Goal: Task Accomplishment & Management: Manage account settings

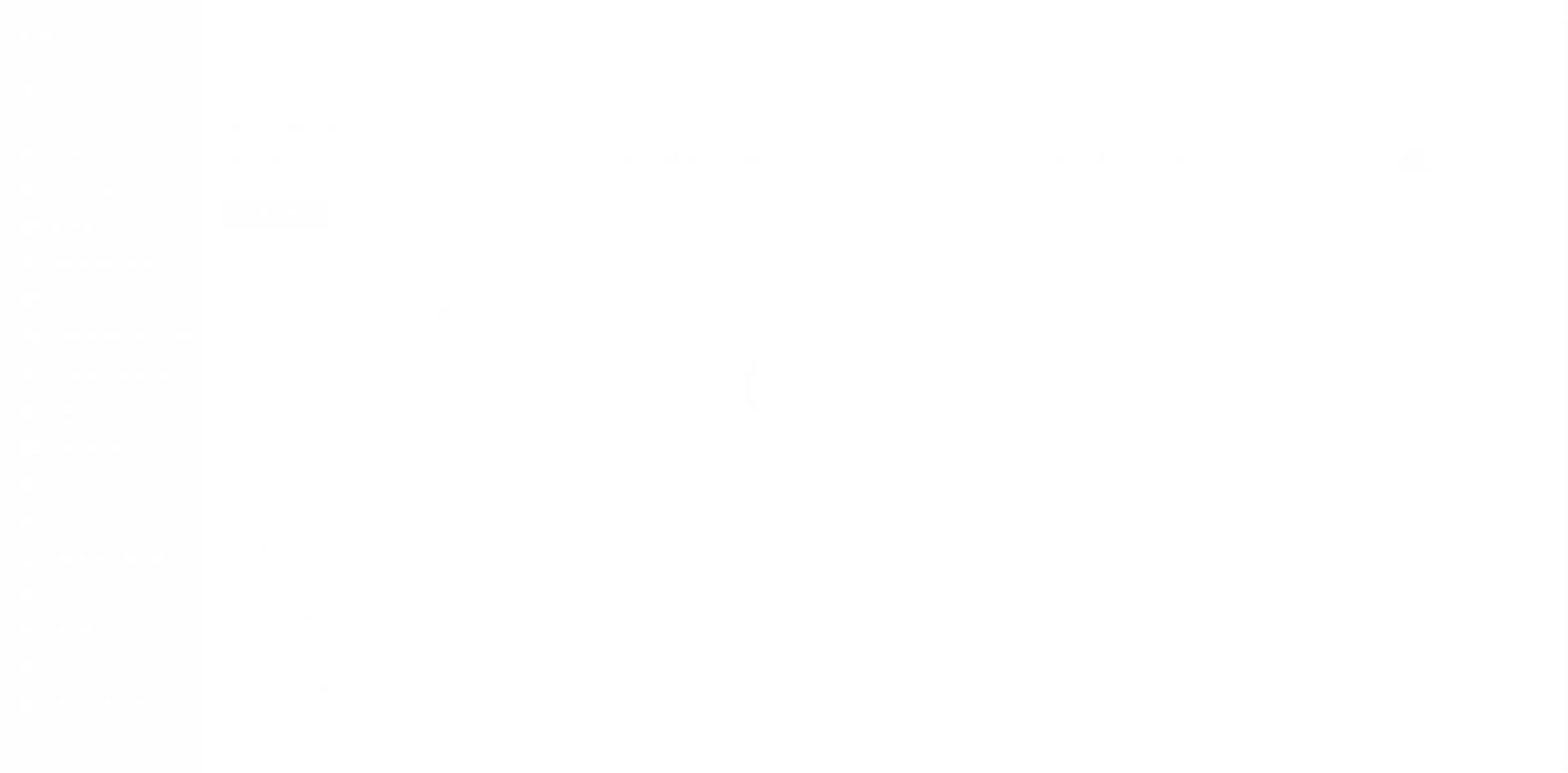
select select "2"
select select
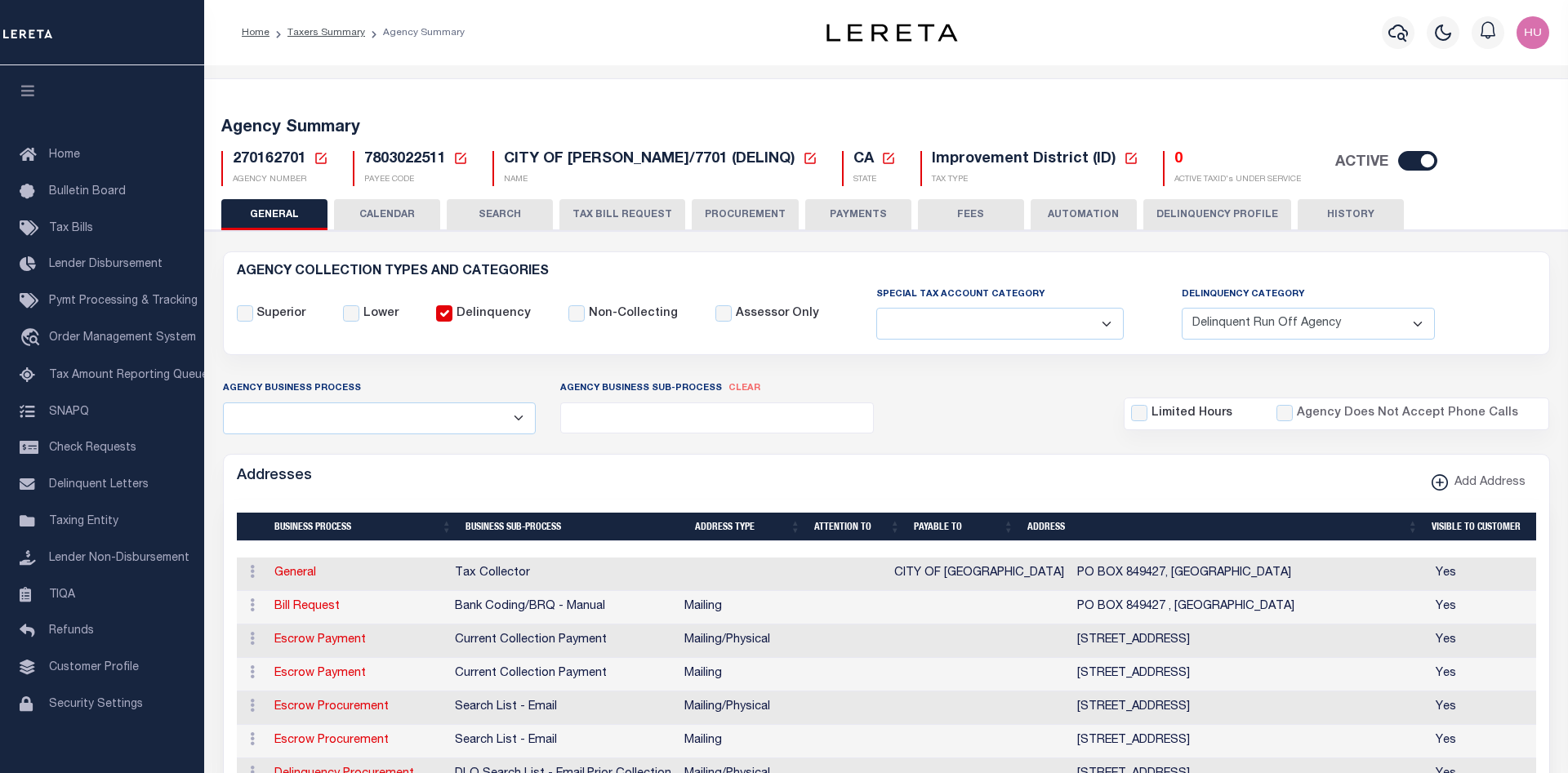
click at [334, 31] on link "Taxers Summary" at bounding box center [326, 33] width 77 height 10
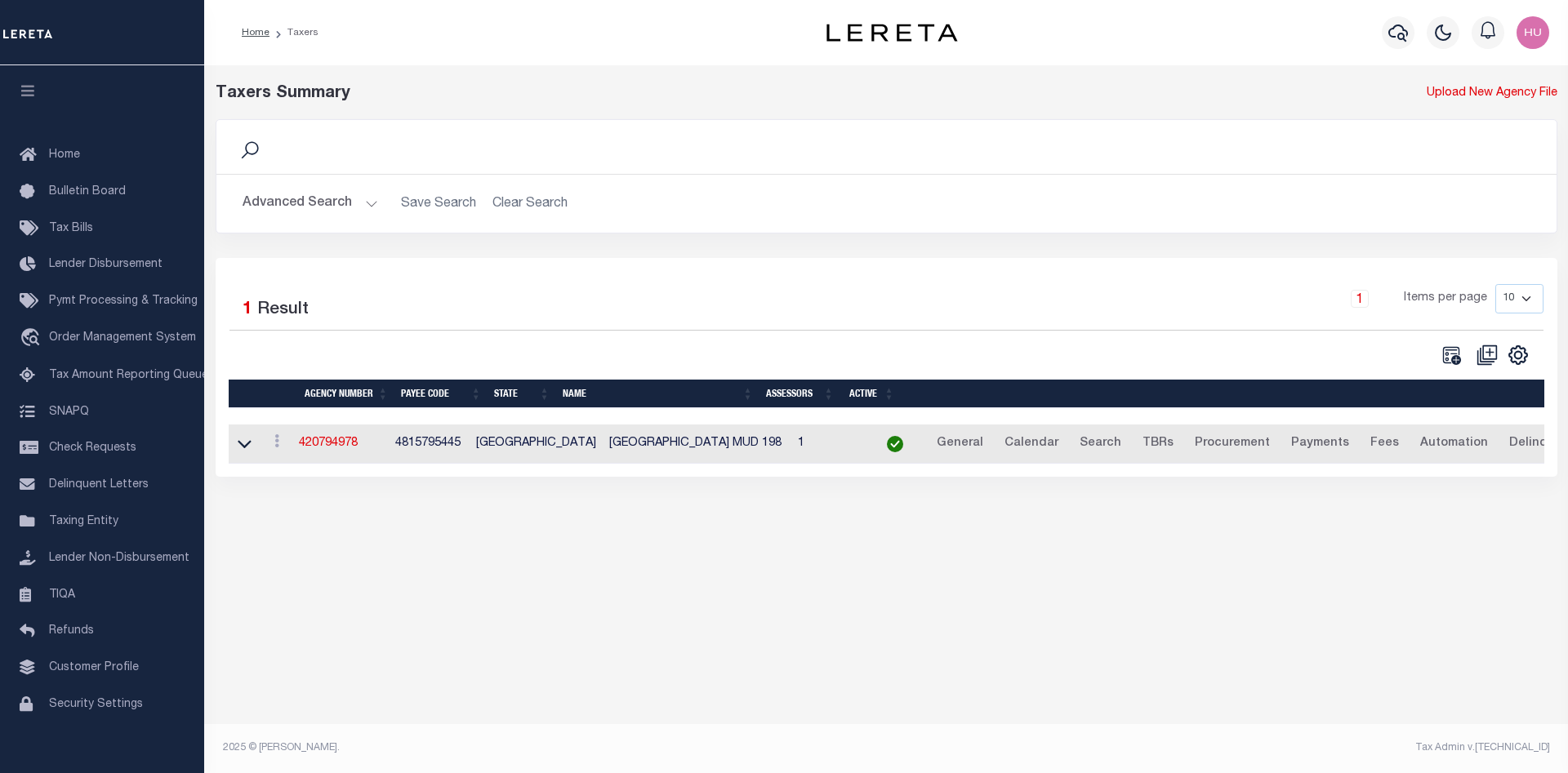
click at [310, 198] on button "Advanced Search" at bounding box center [310, 204] width 135 height 32
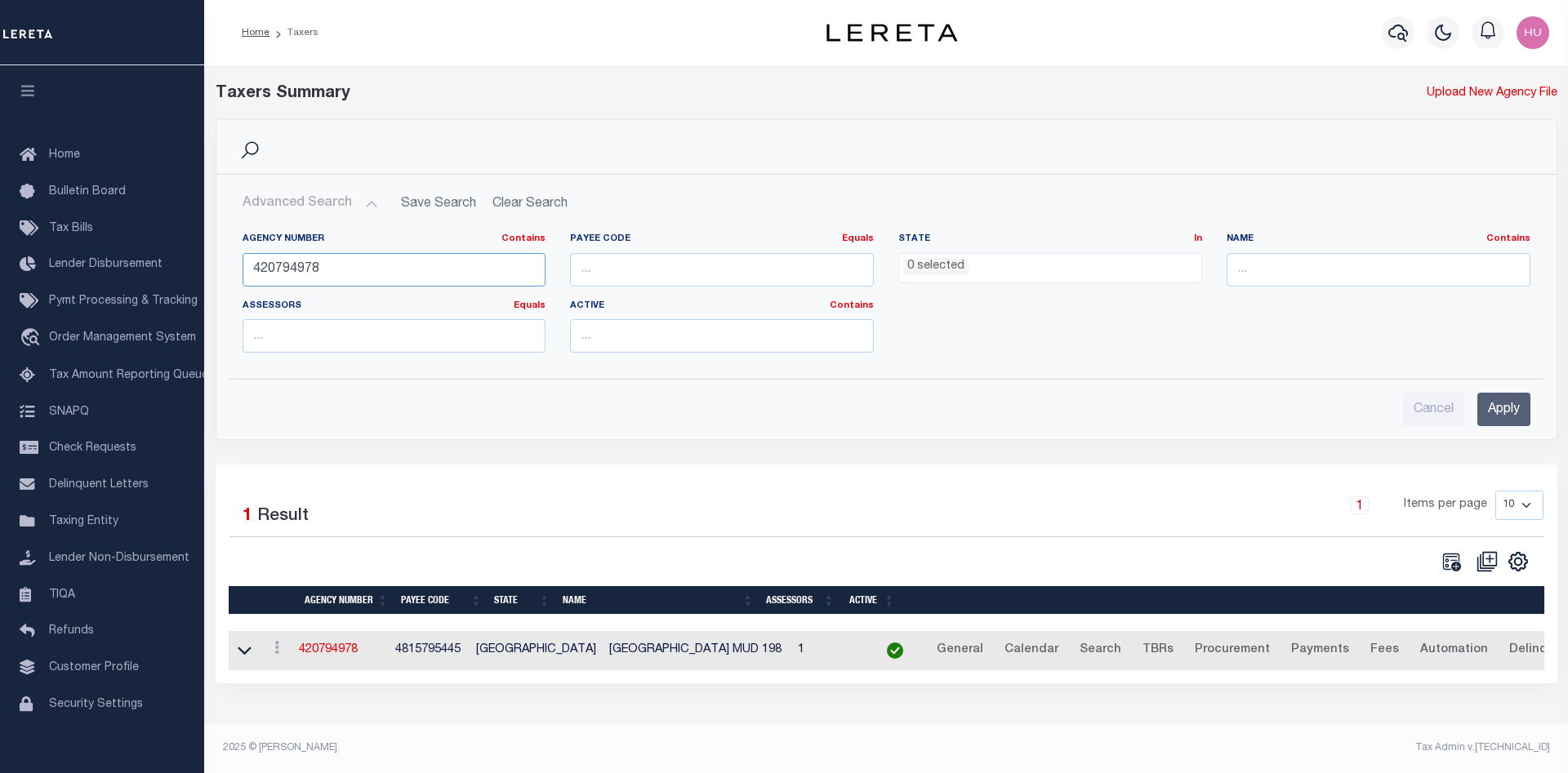
click at [283, 267] on input "420794978" at bounding box center [394, 270] width 304 height 34
paste input "370310211"
type input "370310211"
click at [1518, 408] on input "Apply" at bounding box center [1503, 410] width 53 height 34
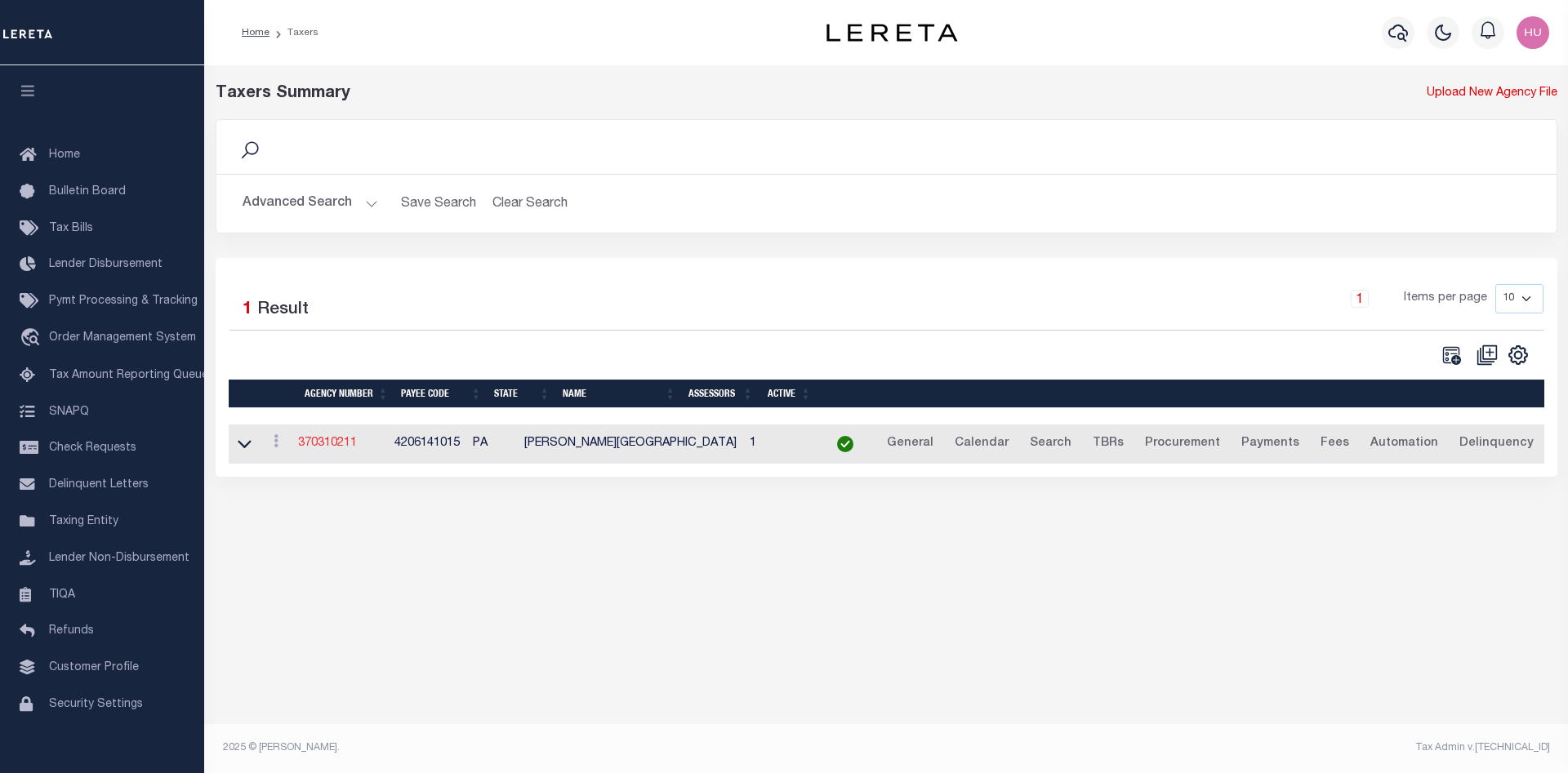
click at [340, 439] on link "370310211" at bounding box center [327, 443] width 59 height 12
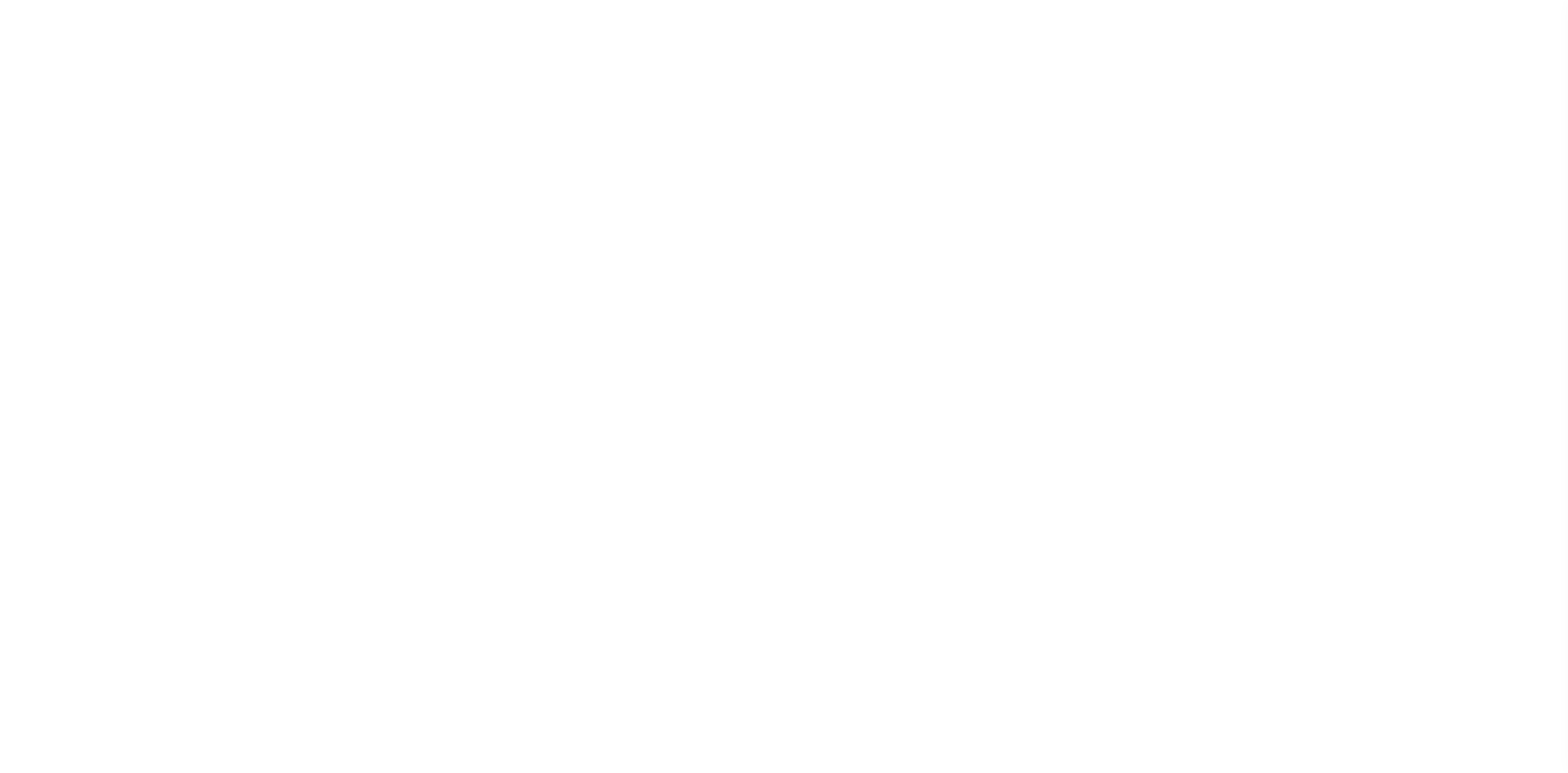
select select "1"
select select
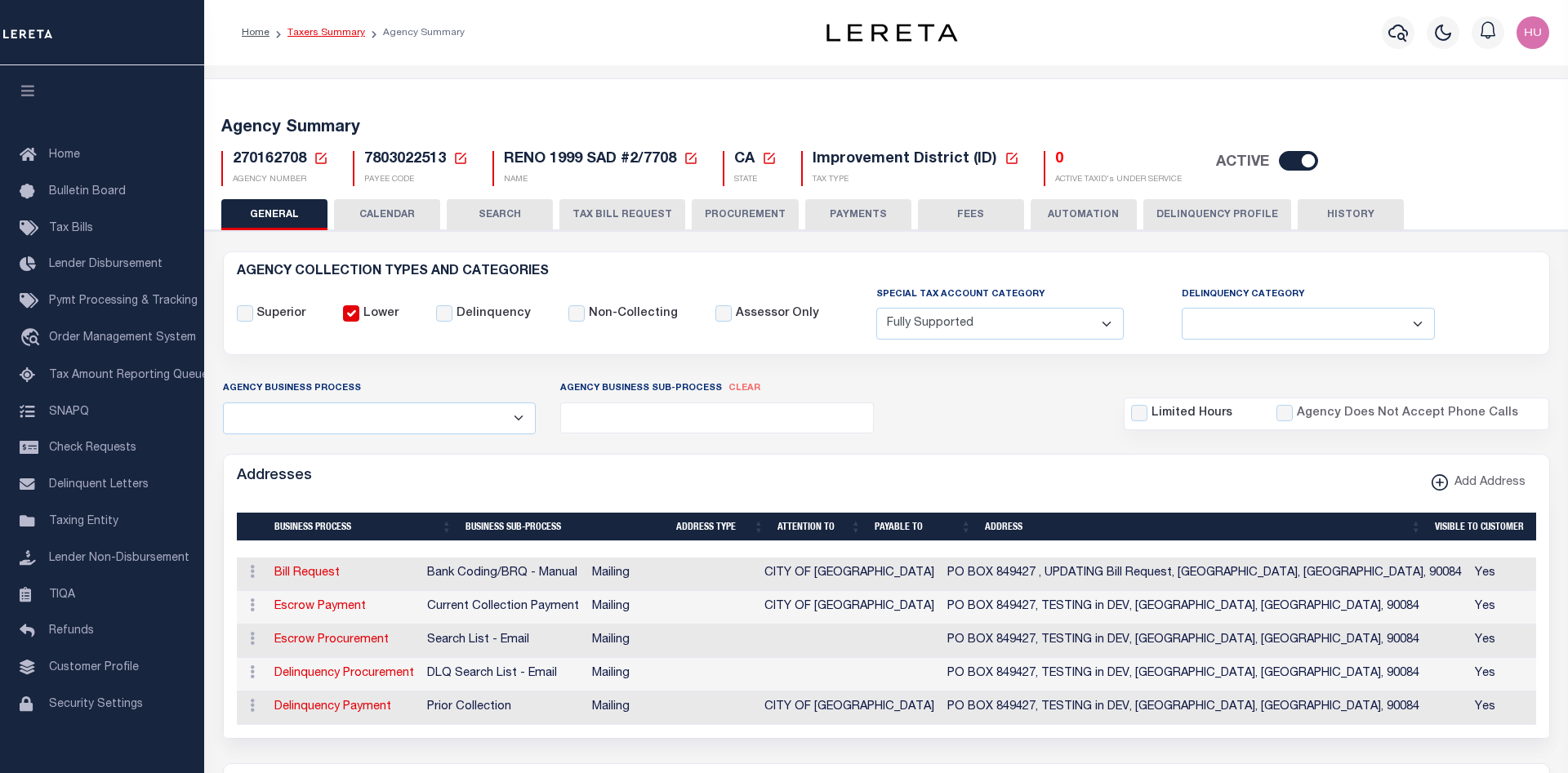
click at [328, 35] on link "Taxers Summary" at bounding box center [326, 33] width 77 height 10
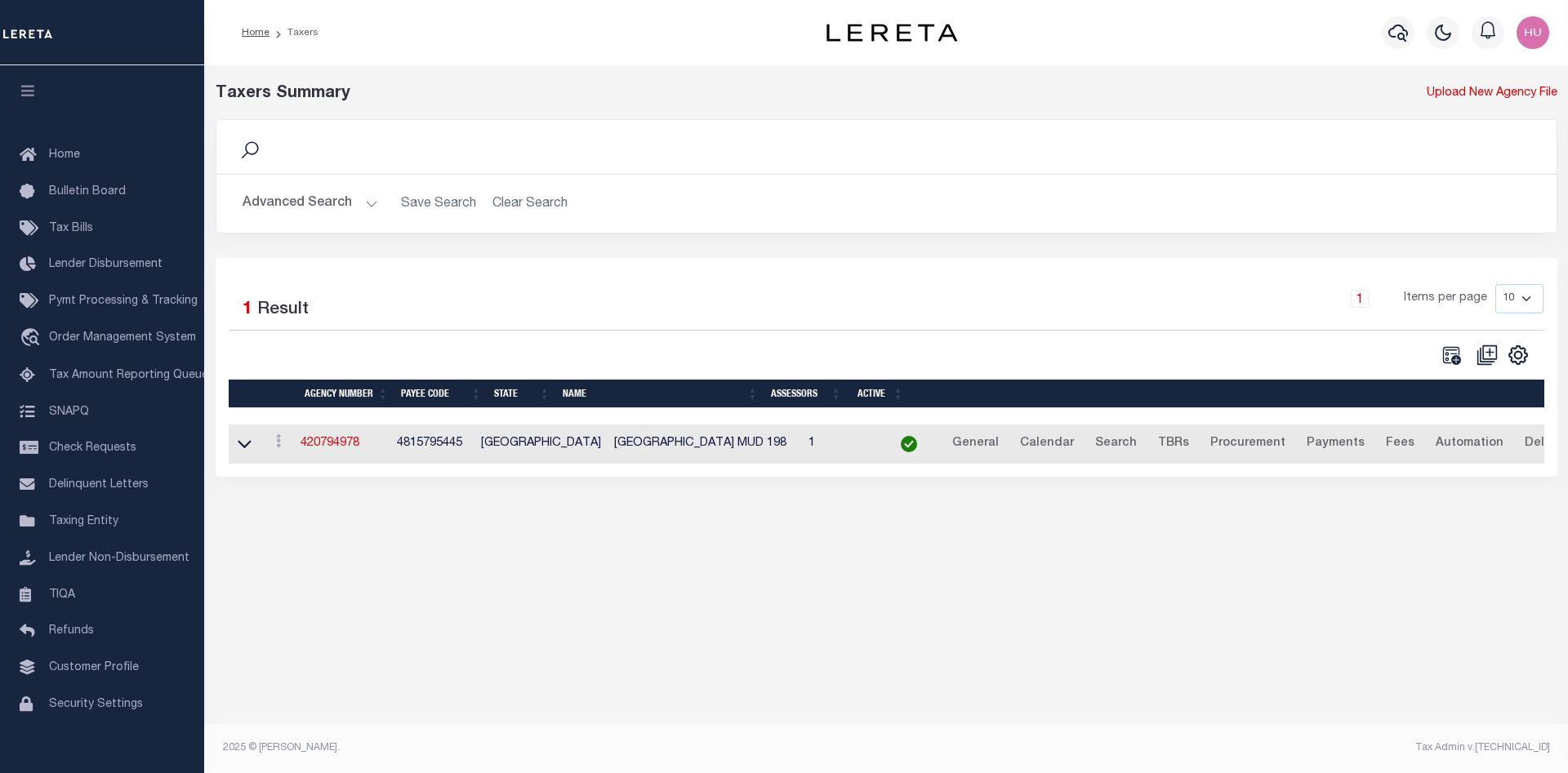
click at [295, 206] on button "Advanced Search" at bounding box center [310, 204] width 135 height 32
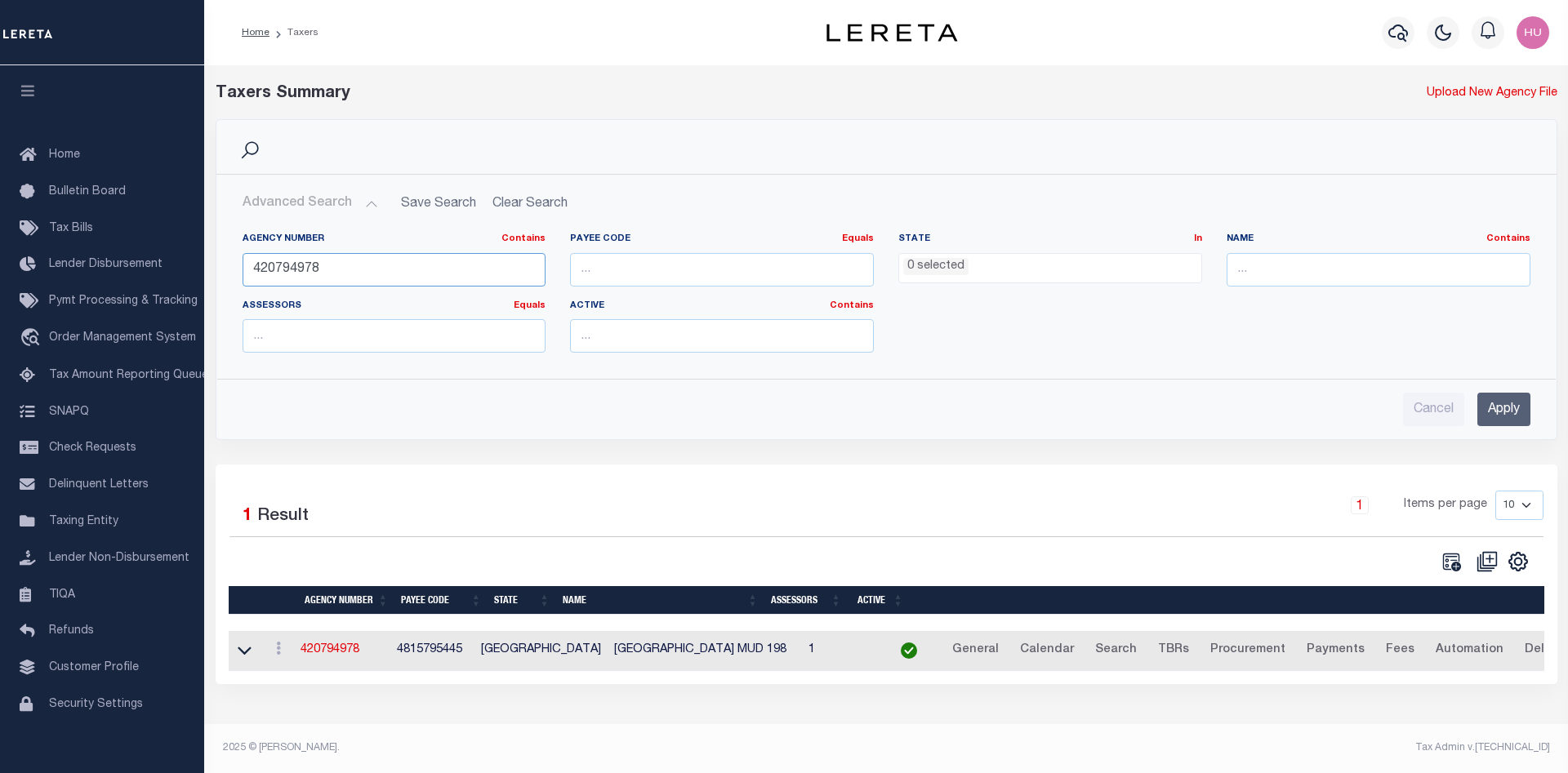
drag, startPoint x: 351, startPoint y: 267, endPoint x: 248, endPoint y: 266, distance: 103.0
click at [243, 265] on input "420794978" at bounding box center [394, 270] width 304 height 34
paste input "370310615"
type input "370310615"
click at [1522, 403] on input "Apply" at bounding box center [1503, 410] width 53 height 34
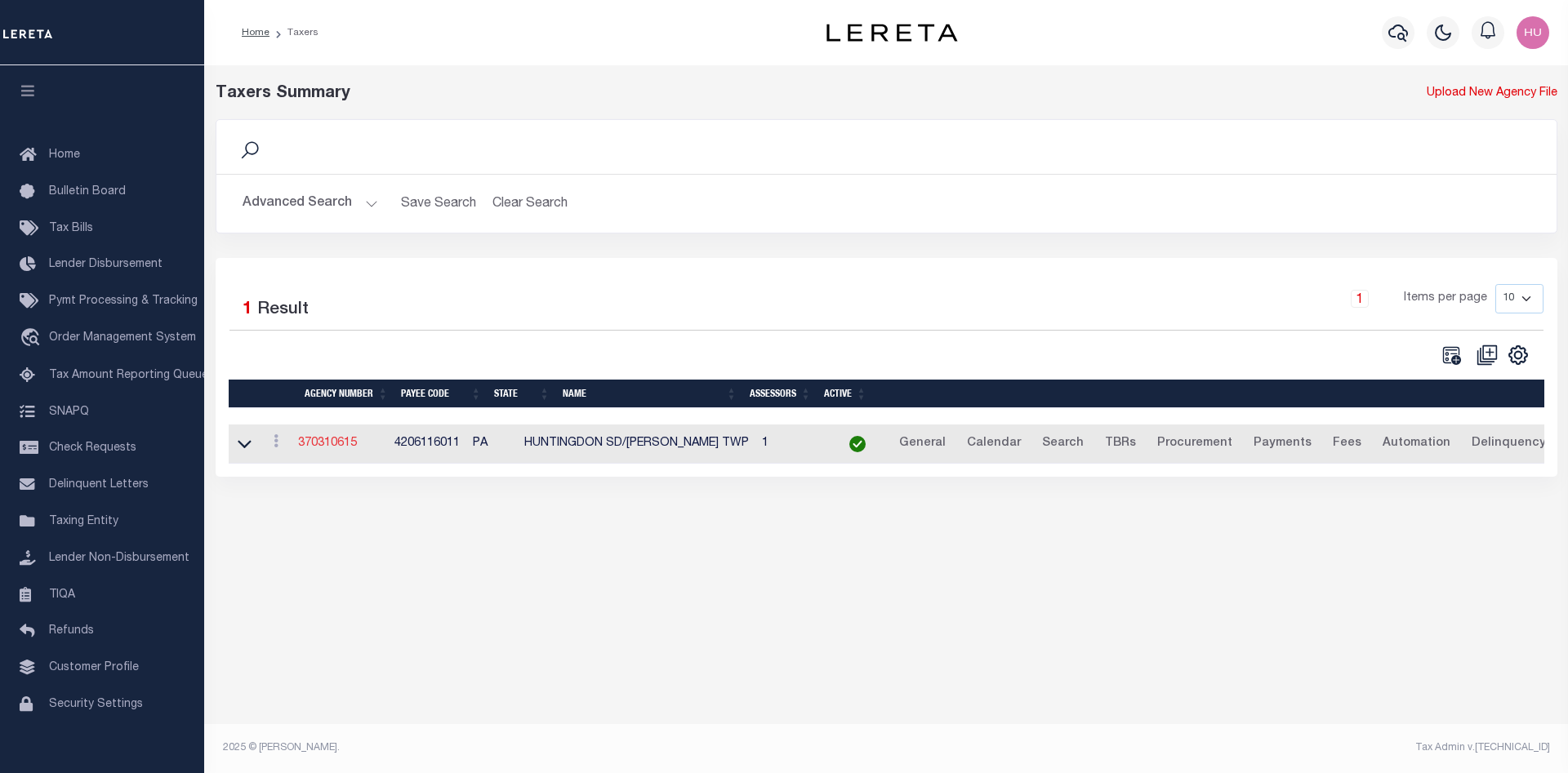
click at [340, 447] on link "370310615" at bounding box center [327, 443] width 59 height 12
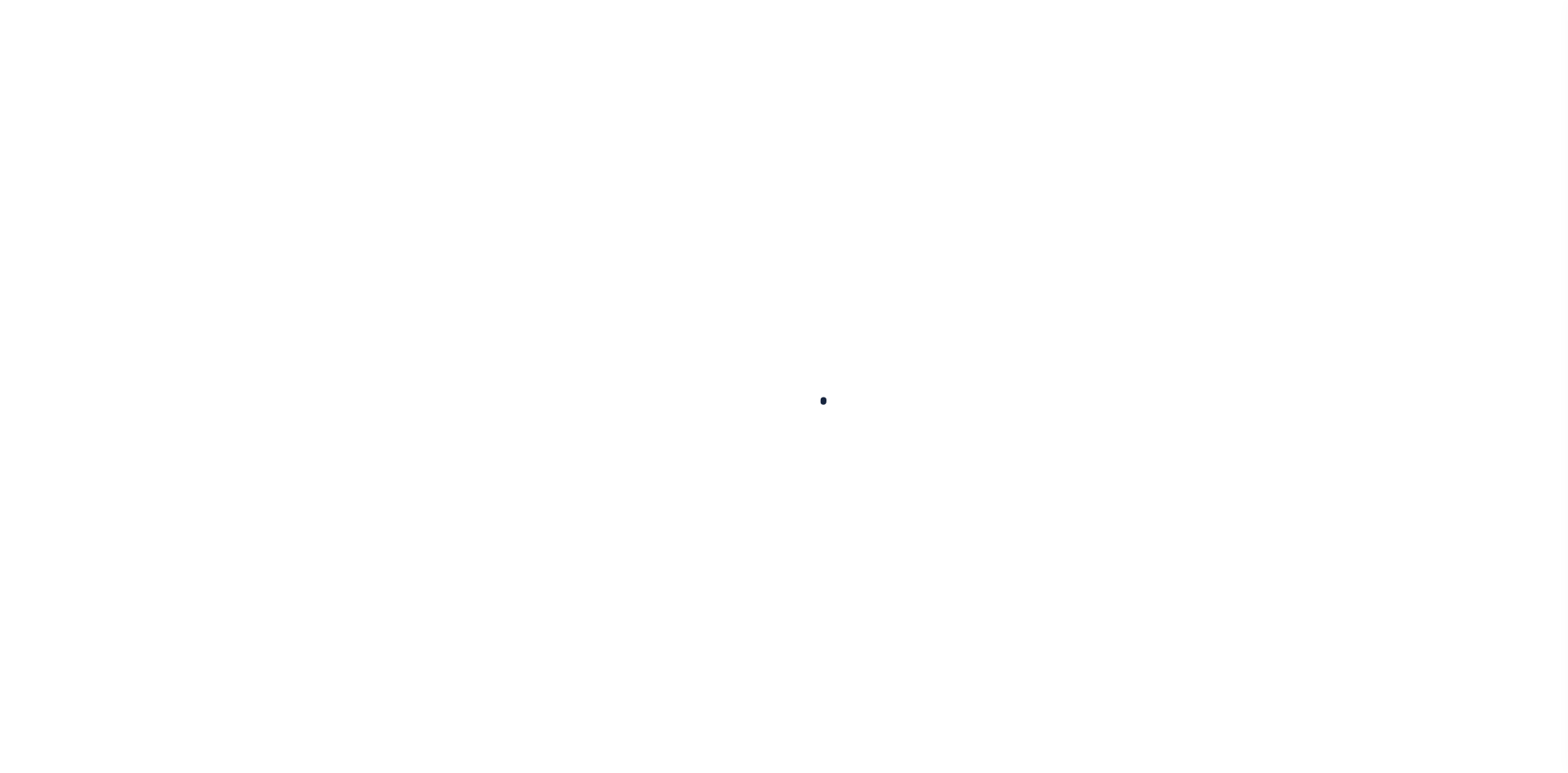
select select
checkbox input "false"
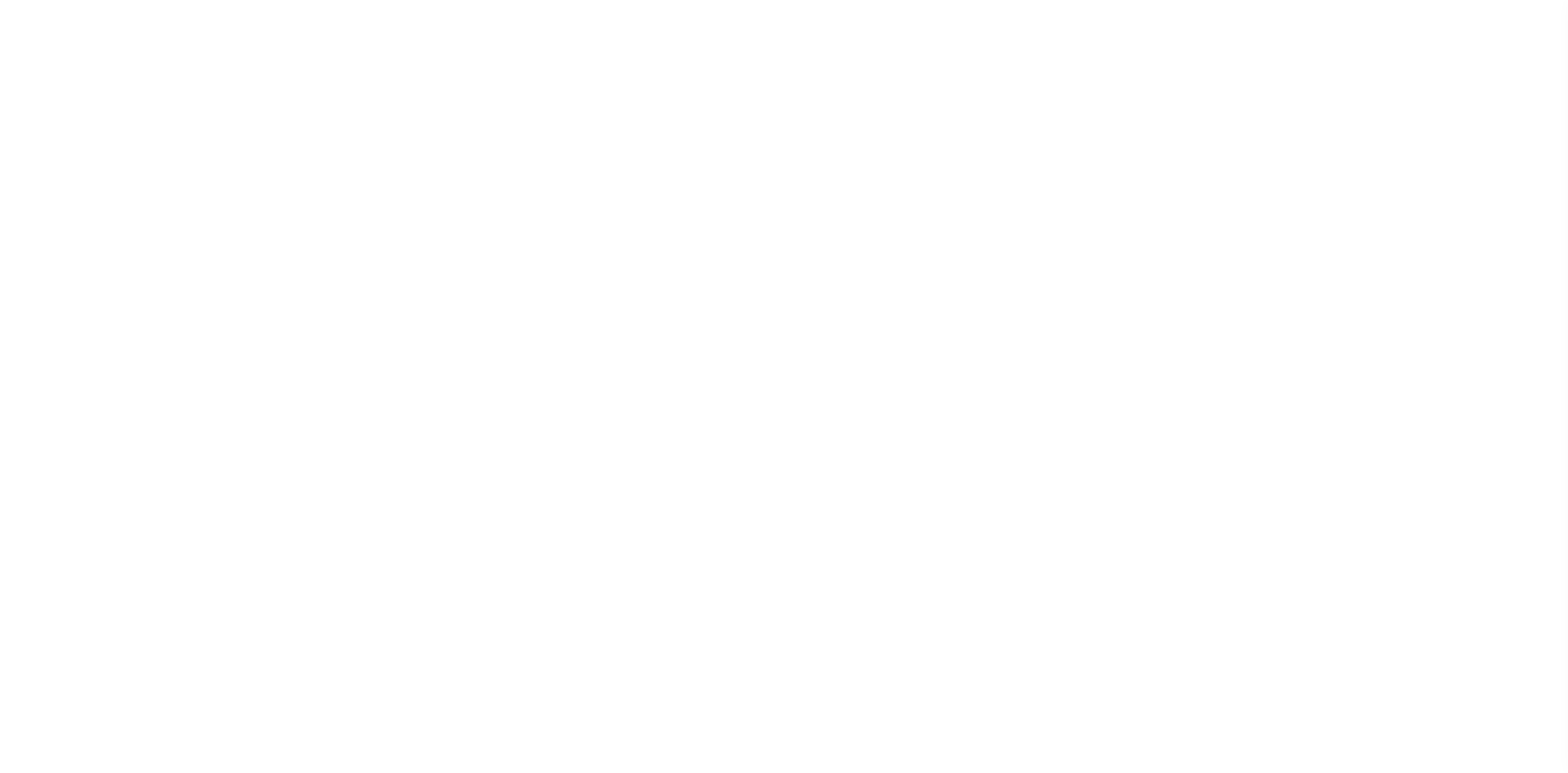
checkbox input "false"
type input "4206141015"
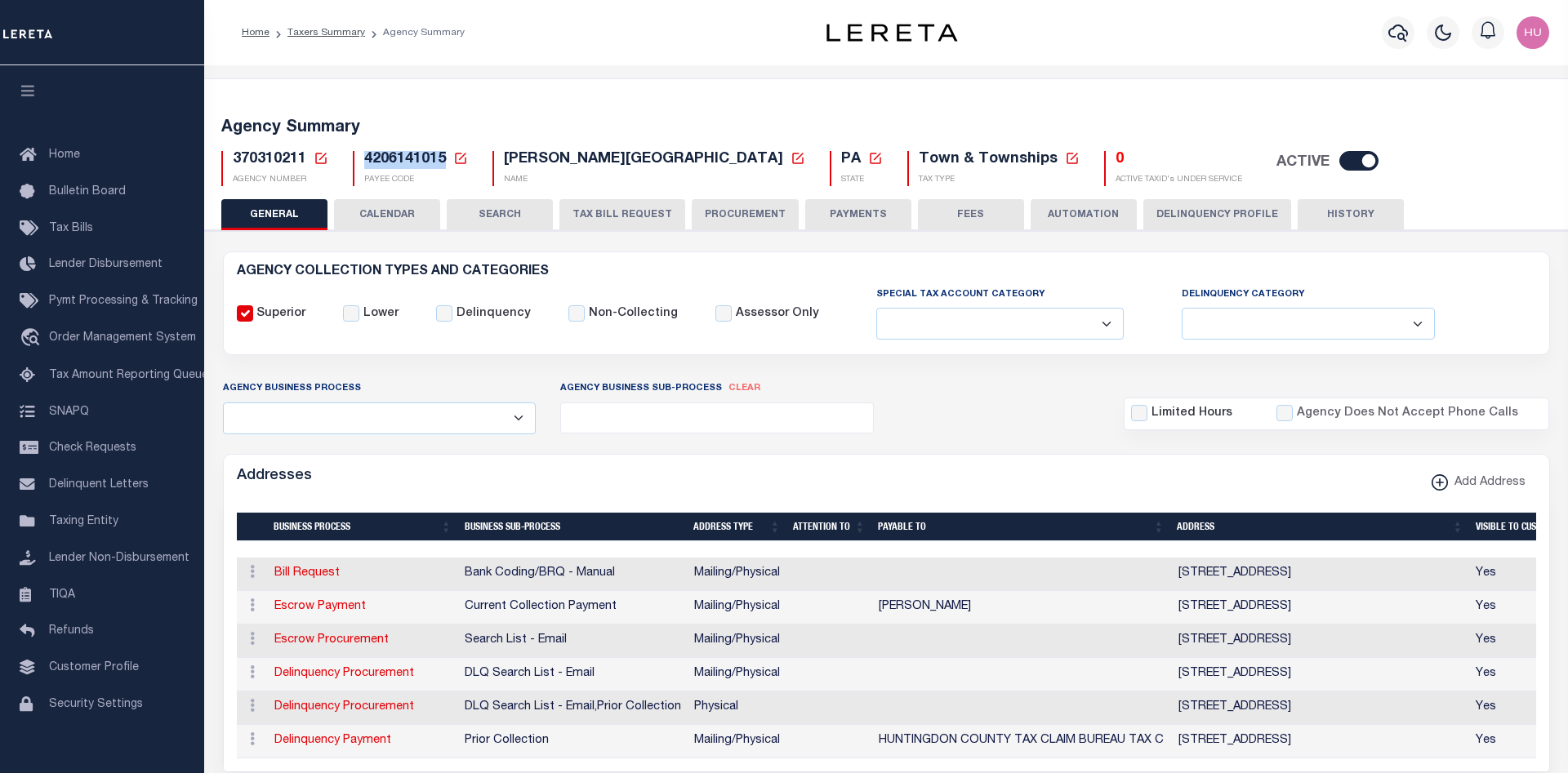
drag, startPoint x: 444, startPoint y: 156, endPoint x: 364, endPoint y: 157, distance: 80.0
click at [364, 157] on span "4206141015" at bounding box center [405, 159] width 82 height 14
copy span "4206141015"
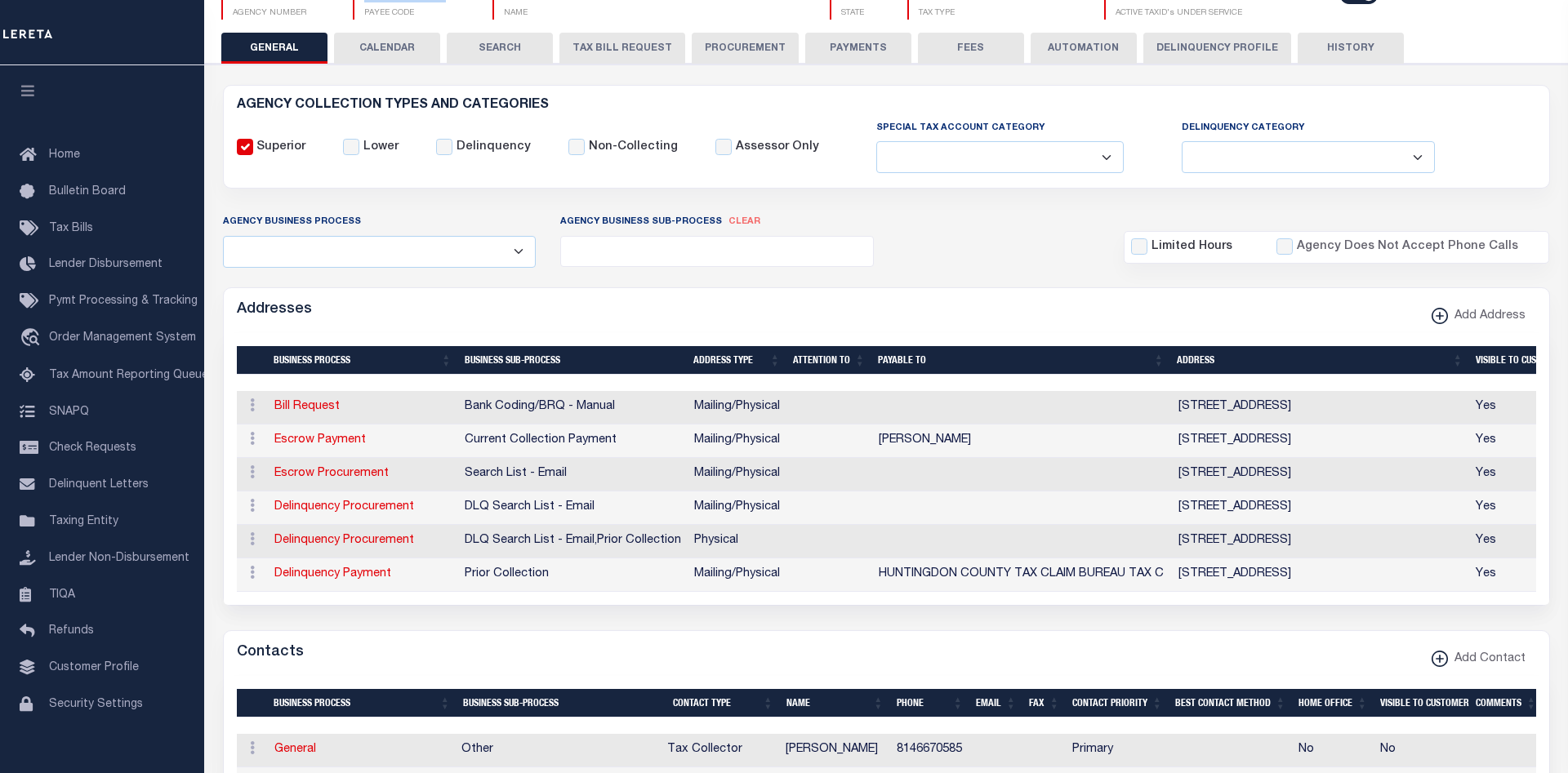
scroll to position [250, 0]
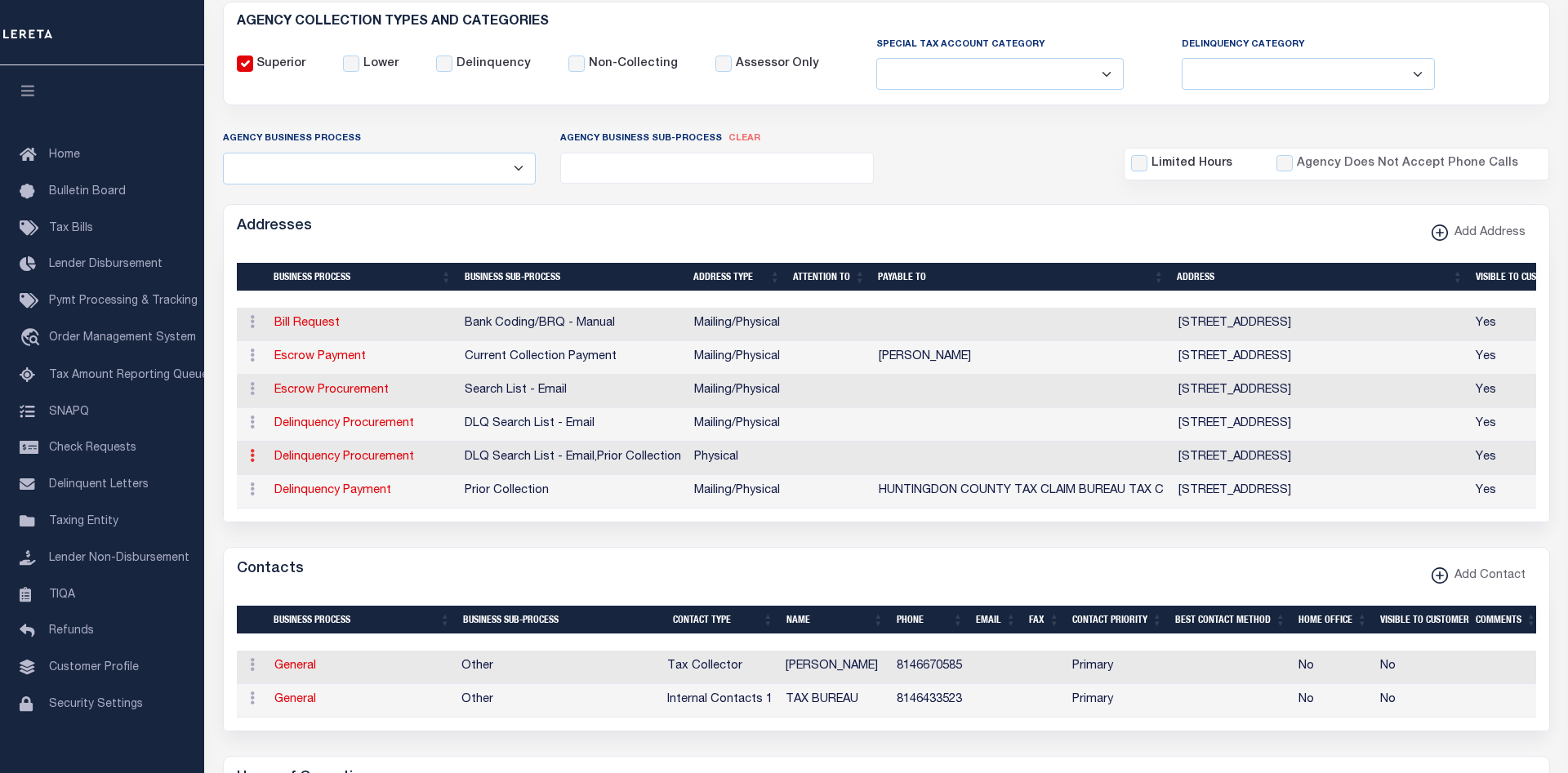
click at [245, 463] on link at bounding box center [252, 458] width 18 height 13
click at [581, 543] on form "AGENCY COLLECTION TYPES AND CATEGORIES Superior Lower Delinquency Non-Collectin…" at bounding box center [887, 718] width 1327 height 1434
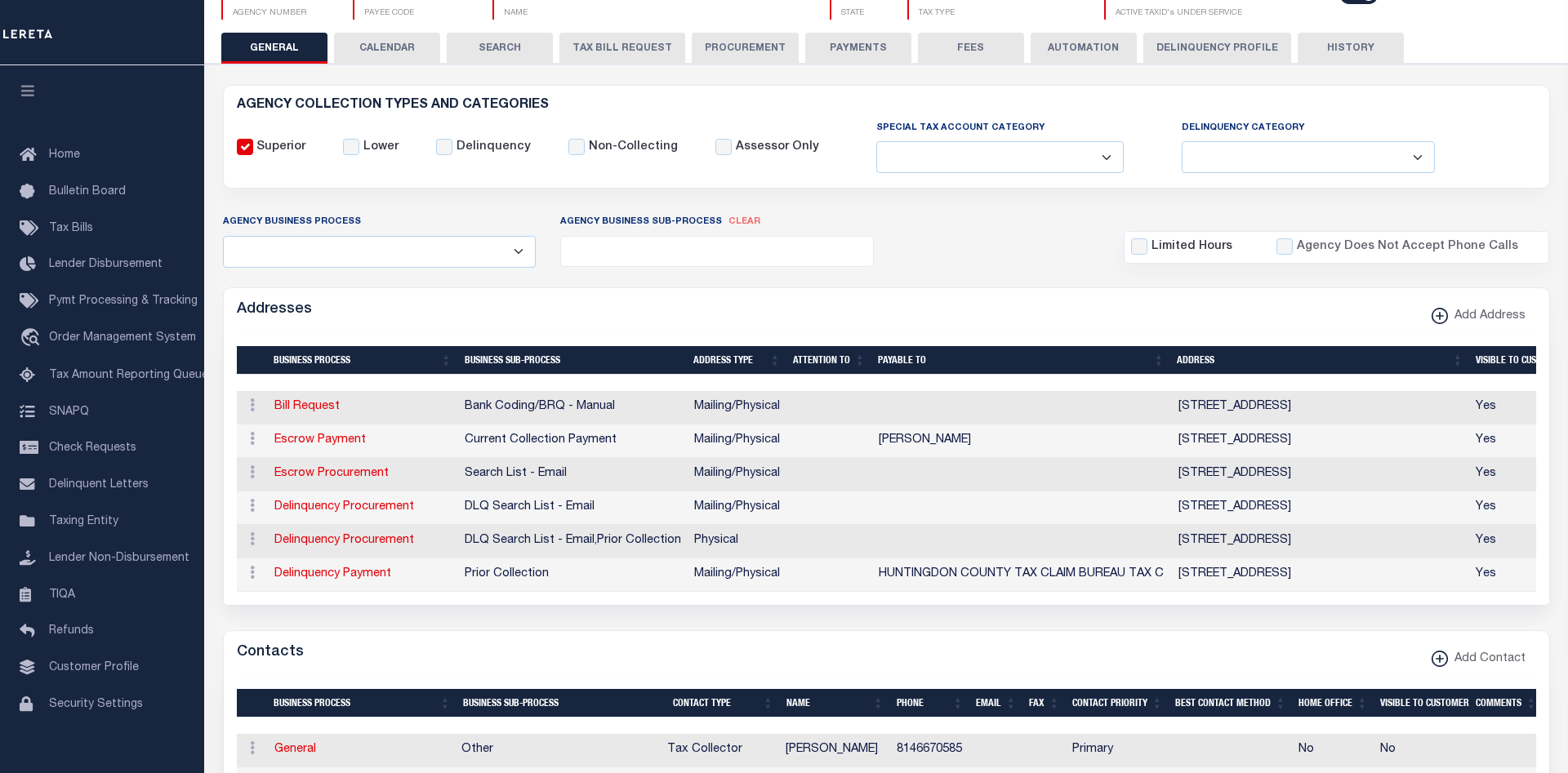
scroll to position [83, 0]
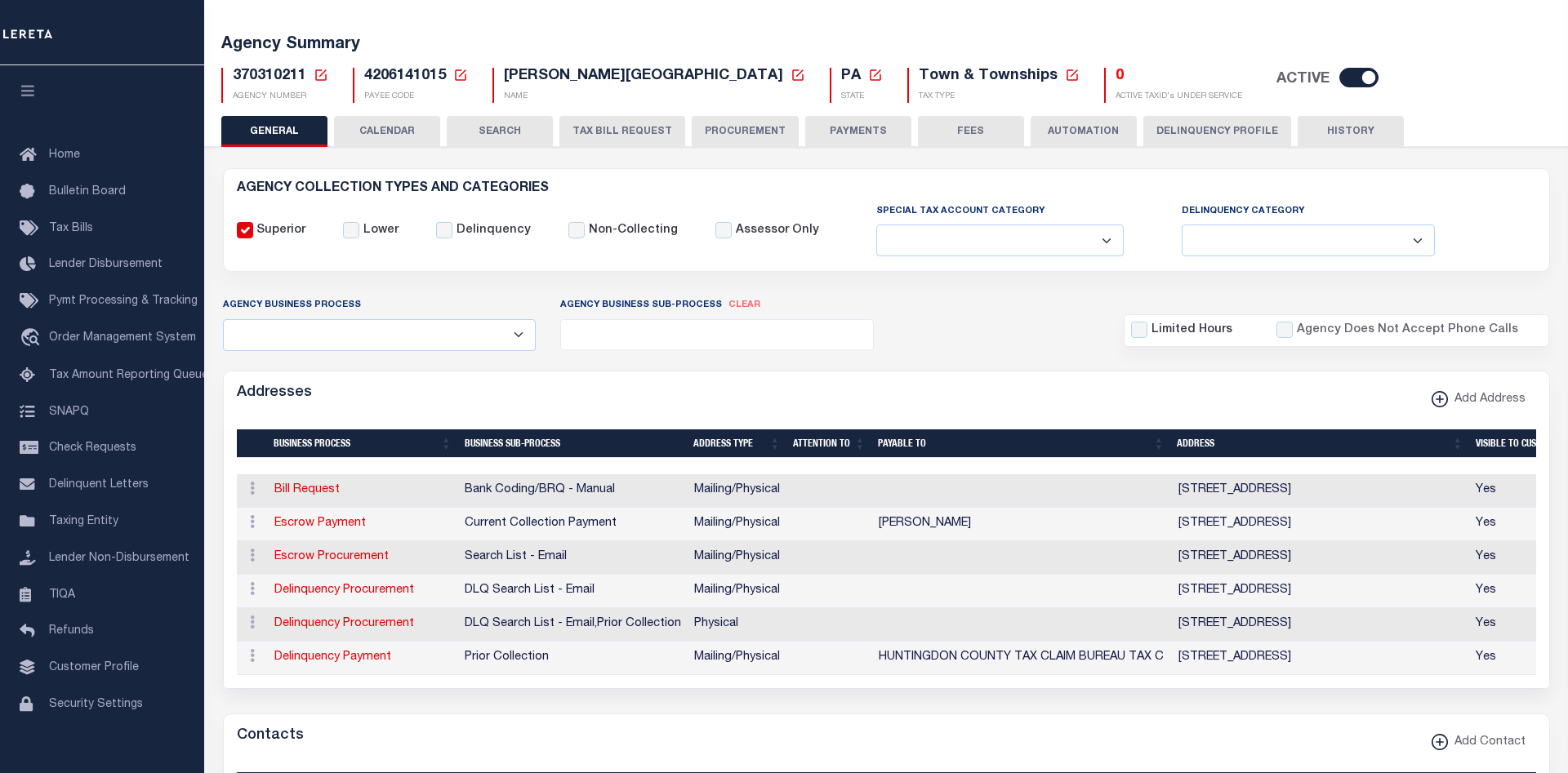
click at [1204, 126] on button "Delinquency Profile" at bounding box center [1217, 131] width 148 height 31
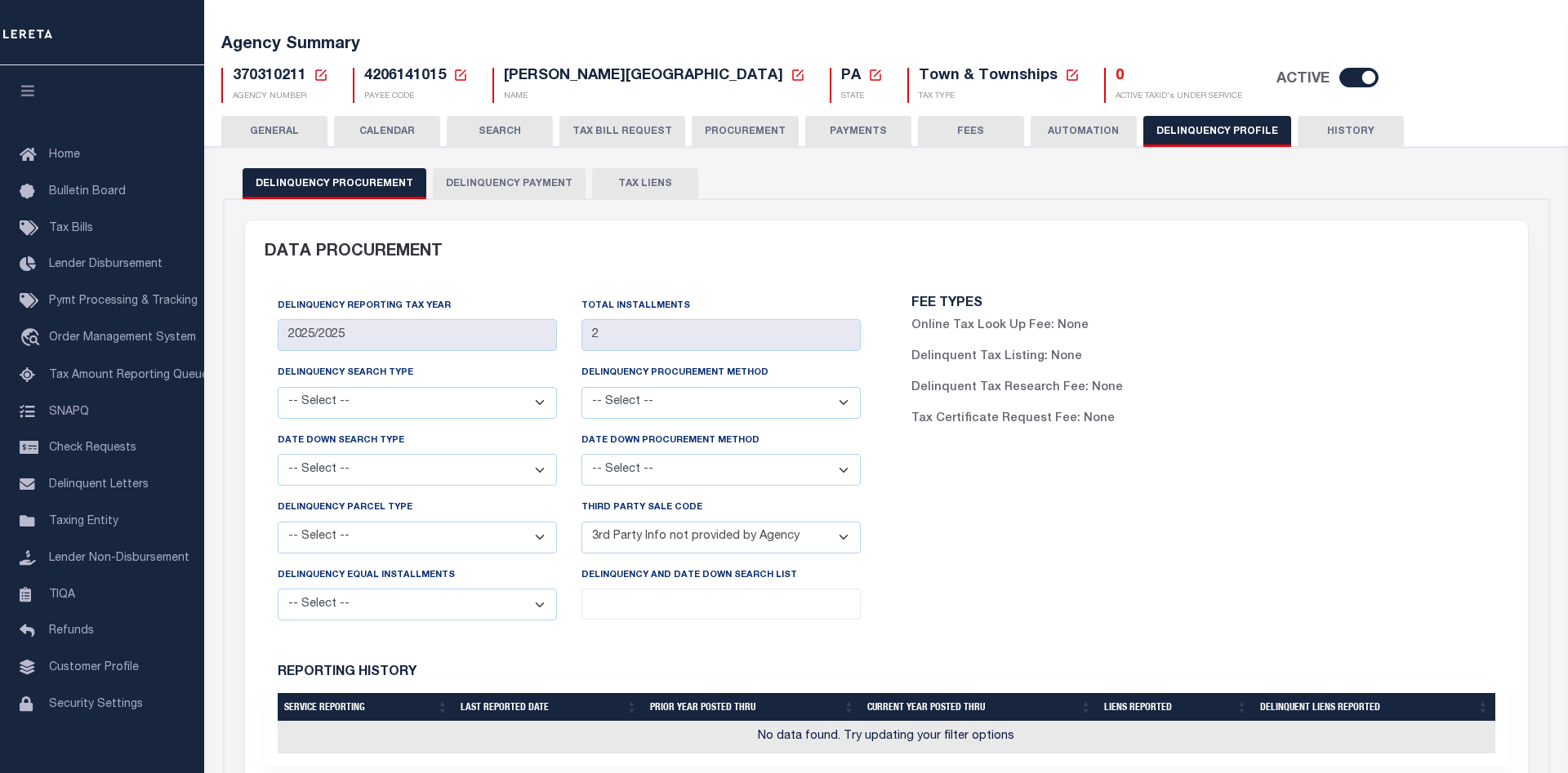
drag, startPoint x: 512, startPoint y: 188, endPoint x: 534, endPoint y: 215, distance: 34.8
click at [511, 188] on button "Delinquency Payment" at bounding box center [510, 183] width 153 height 31
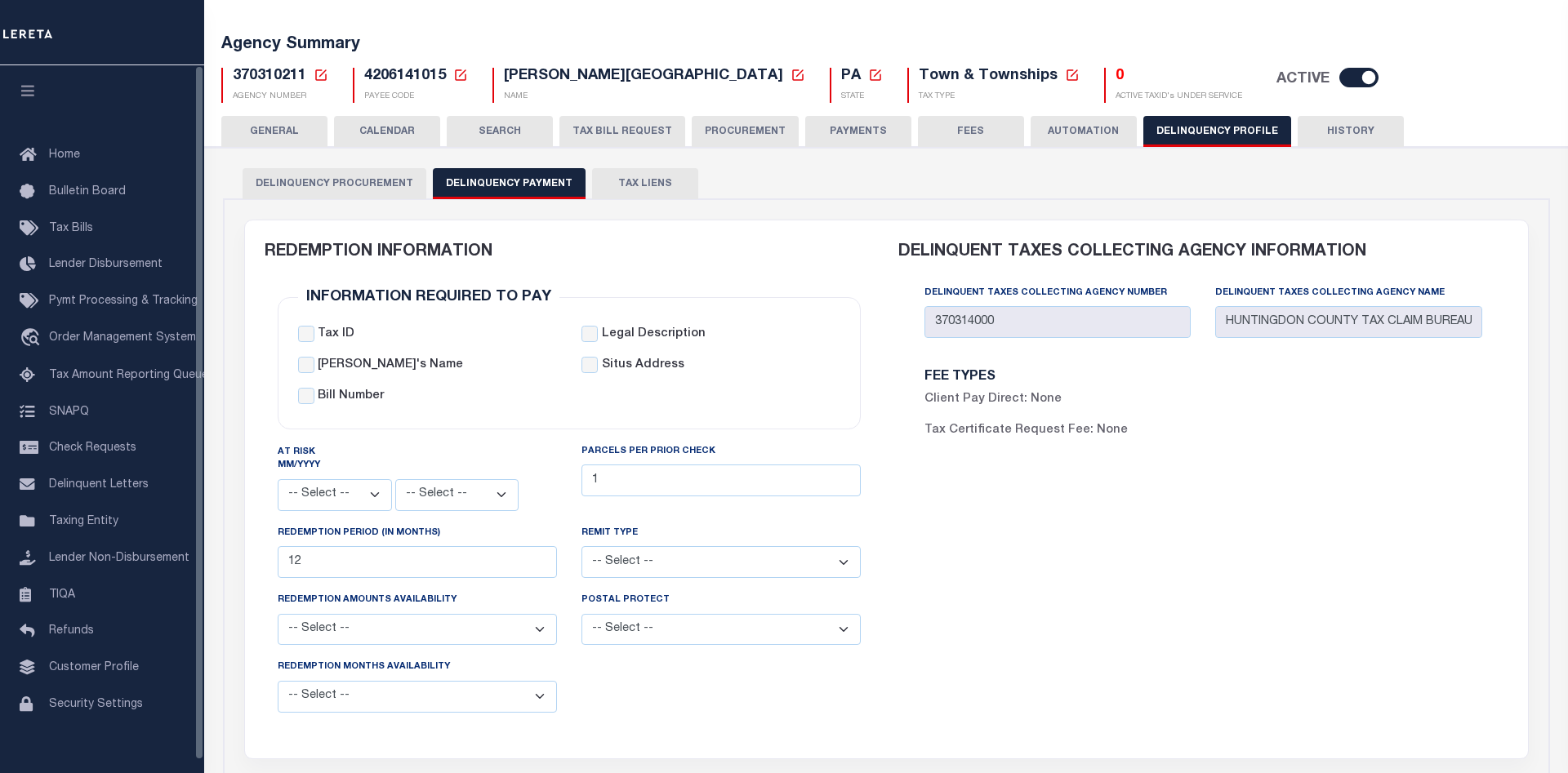
click at [276, 126] on button "GENERAL" at bounding box center [274, 131] width 106 height 31
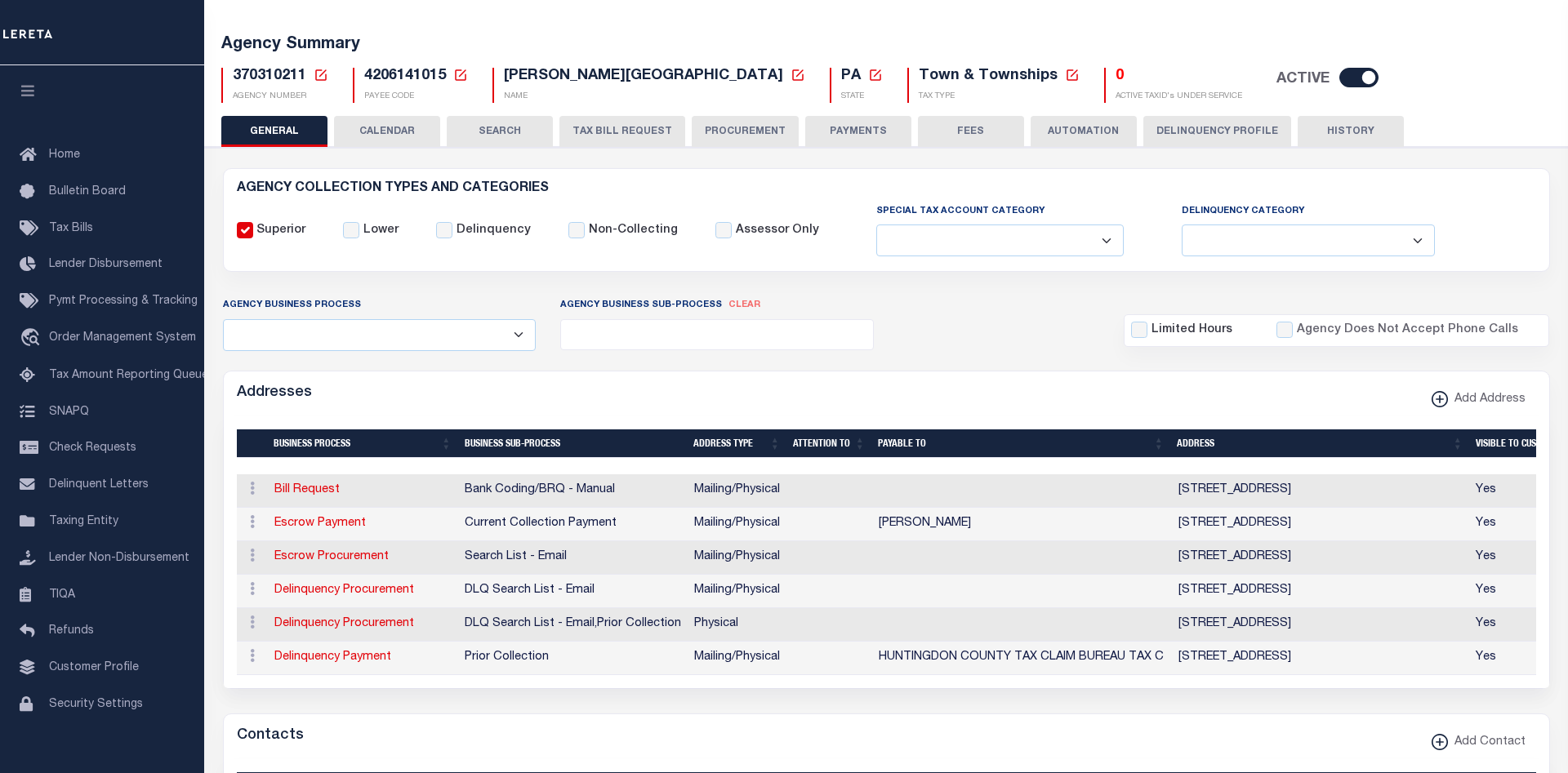
click at [1200, 142] on button "Delinquency Profile" at bounding box center [1217, 131] width 148 height 31
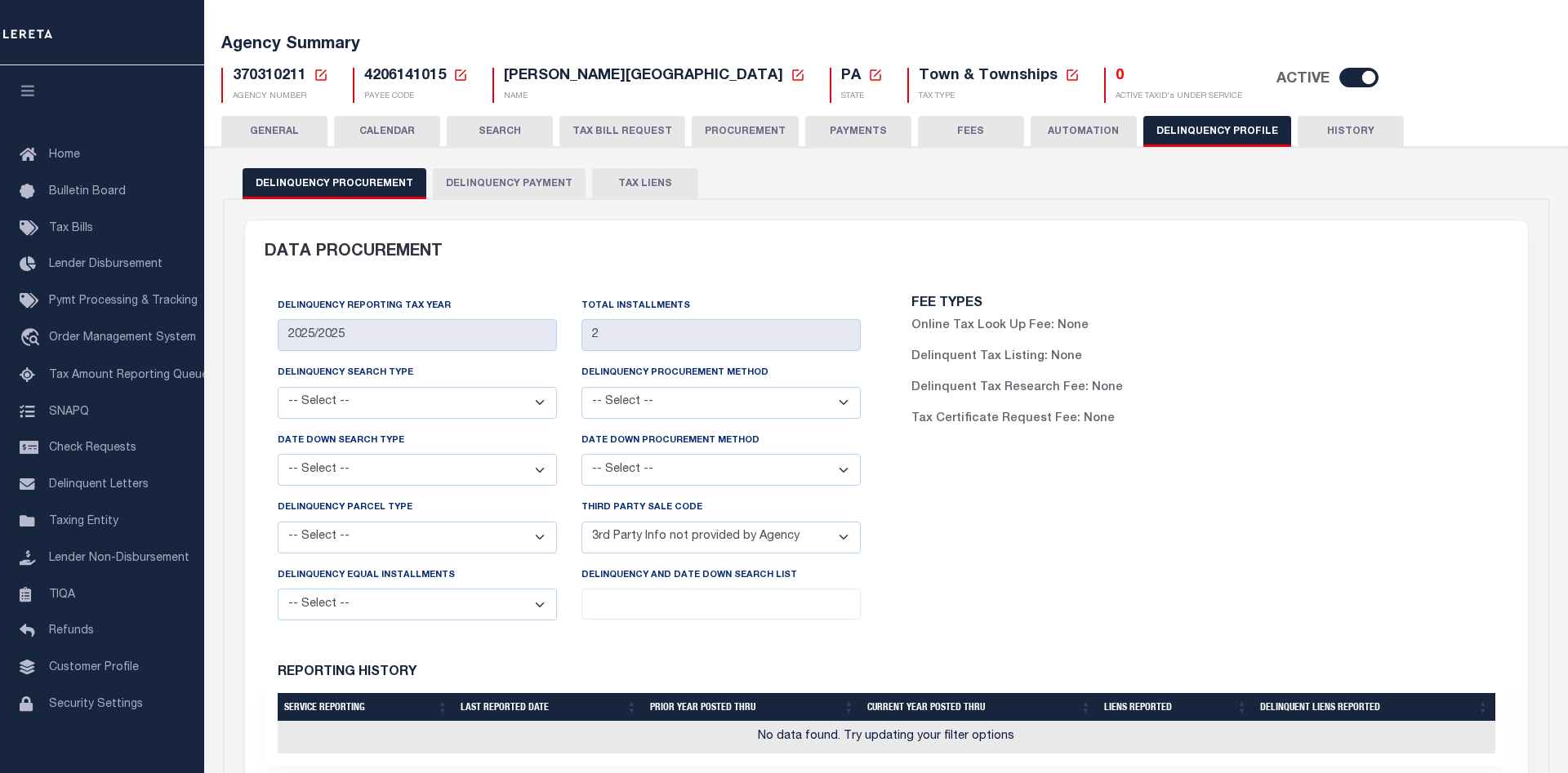
click at [516, 184] on button "Delinquency Payment" at bounding box center [510, 183] width 153 height 31
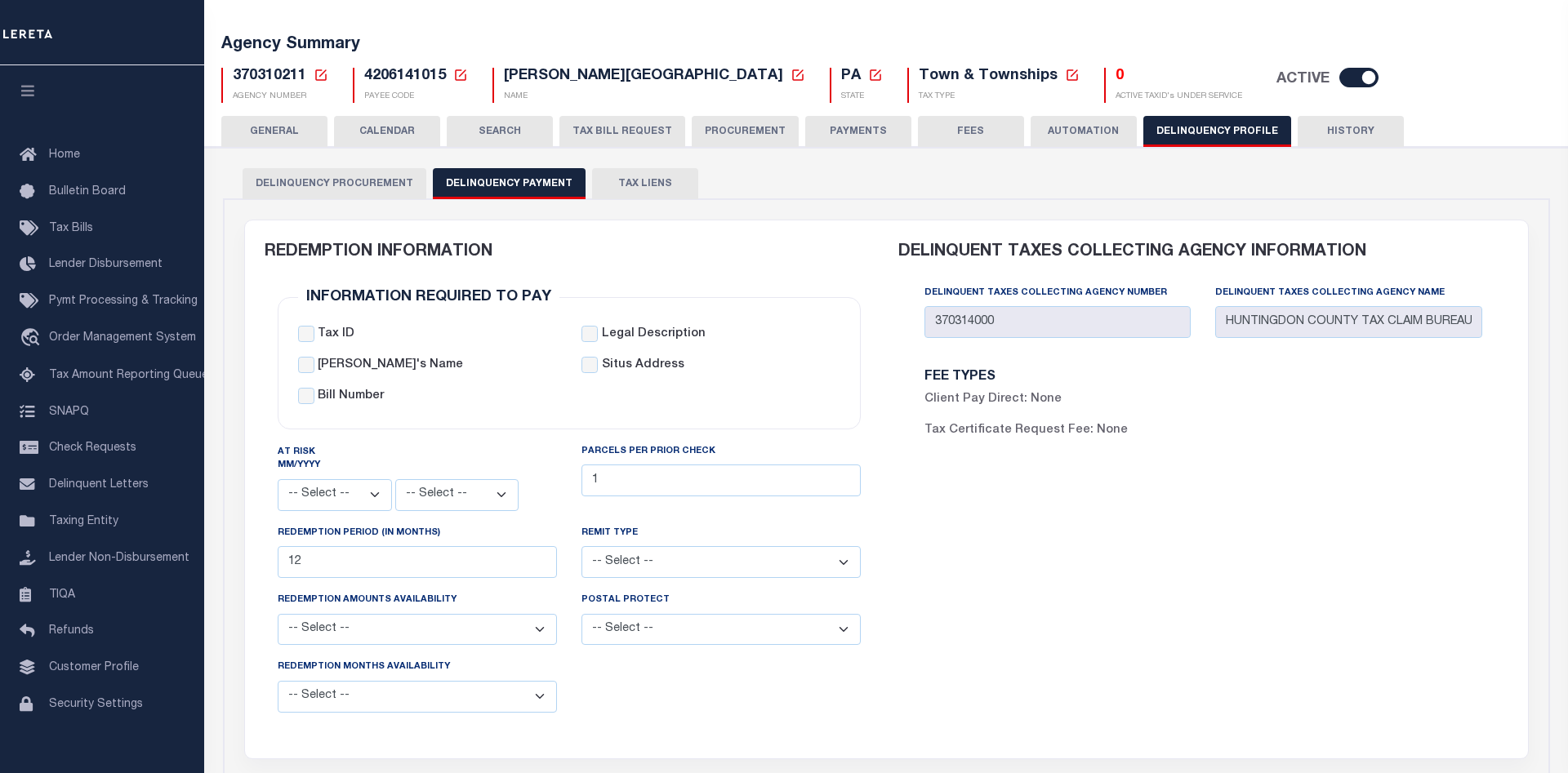
click at [267, 127] on button "GENERAL" at bounding box center [274, 131] width 106 height 31
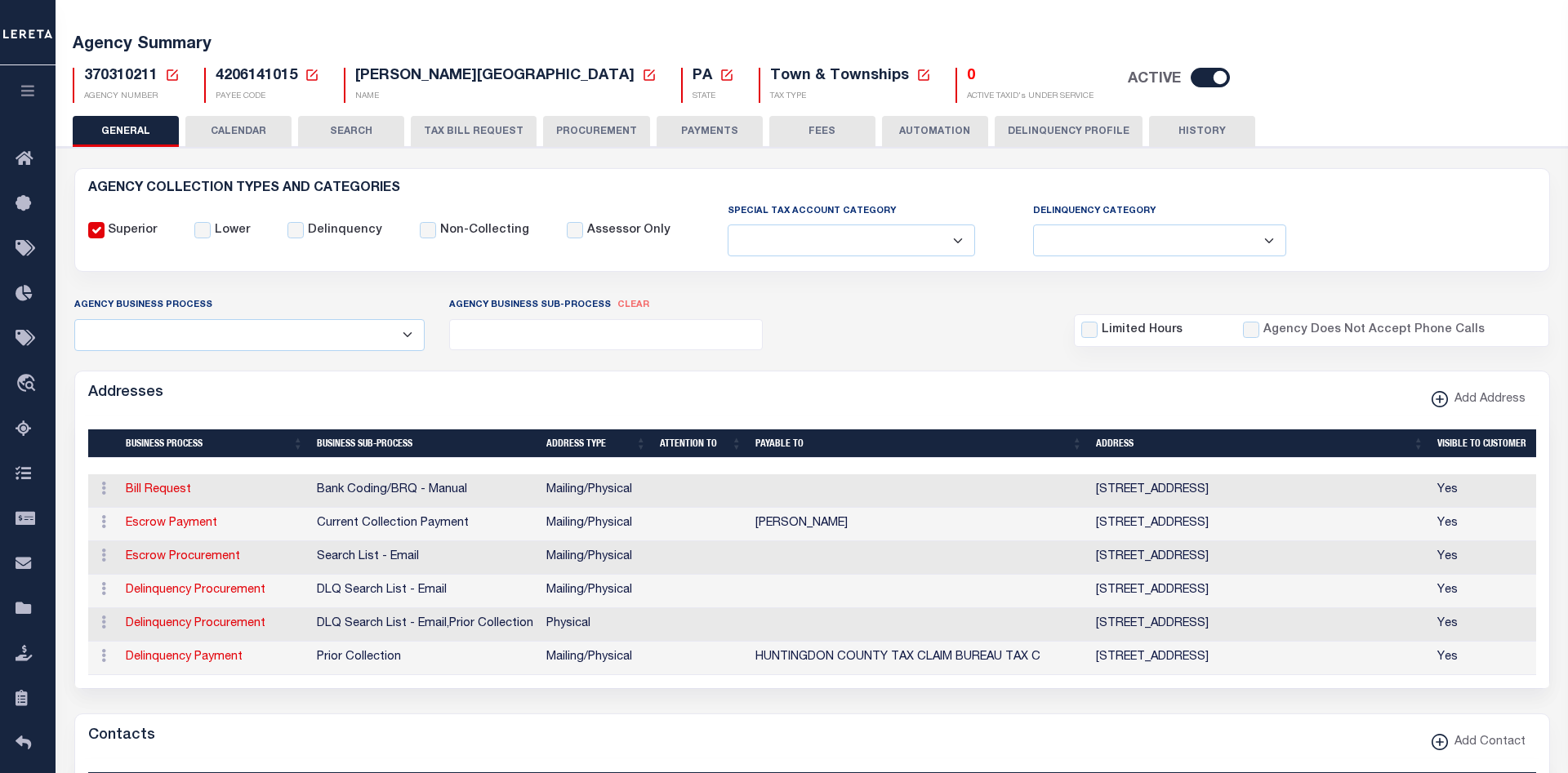
click at [891, 347] on div "Agency Business Process Automation Bill Request Delinquency Payment Delinquency…" at bounding box center [813, 323] width 1501 height 54
click at [267, 72] on span "4206141015" at bounding box center [256, 76] width 82 height 14
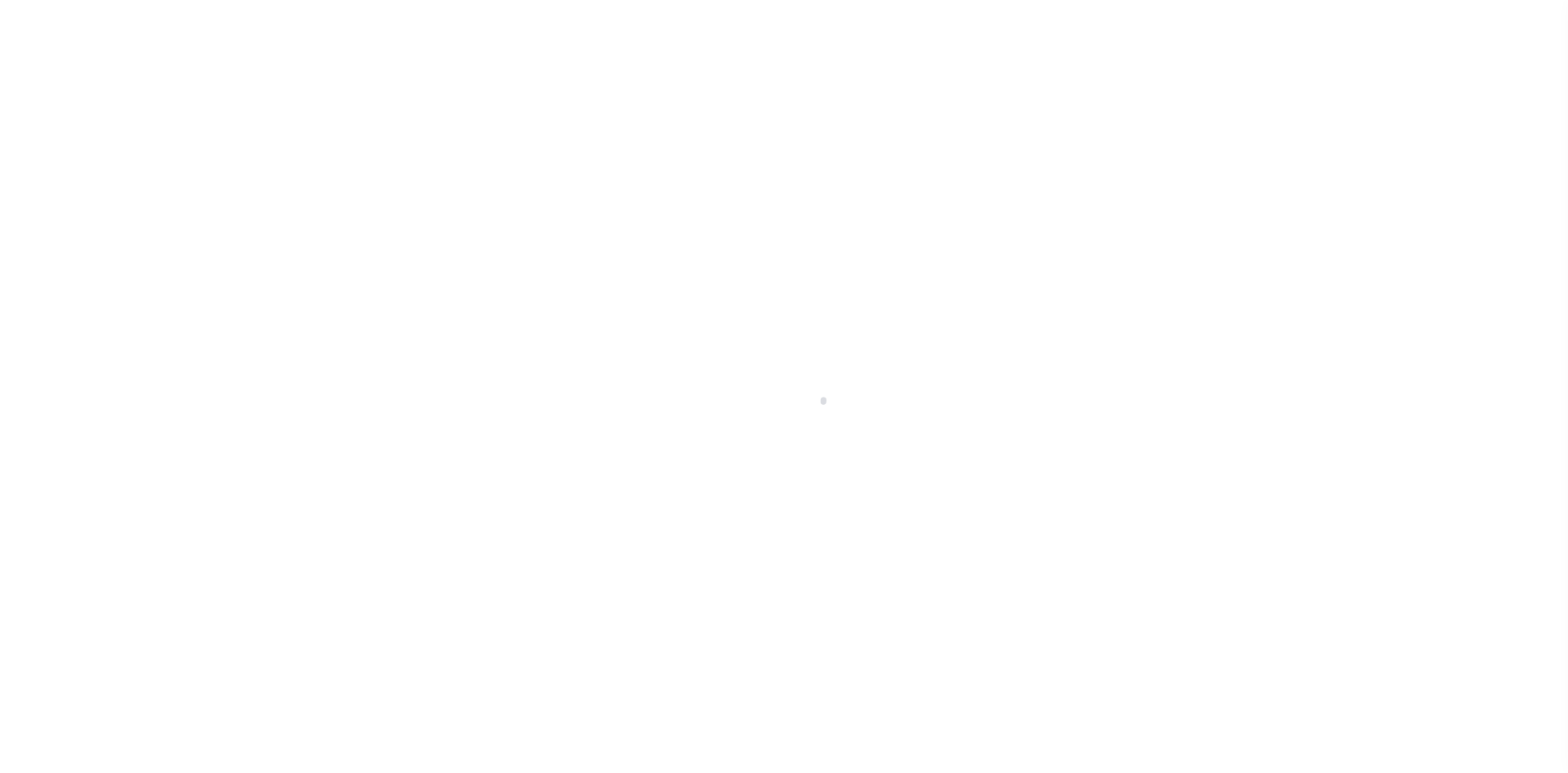
select select
checkbox input "false"
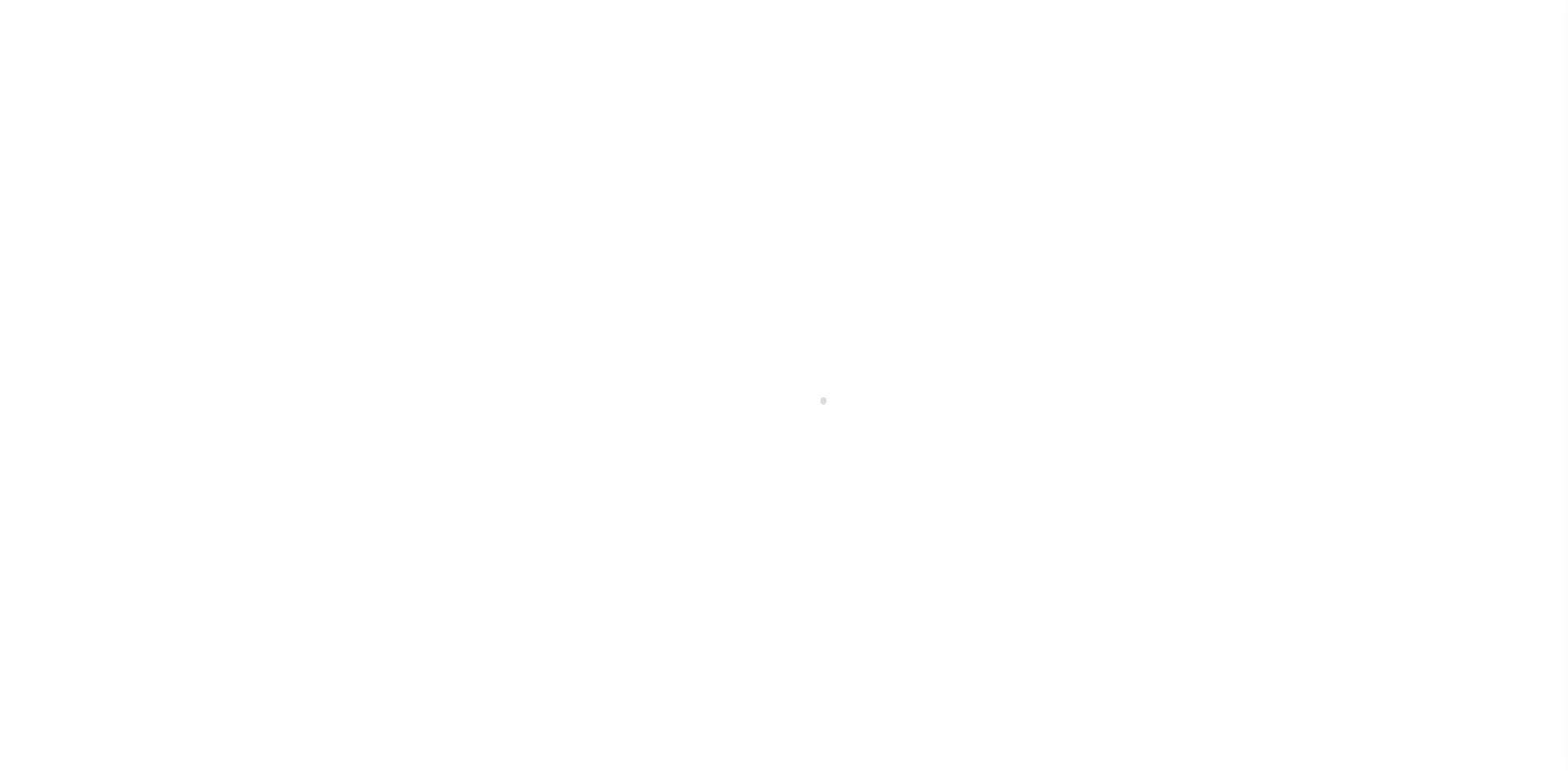
checkbox input "false"
type input "4206116011"
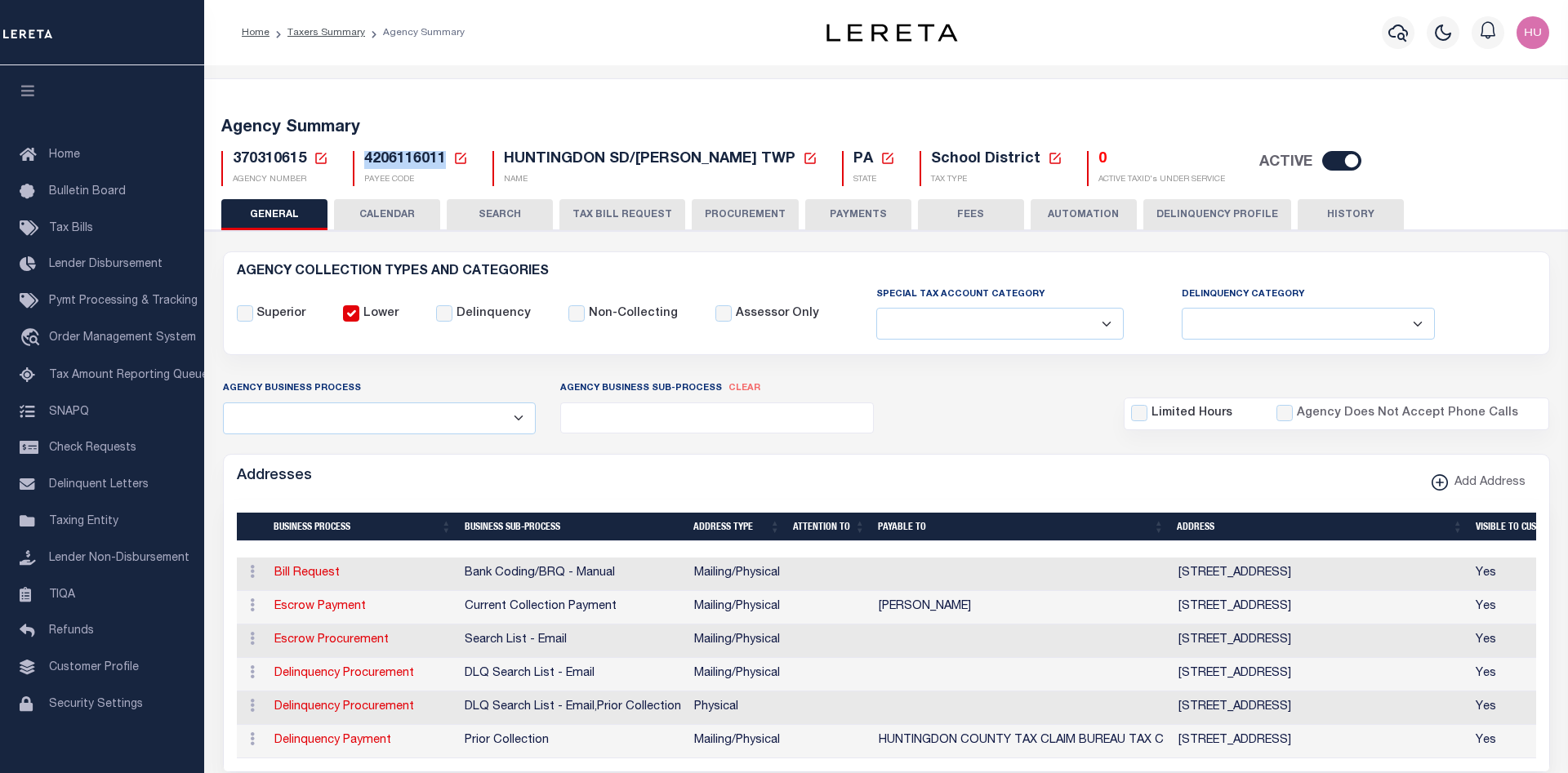
drag, startPoint x: 443, startPoint y: 155, endPoint x: 365, endPoint y: 159, distance: 78.1
click at [365, 159] on span "4206116011" at bounding box center [405, 159] width 82 height 14
copy span "4206116011"
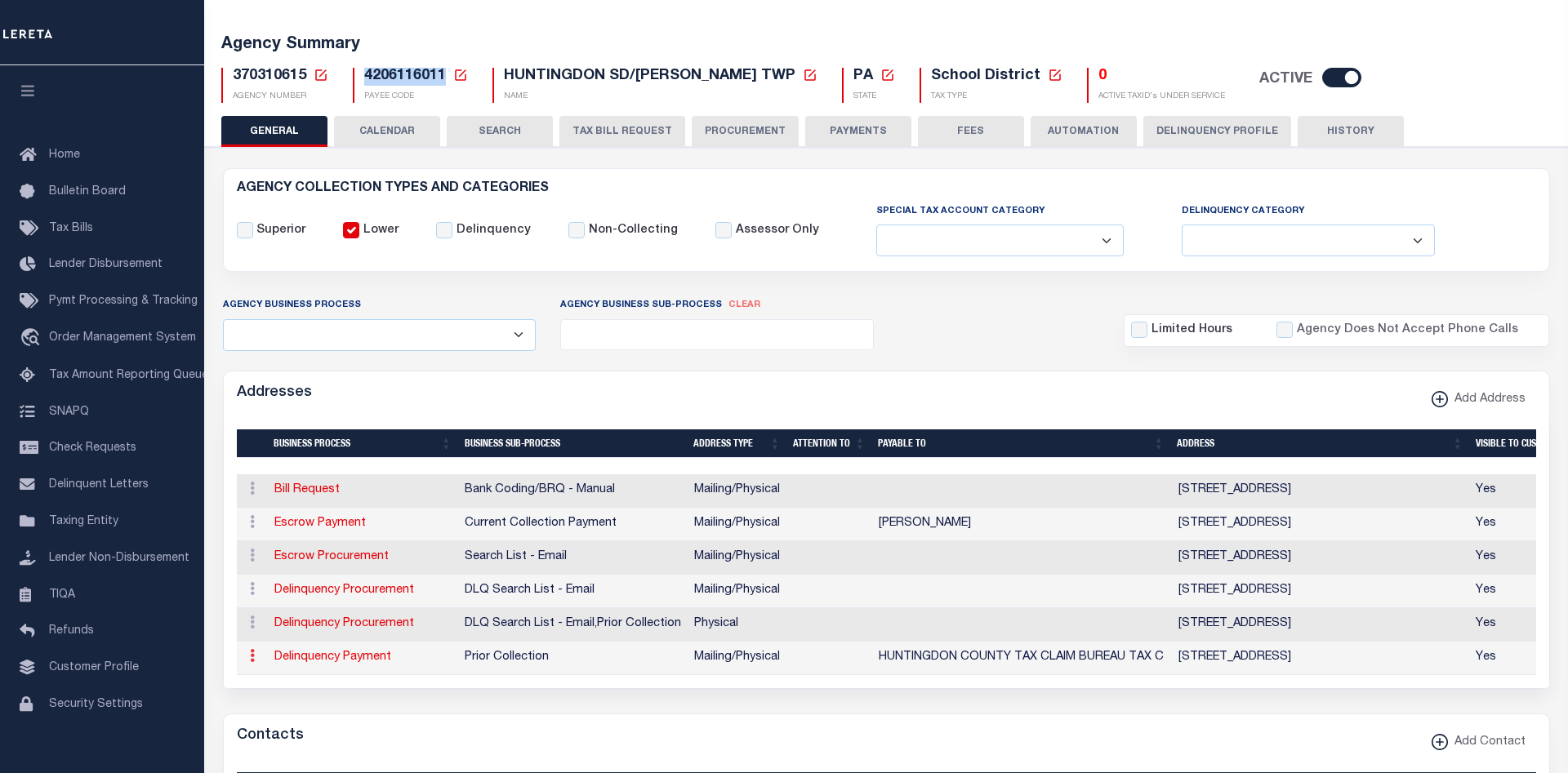
click at [248, 659] on link at bounding box center [252, 659] width 18 height 13
click at [1203, 135] on button "Delinquency Profile" at bounding box center [1217, 131] width 148 height 31
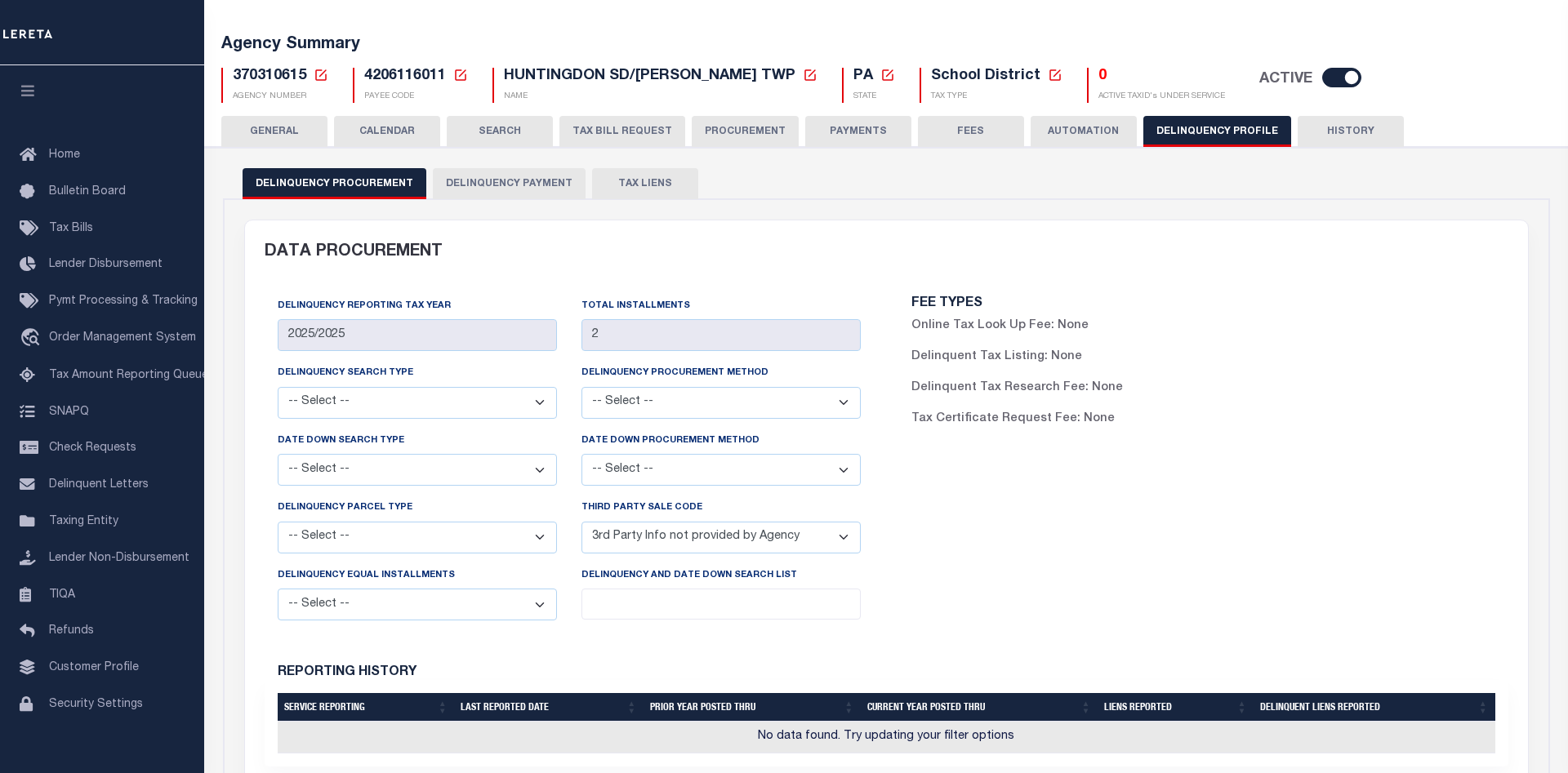
click at [468, 182] on button "Delinquency Payment" at bounding box center [510, 183] width 153 height 31
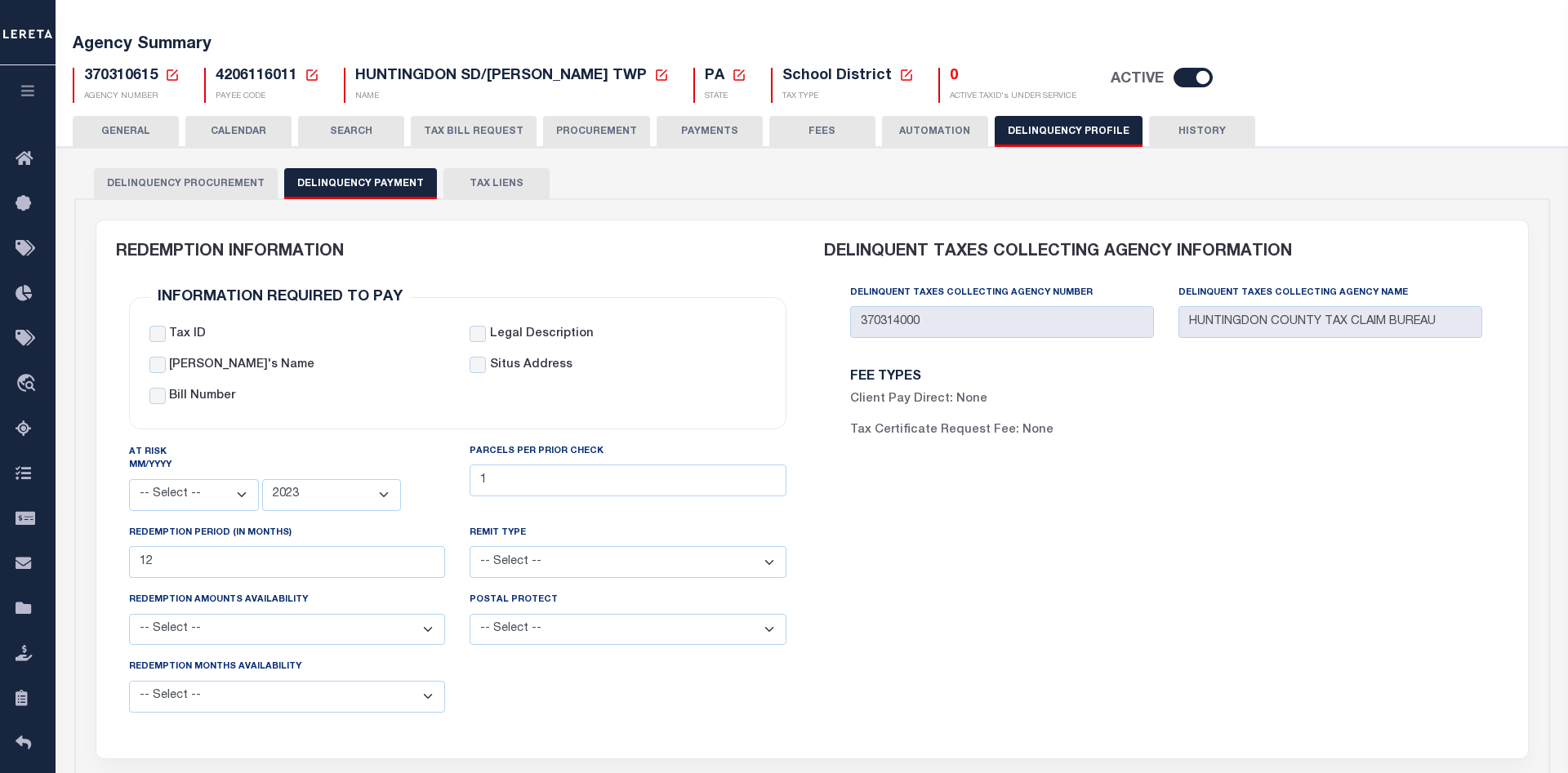
click at [1206, 554] on div "DELINQUENT TAXES COLLECTING AGENCY INFORMATION Delinquent Taxes Collecting Agen…" at bounding box center [1166, 479] width 709 height 519
click at [133, 140] on button "GENERAL" at bounding box center [125, 131] width 106 height 31
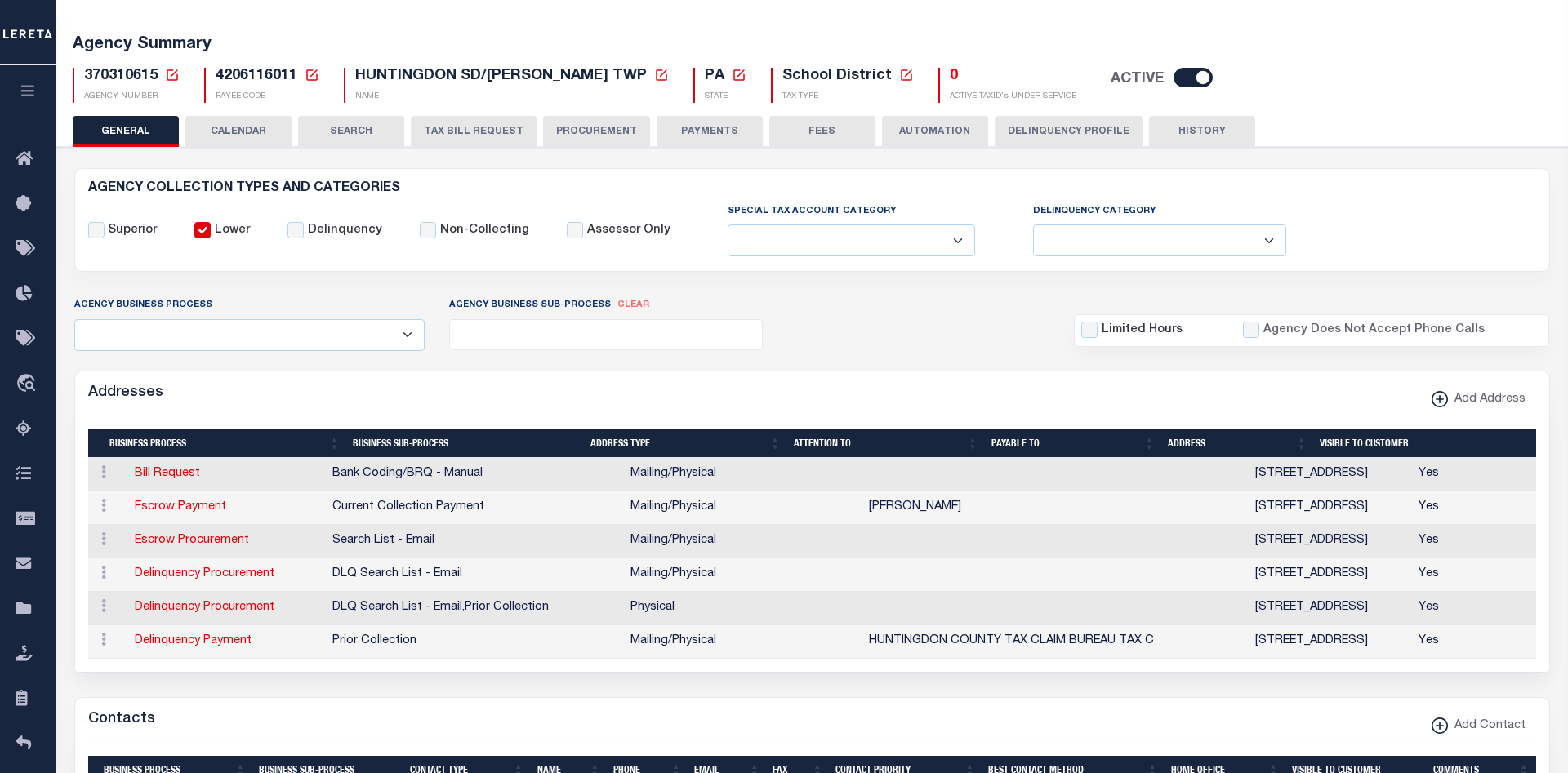
click at [258, 80] on span "4206116011" at bounding box center [256, 76] width 82 height 14
drag, startPoint x: 1248, startPoint y: 543, endPoint x: 1115, endPoint y: 545, distance: 133.0
click at [1249, 545] on td "10936 GRIST MILL LANE , HUNTINGDON, PA, 16652" at bounding box center [1331, 542] width 163 height 34
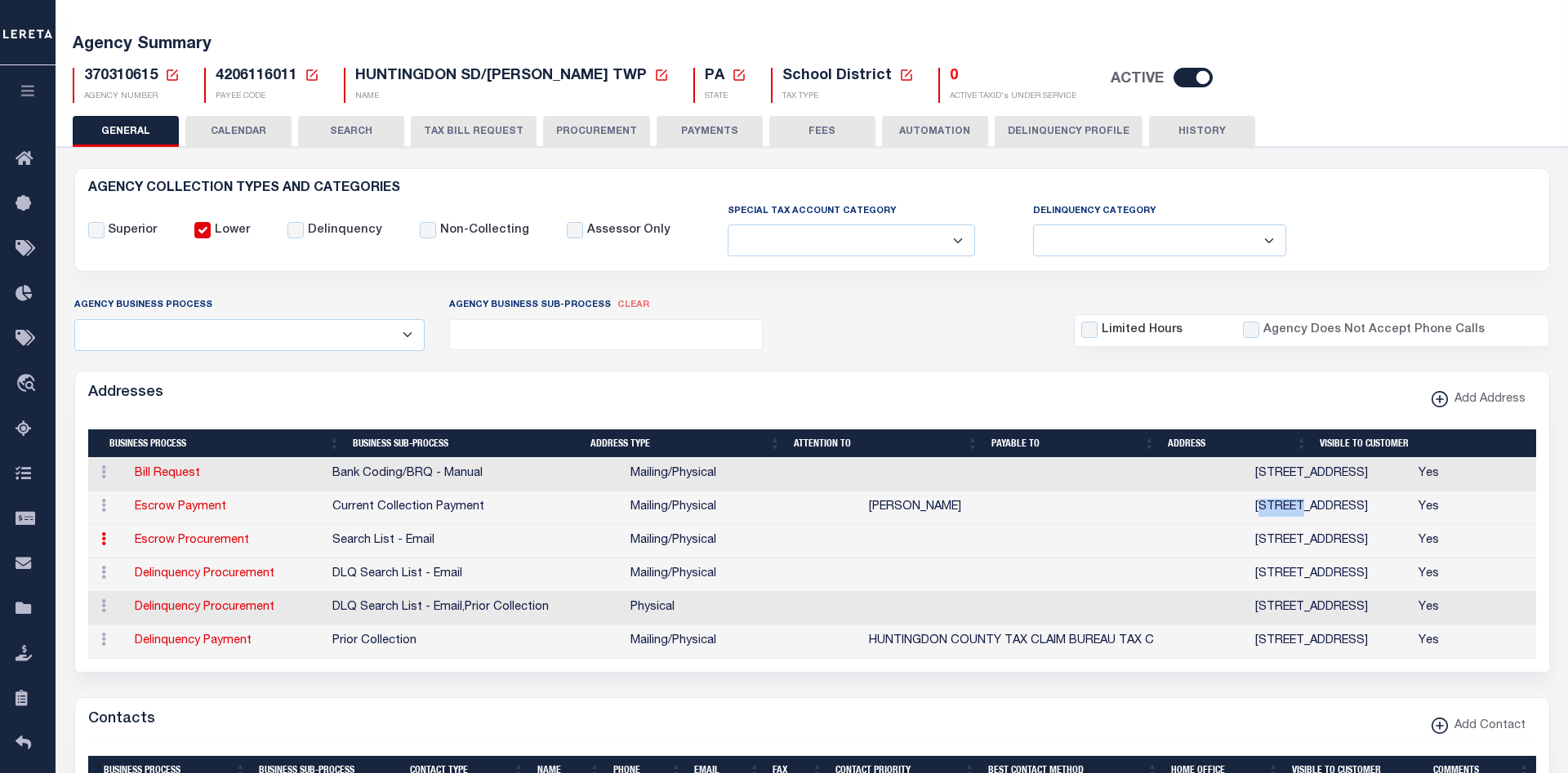
drag, startPoint x: 1104, startPoint y: 508, endPoint x: 1143, endPoint y: 508, distance: 39.0
click at [1249, 508] on td "10936 GRIST MILL LANE , HUNTINGDON, PA, 16652" at bounding box center [1331, 508] width 163 height 34
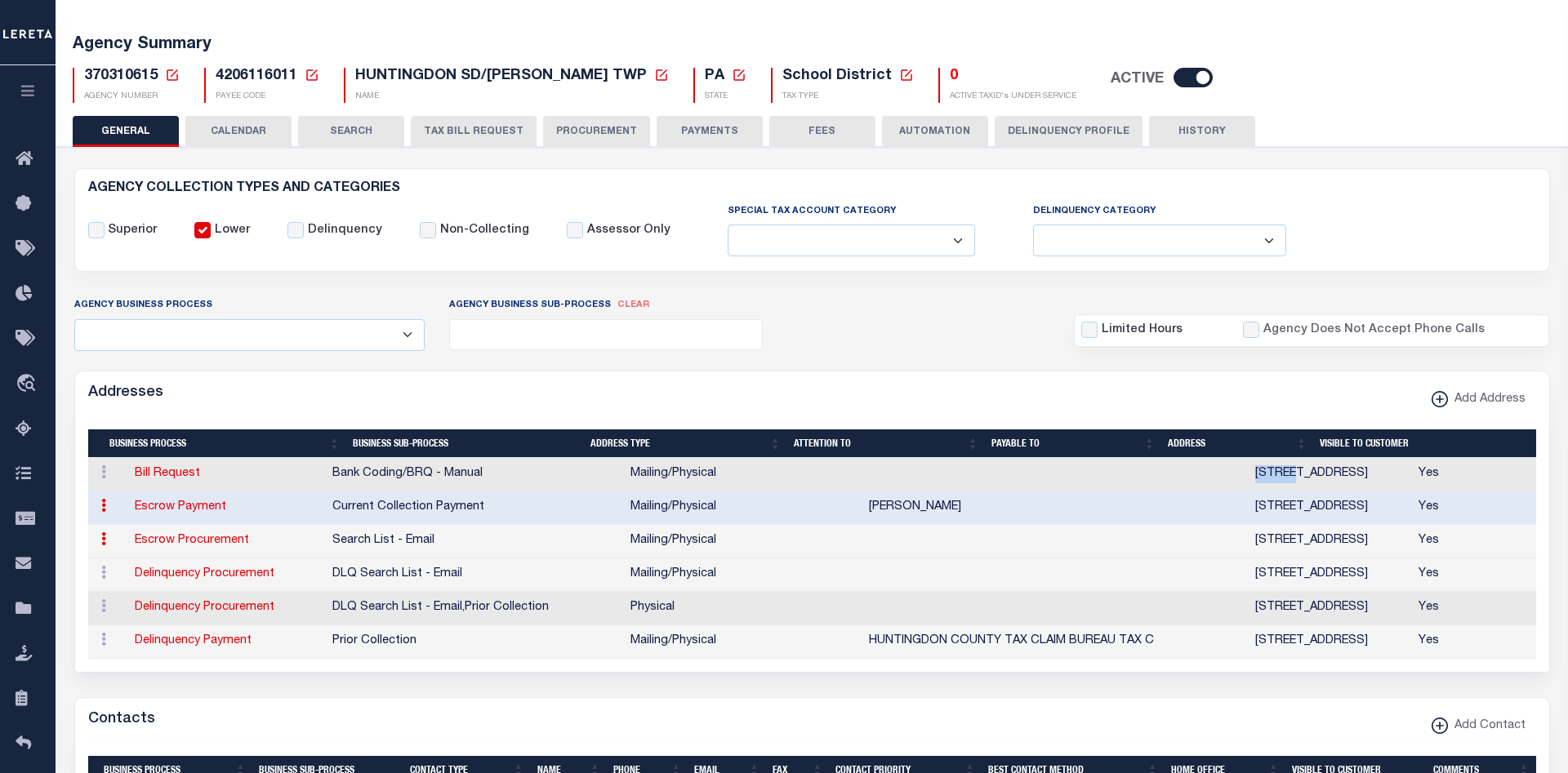
drag, startPoint x: 1116, startPoint y: 478, endPoint x: 1142, endPoint y: 478, distance: 26.0
click at [1249, 478] on td "10936 GRIST MILL LANE , HUNTINGDON, PA, 16652" at bounding box center [1331, 475] width 163 height 34
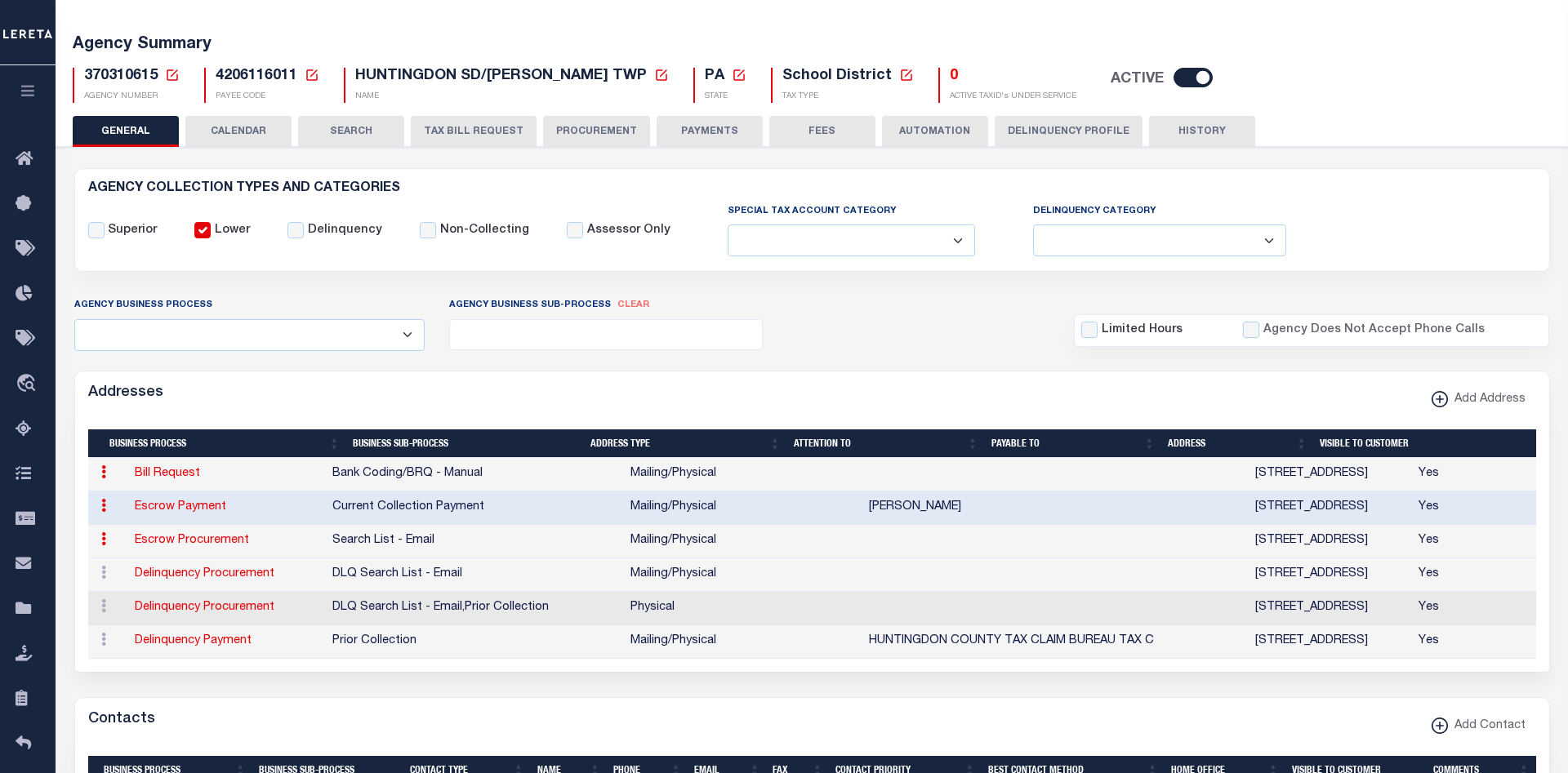
click at [265, 77] on span "4206116011" at bounding box center [256, 76] width 82 height 14
click at [906, 336] on div "Agency Business Process Automation Bill Request Delinquency Payment Delinquency…" at bounding box center [813, 323] width 1501 height 54
click at [97, 511] on link at bounding box center [103, 508] width 18 height 13
click at [133, 557] on link "Edit Address" at bounding box center [157, 559] width 124 height 27
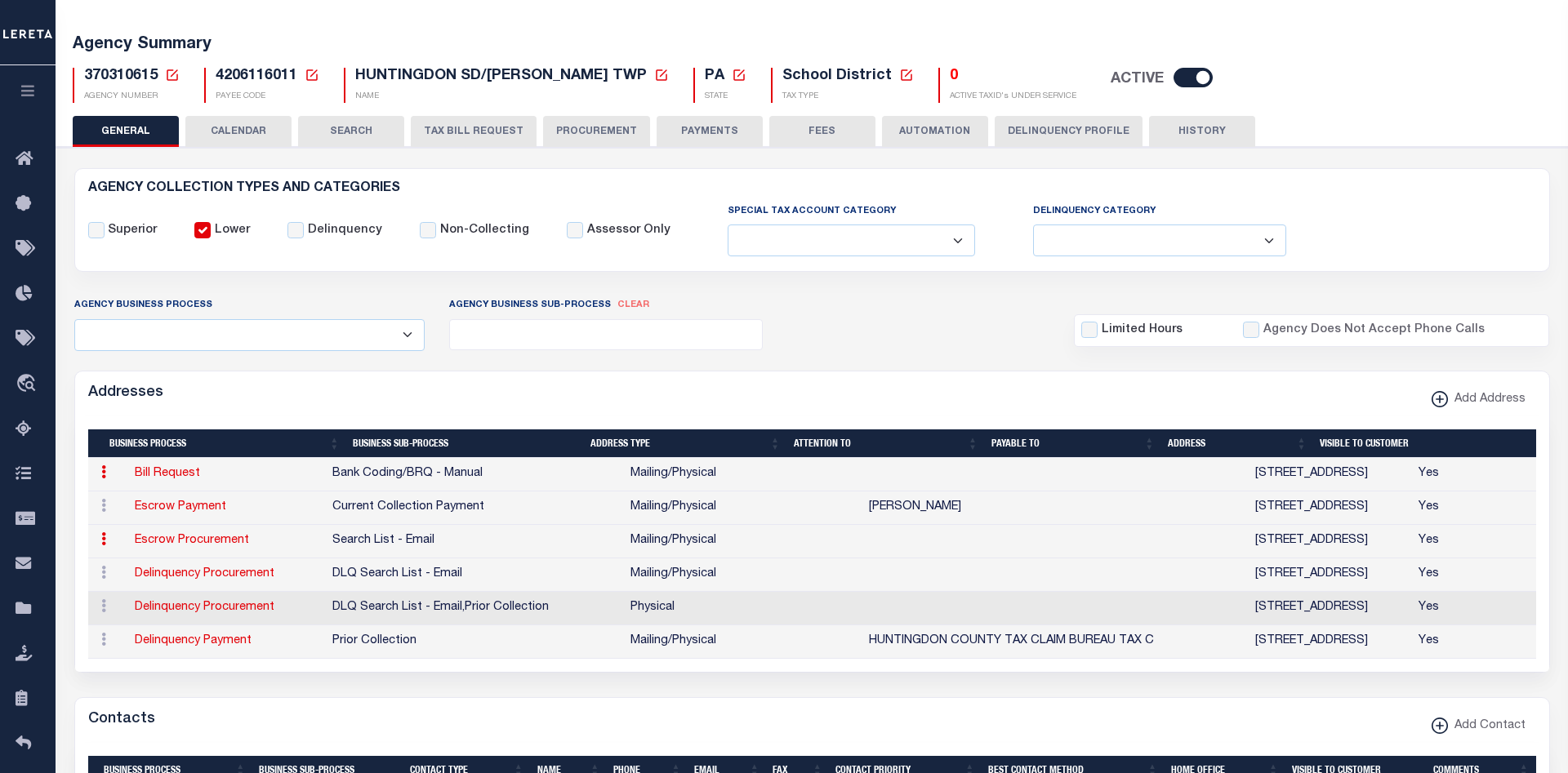
select select "1"
checkbox input "false"
select select
type input "10936 GRIST MILL LANE"
type input "HUNTINGDON"
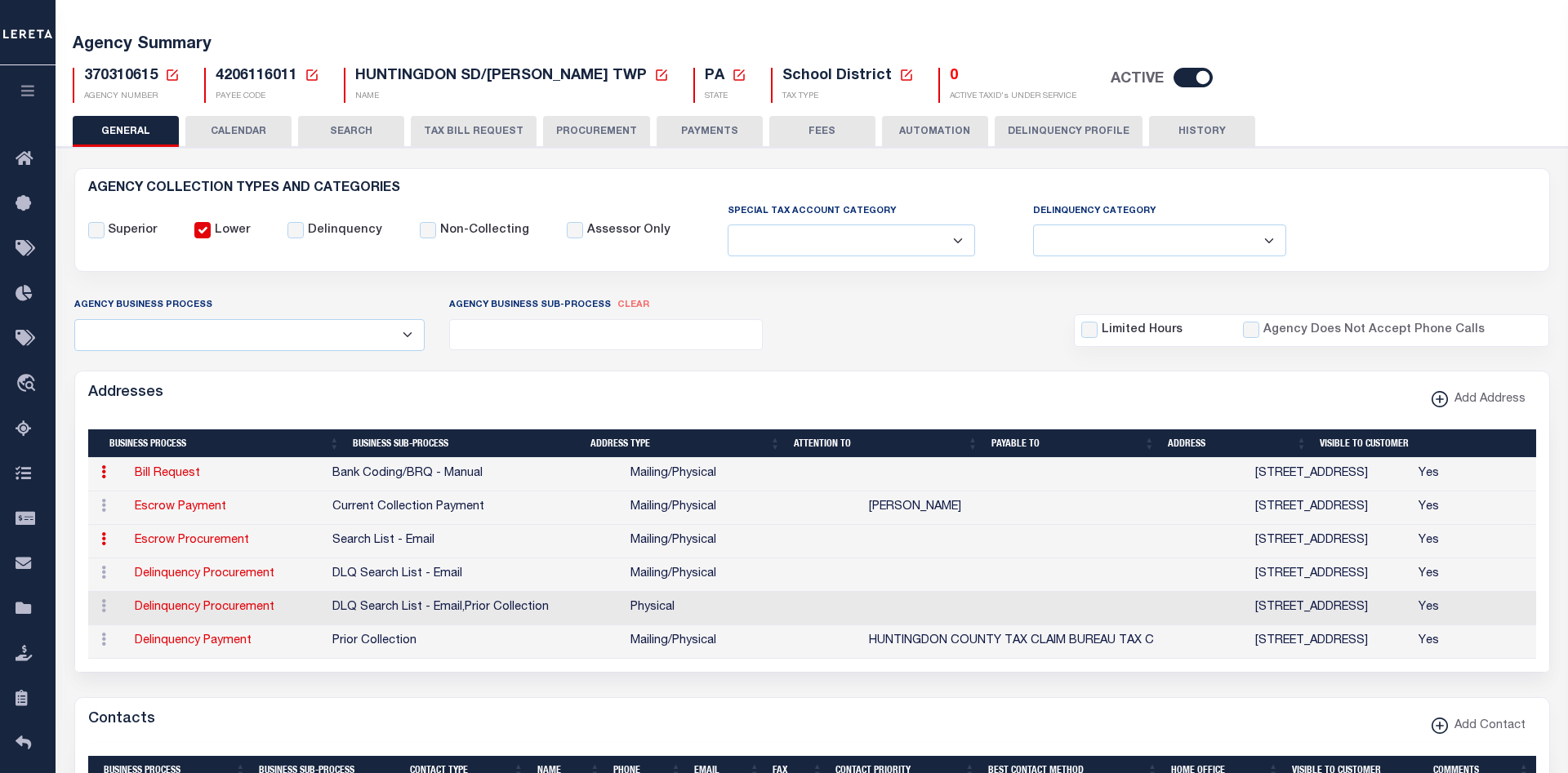
select select "PA"
type input "16652"
select select "5"
checkbox input "true"
type input "FREDA WHEELER"
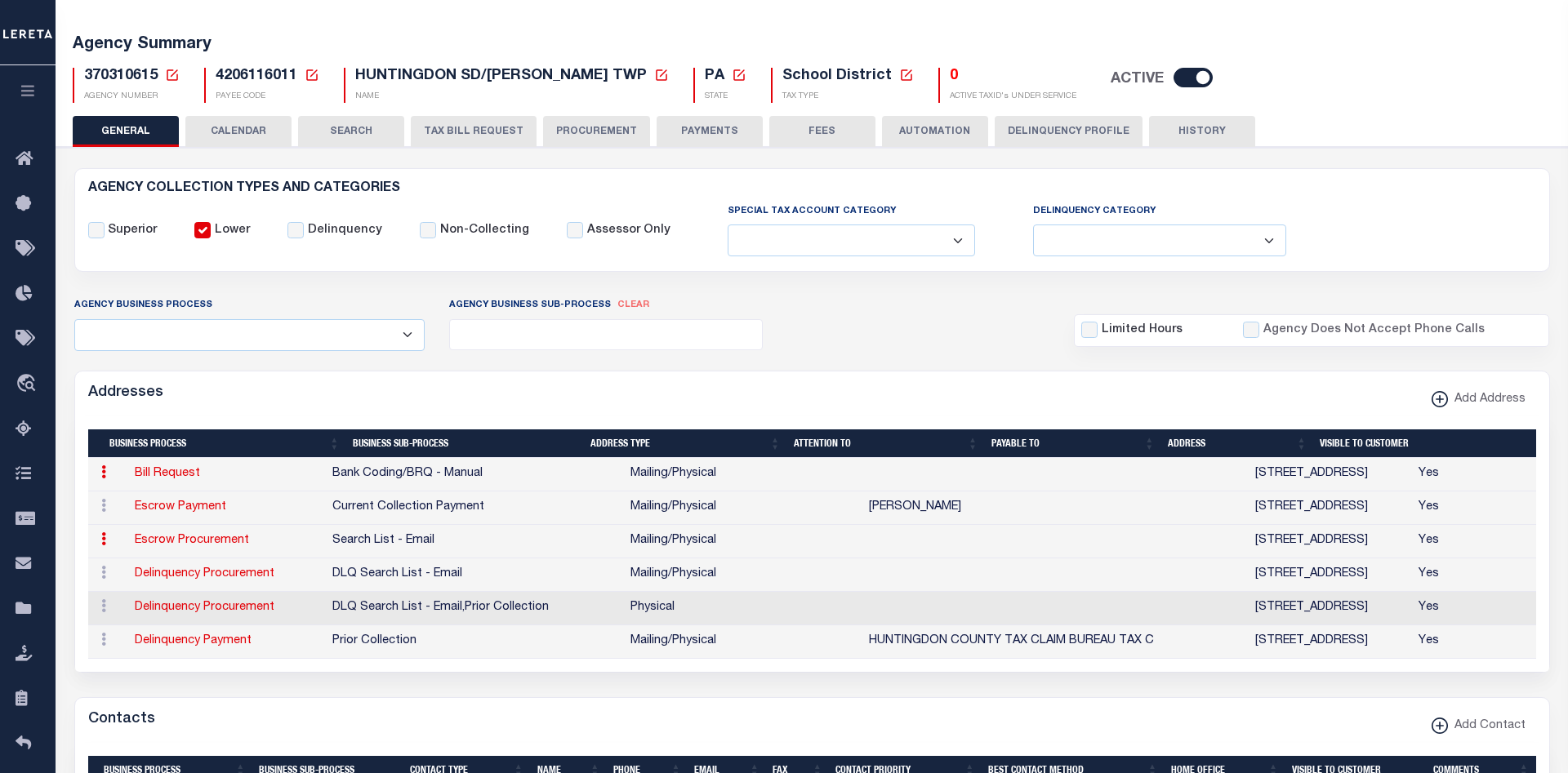
select select "3"
select select "11"
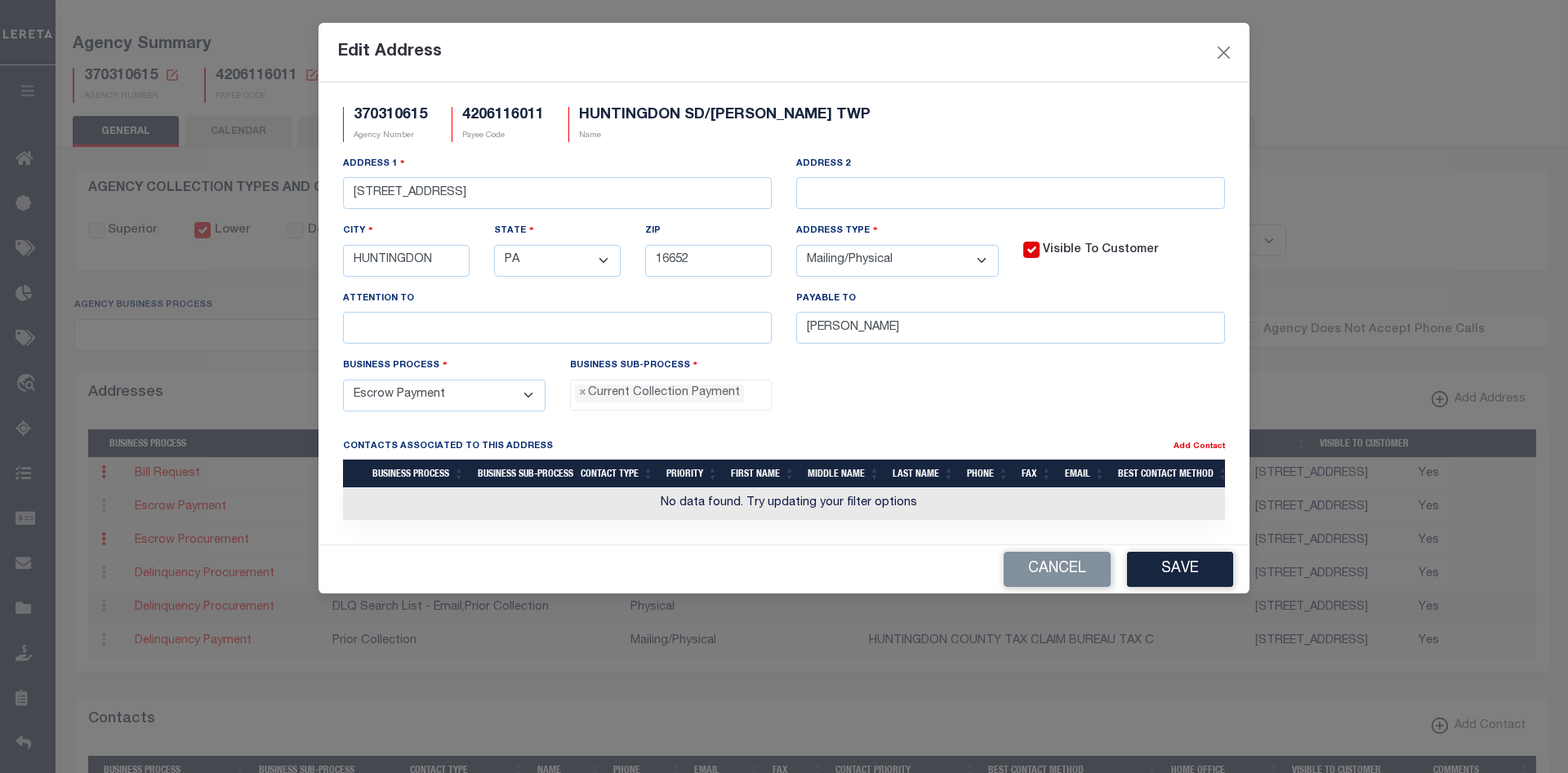
scroll to position [18, 0]
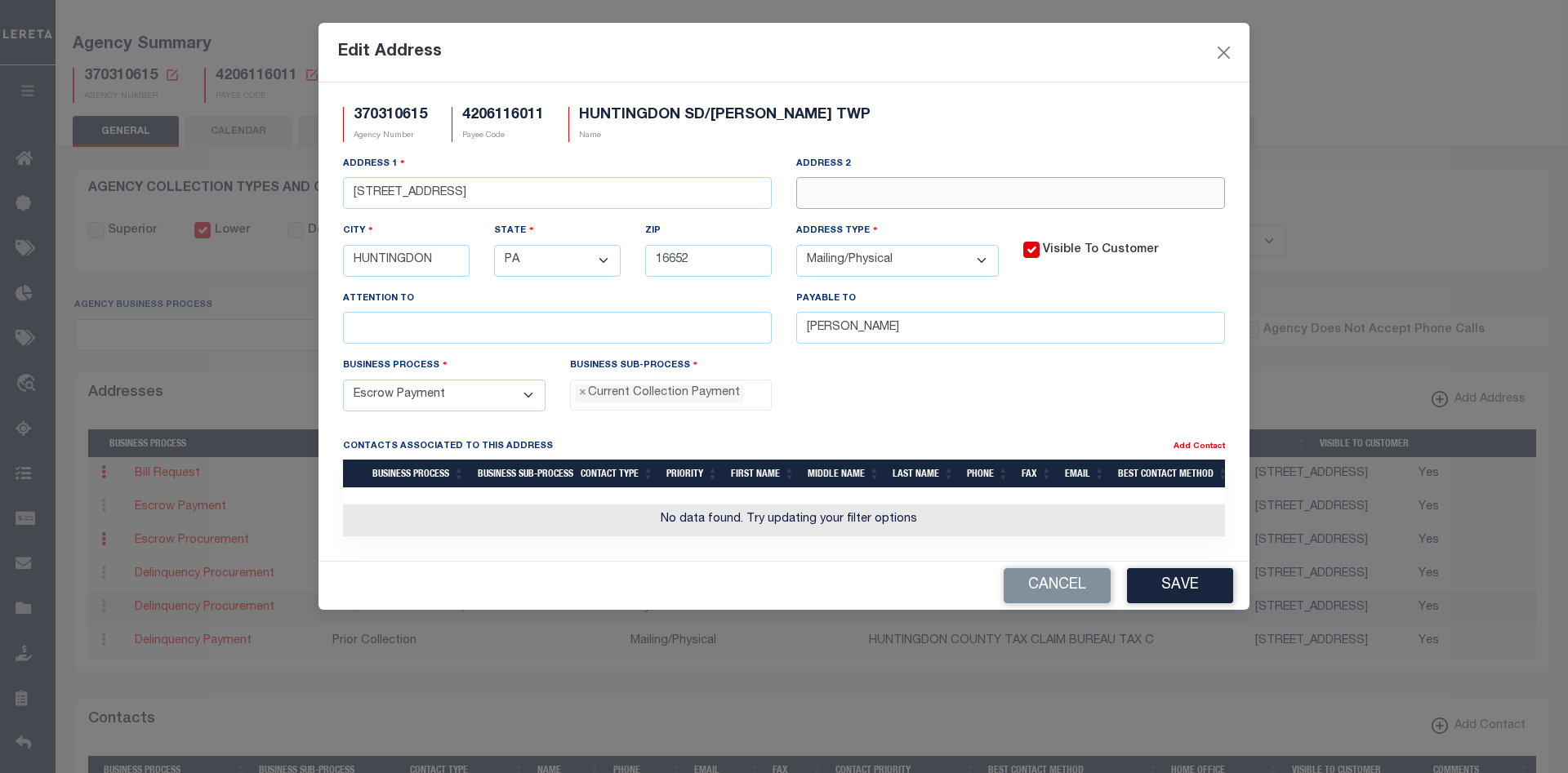
click at [908, 191] on input "text" at bounding box center [1011, 193] width 429 height 32
type input "New Address Testing"
click at [1165, 588] on button "Save" at bounding box center [1180, 586] width 106 height 35
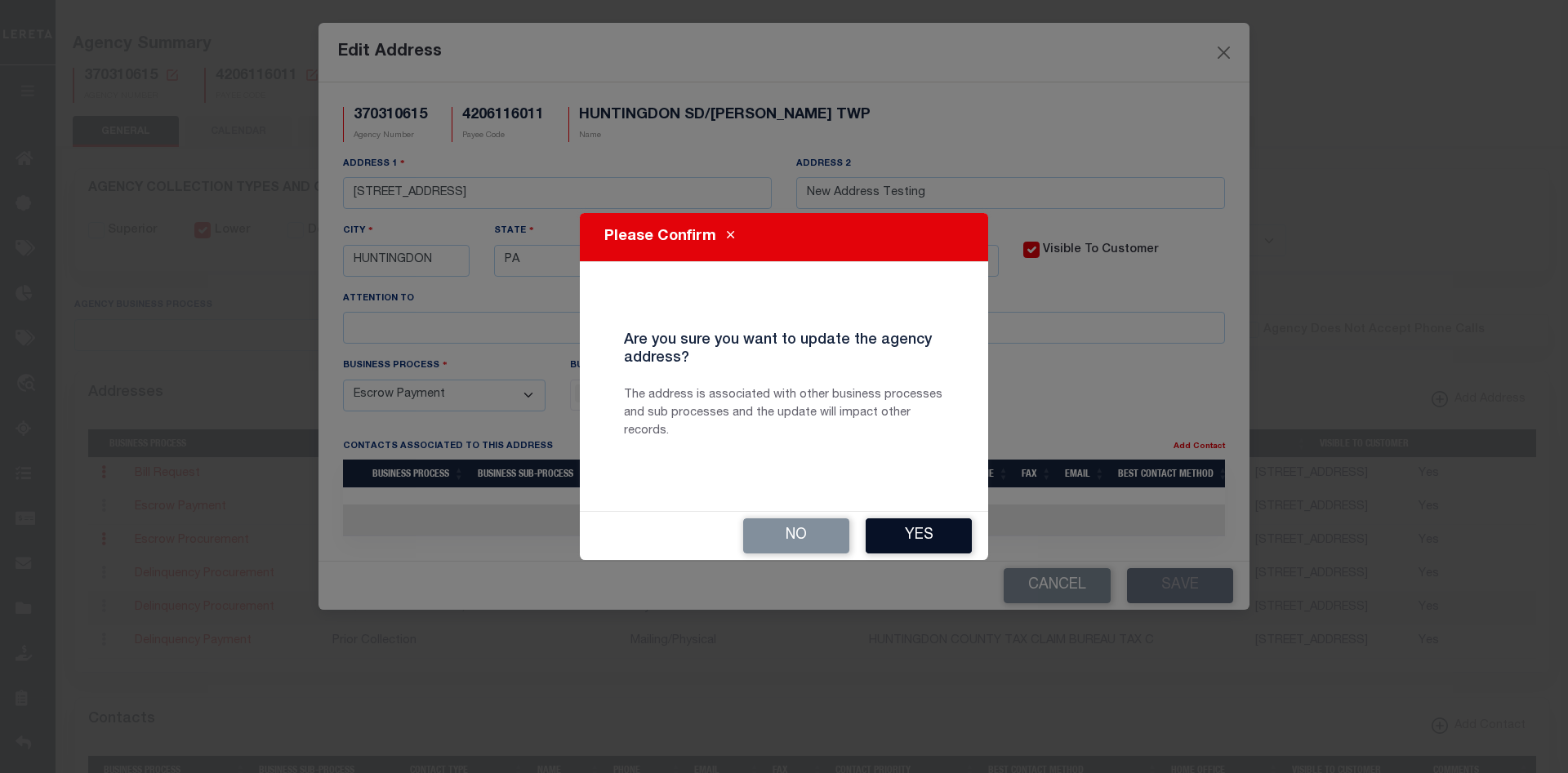
click at [949, 544] on button "Yes" at bounding box center [919, 537] width 106 height 35
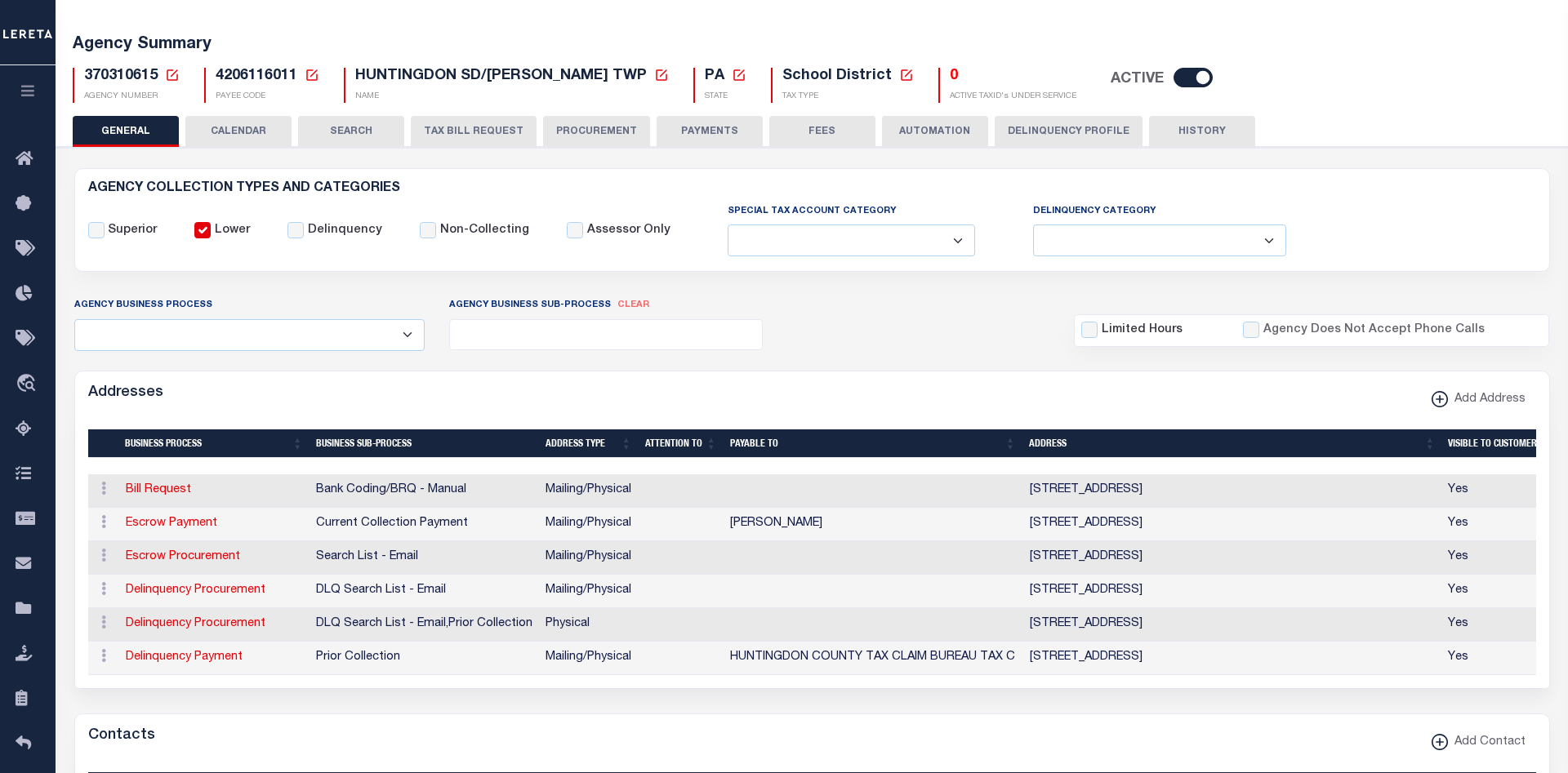
click at [1177, 137] on button "HISTORY" at bounding box center [1202, 131] width 106 height 31
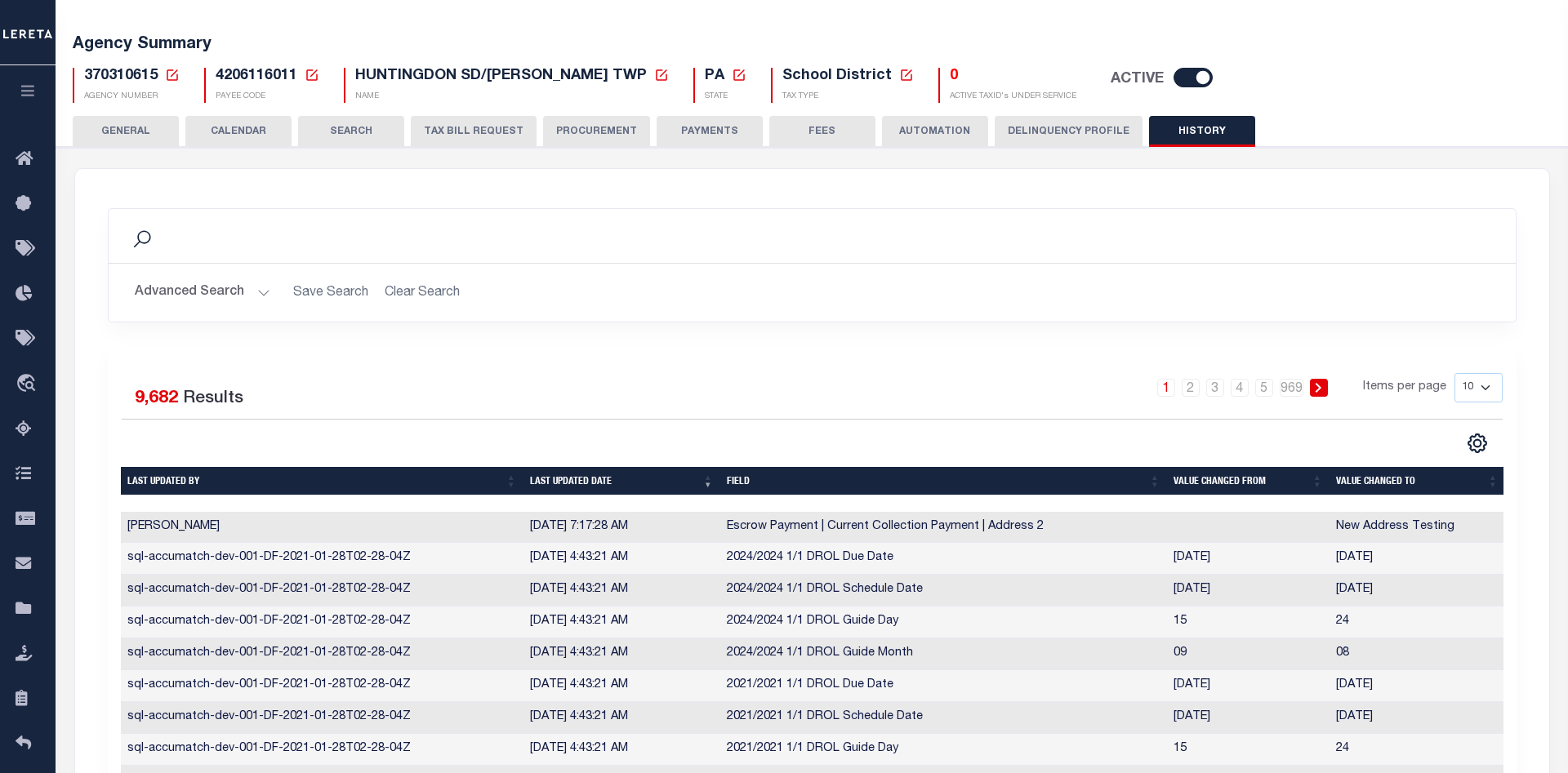
drag, startPoint x: 1454, startPoint y: 530, endPoint x: 521, endPoint y: 537, distance: 933.0
click at [521, 537] on tr "Humberto Garcia 10/10/2025, 7:17:28 AM Escrow Payment | Current Collection Paym…" at bounding box center [813, 528] width 1385 height 32
click at [591, 376] on div "1 2 3 4 5 … 969 Items per page 10 25 50 100" at bounding box center [988, 394] width 1030 height 42
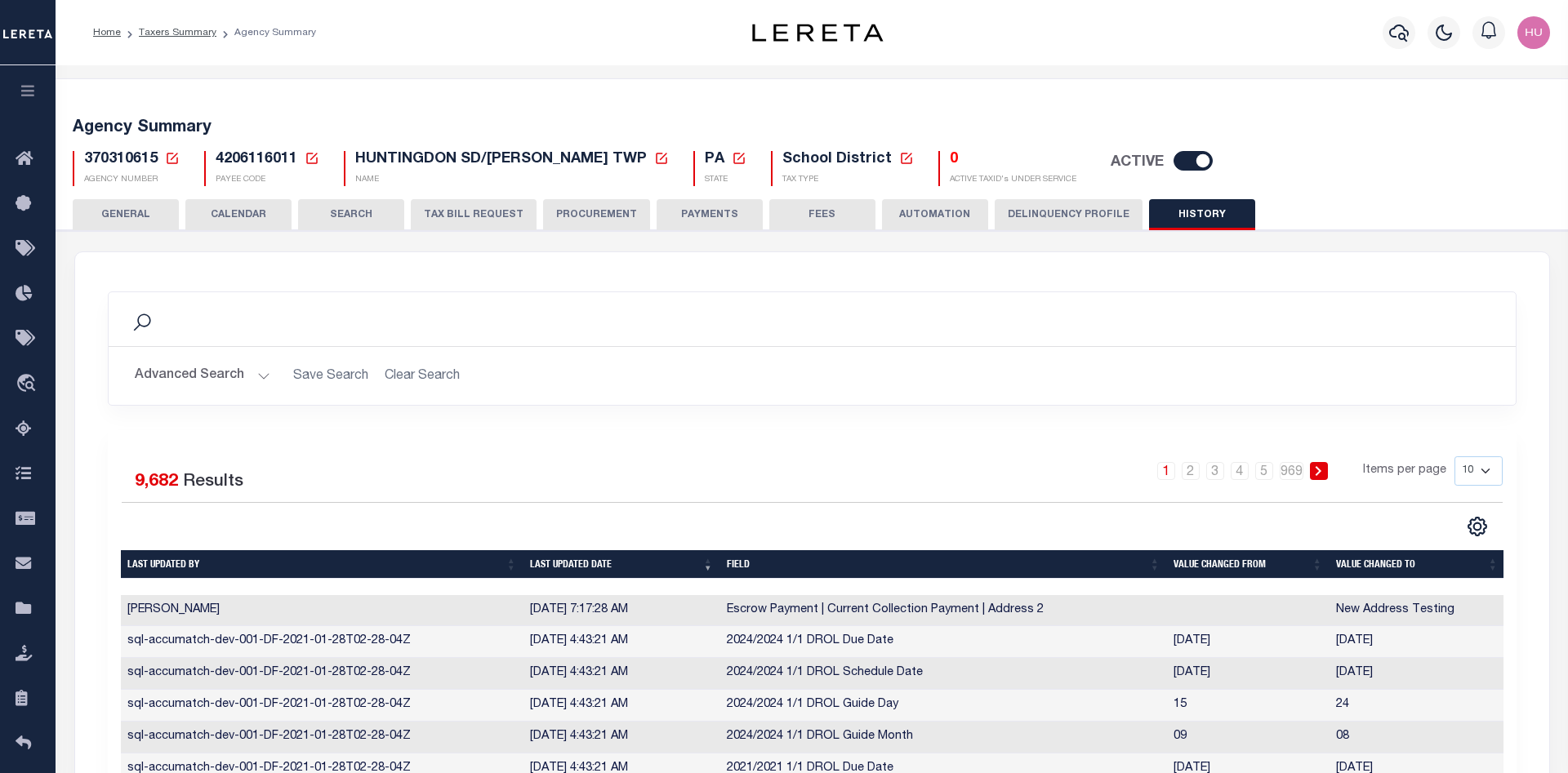
click at [112, 223] on button "GENERAL" at bounding box center [125, 214] width 106 height 31
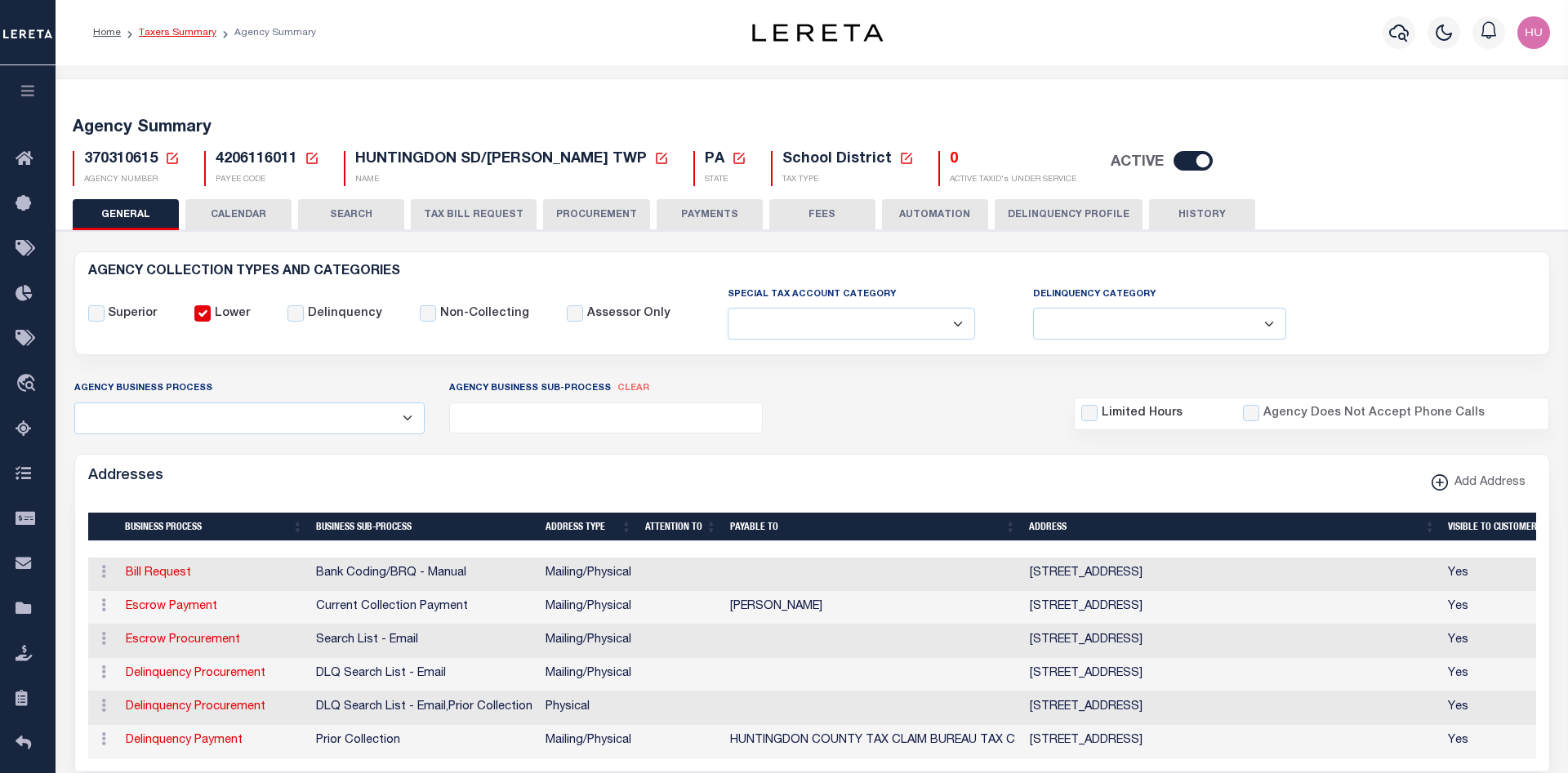
click at [162, 33] on link "Taxers Summary" at bounding box center [177, 33] width 77 height 10
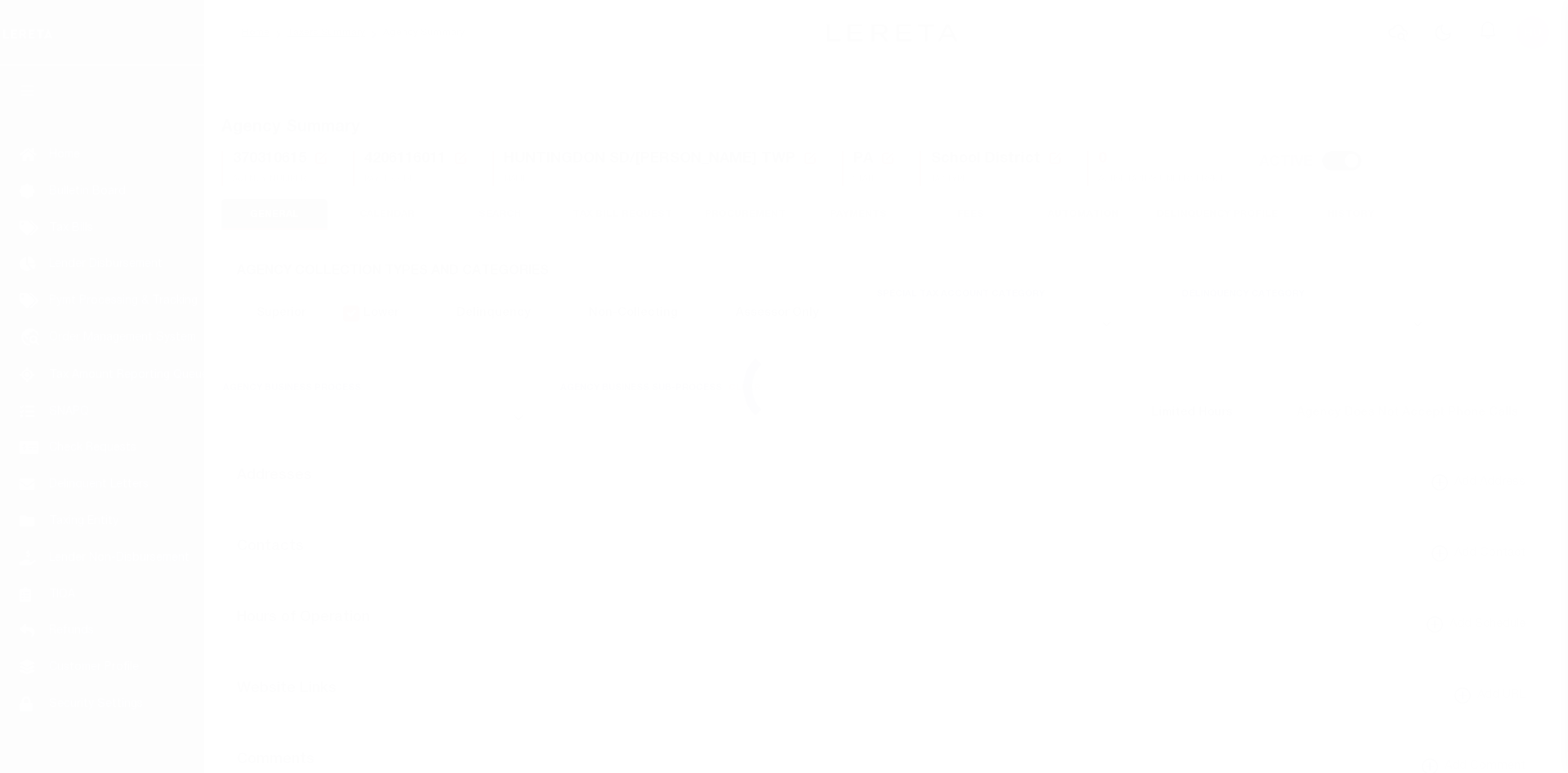
select select
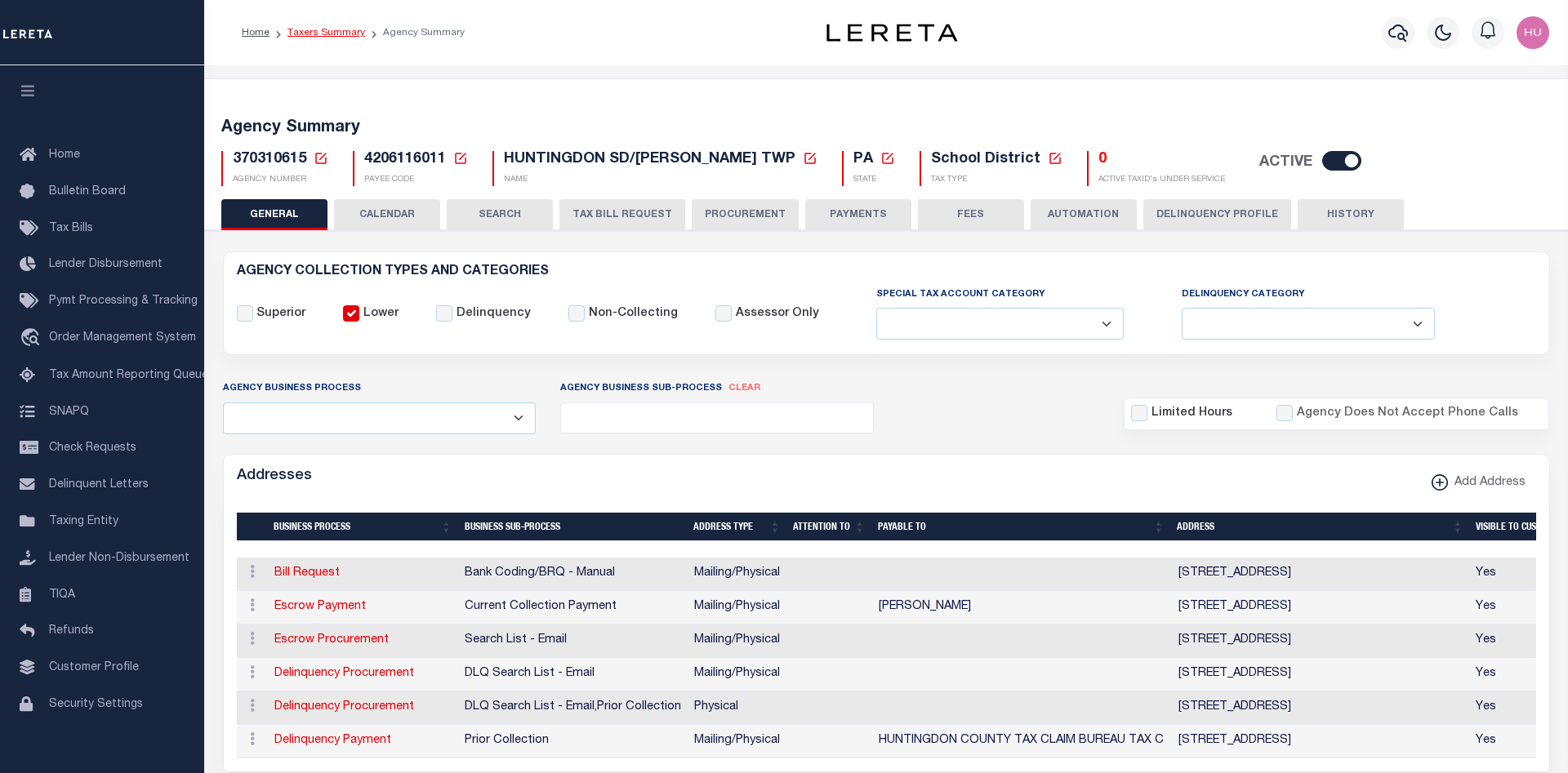
click at [326, 29] on link "Taxers Summary" at bounding box center [326, 33] width 77 height 10
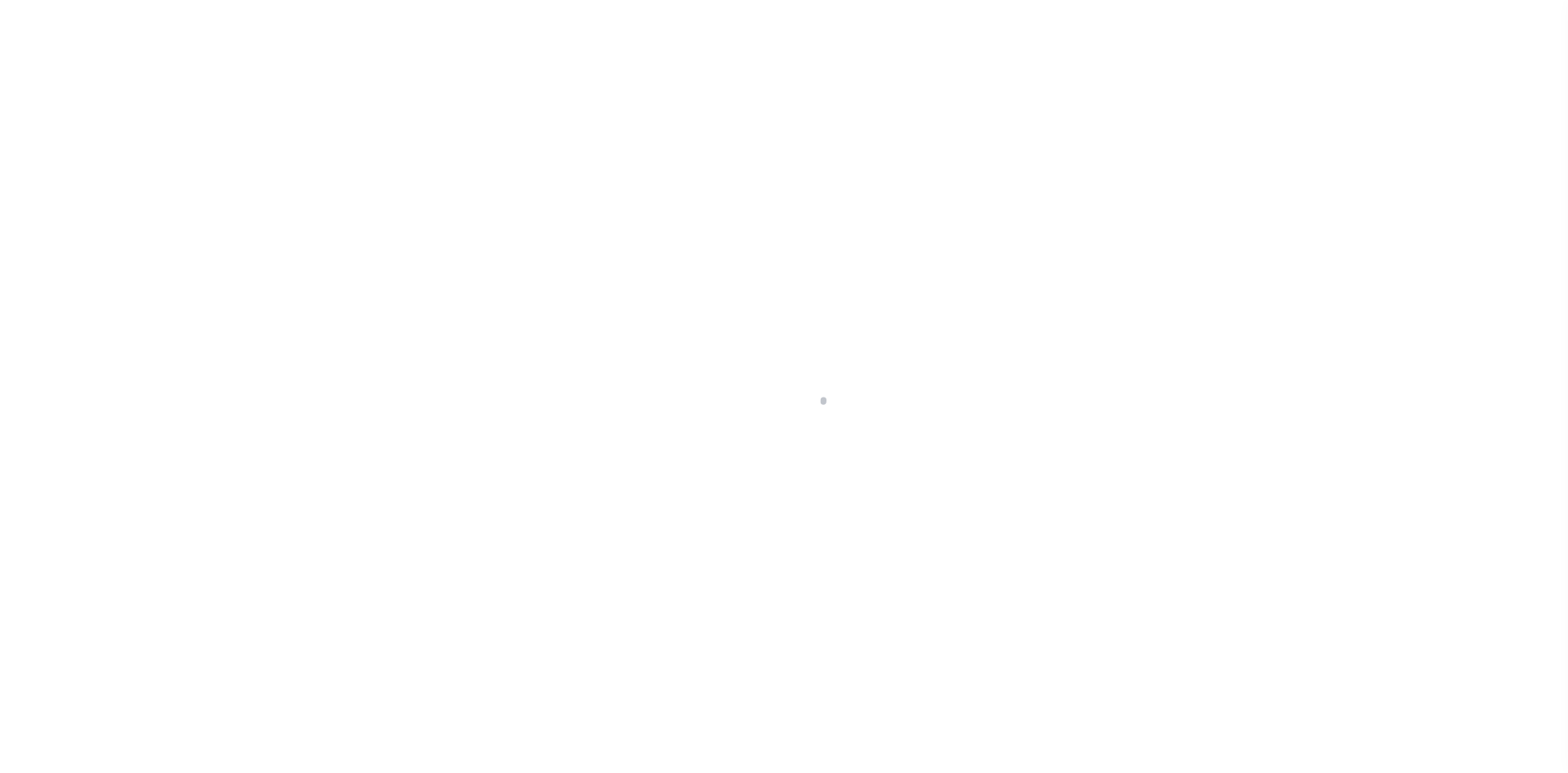
select select
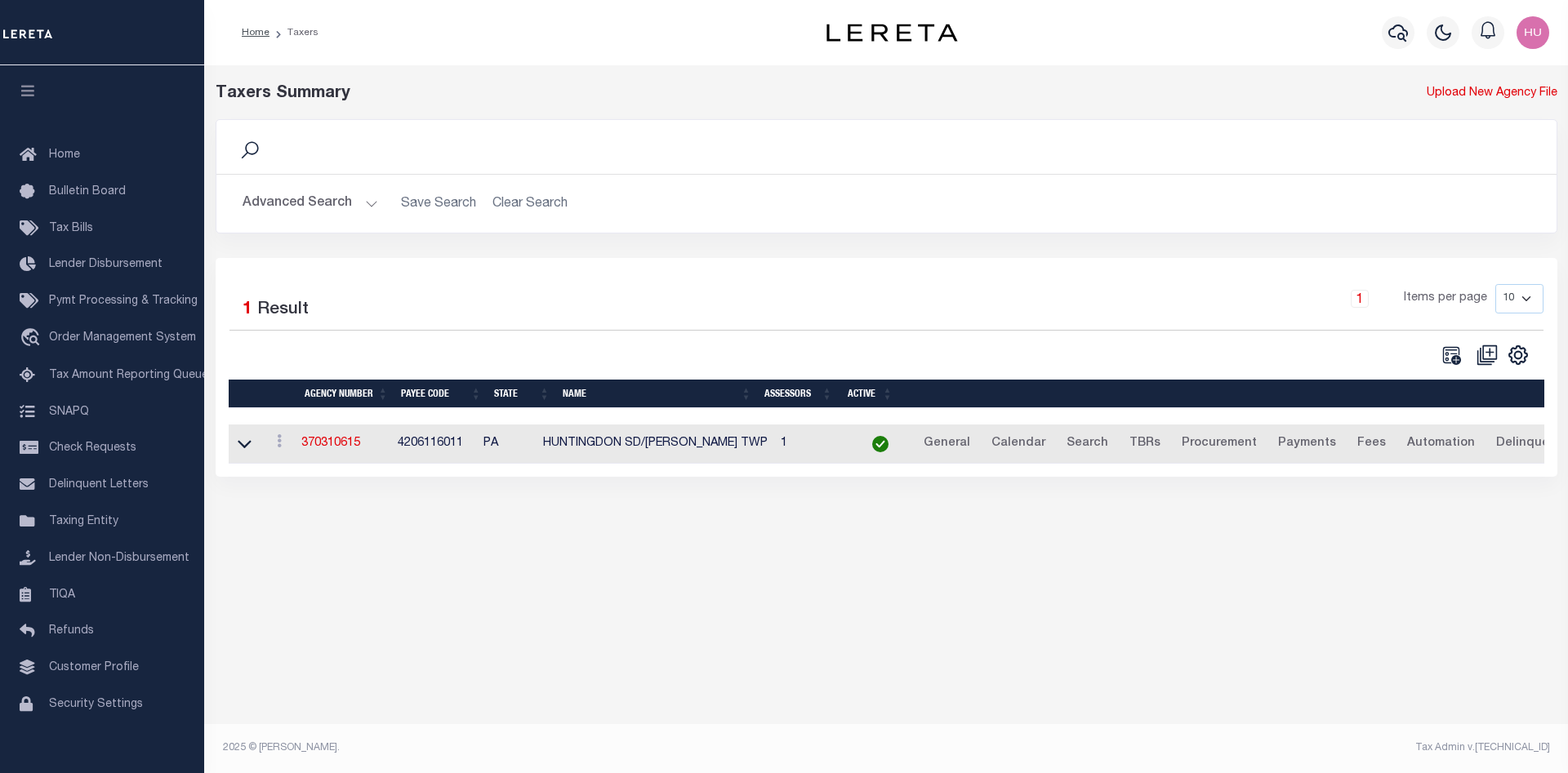
click at [328, 200] on button "Advanced Search" at bounding box center [310, 204] width 135 height 32
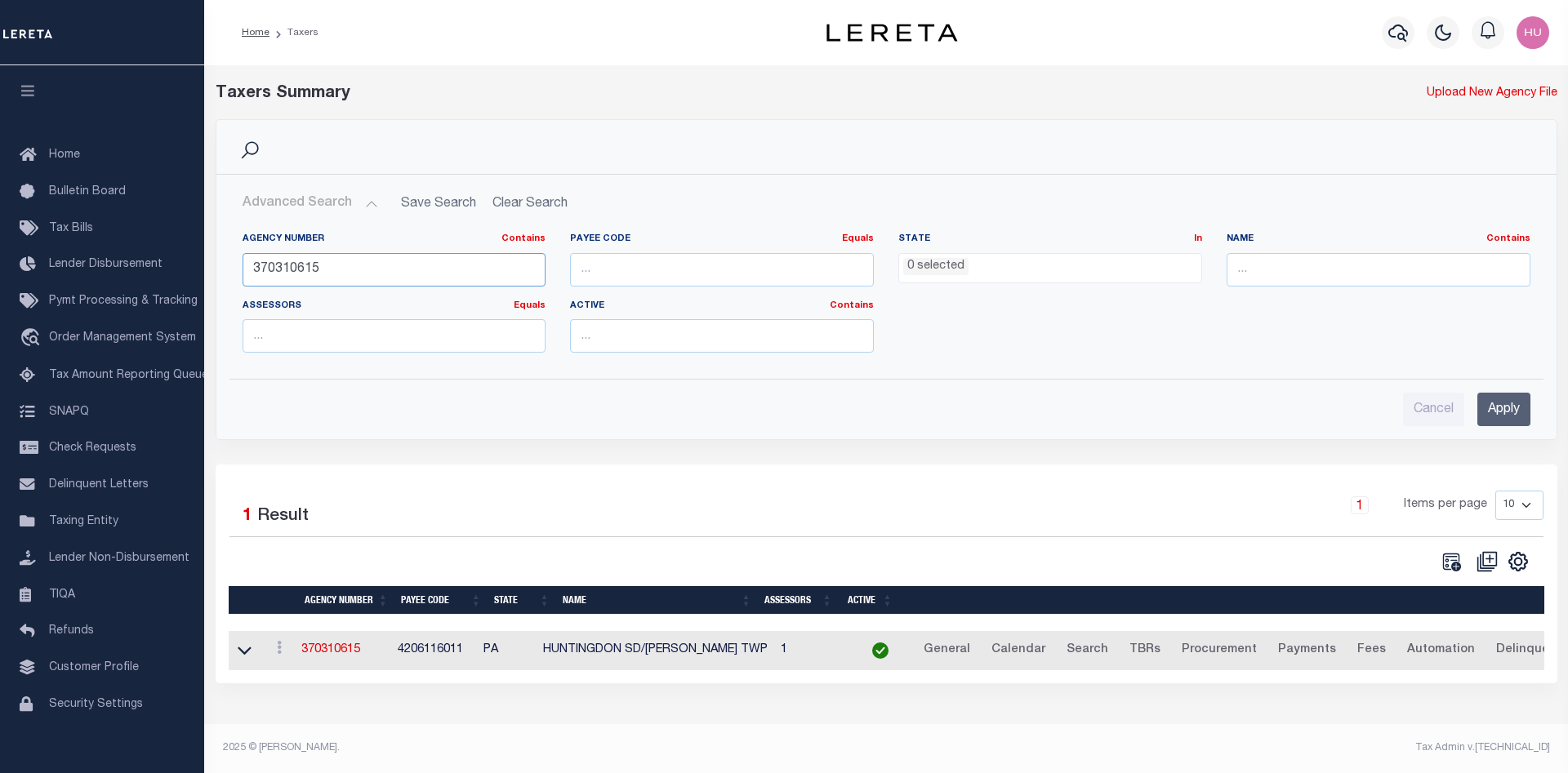
click at [279, 275] on input "370310615" at bounding box center [394, 270] width 304 height 34
paste input "4000"
type input "370314000"
click at [1502, 415] on input "Apply" at bounding box center [1503, 410] width 53 height 34
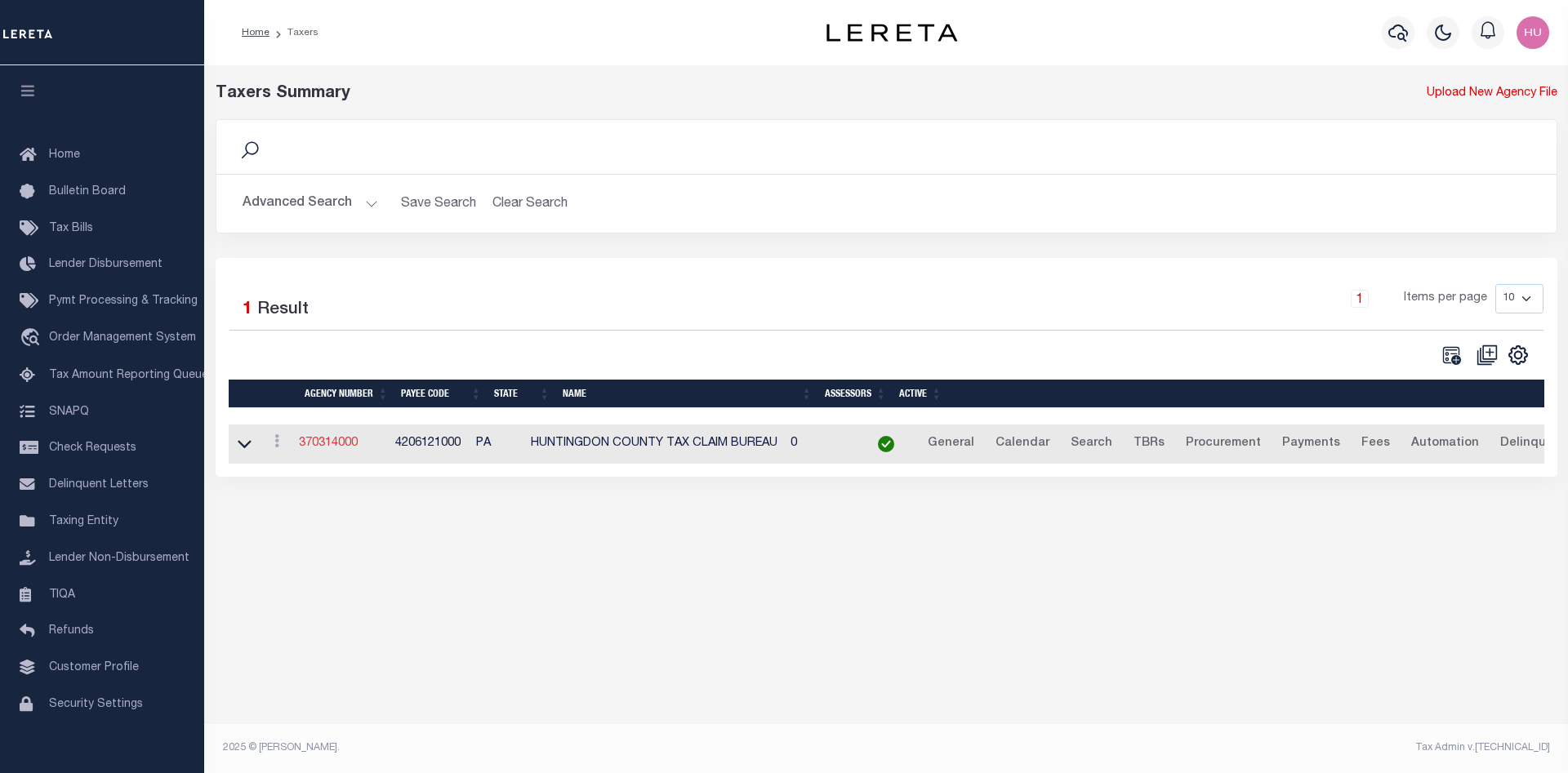
click at [336, 447] on link "370314000" at bounding box center [328, 443] width 59 height 12
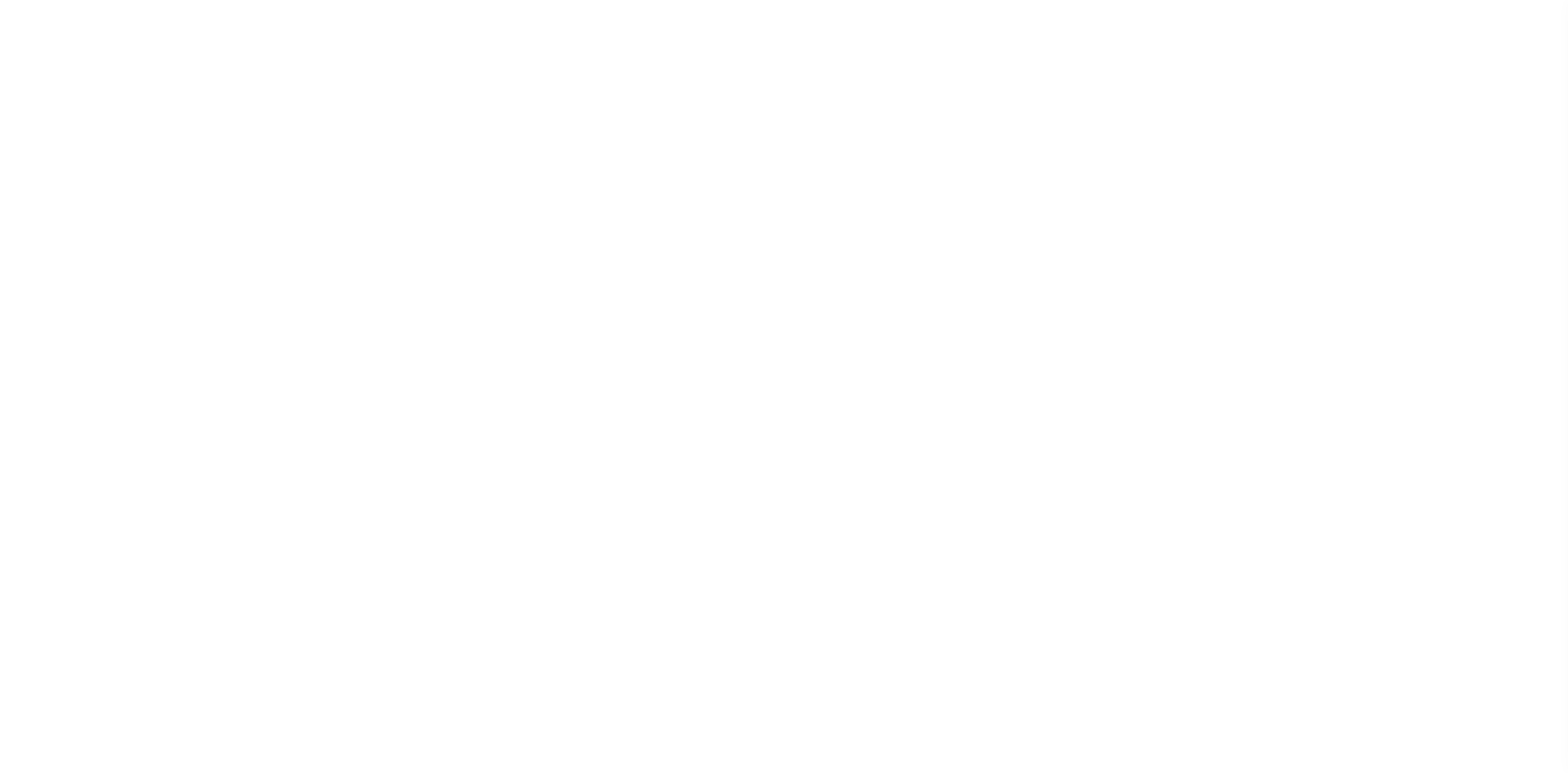
select select "1"
select select
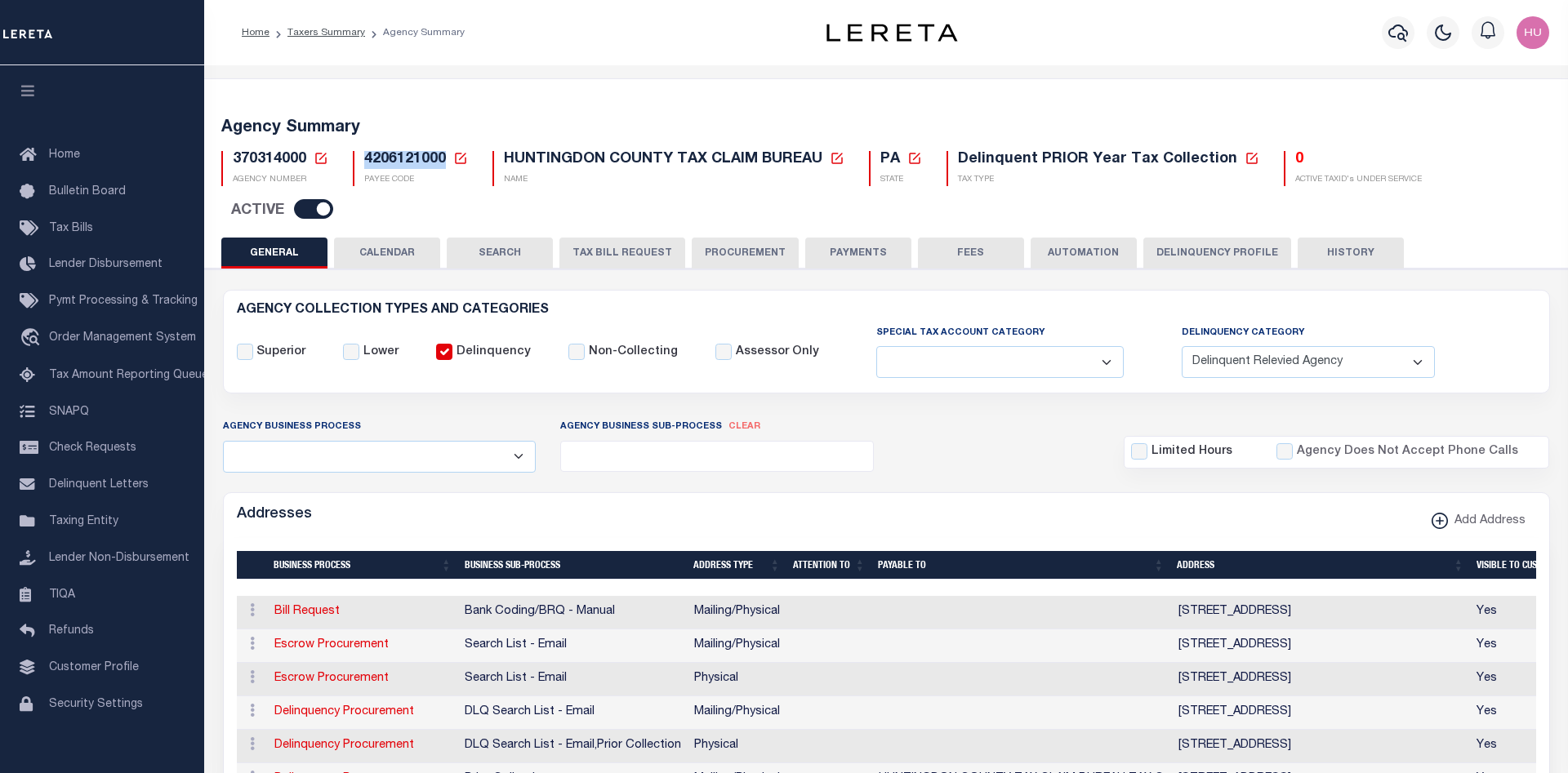
drag, startPoint x: 445, startPoint y: 161, endPoint x: 367, endPoint y: 168, distance: 78.3
click at [367, 167] on span "4206121000" at bounding box center [405, 159] width 82 height 14
copy span "4206121000"
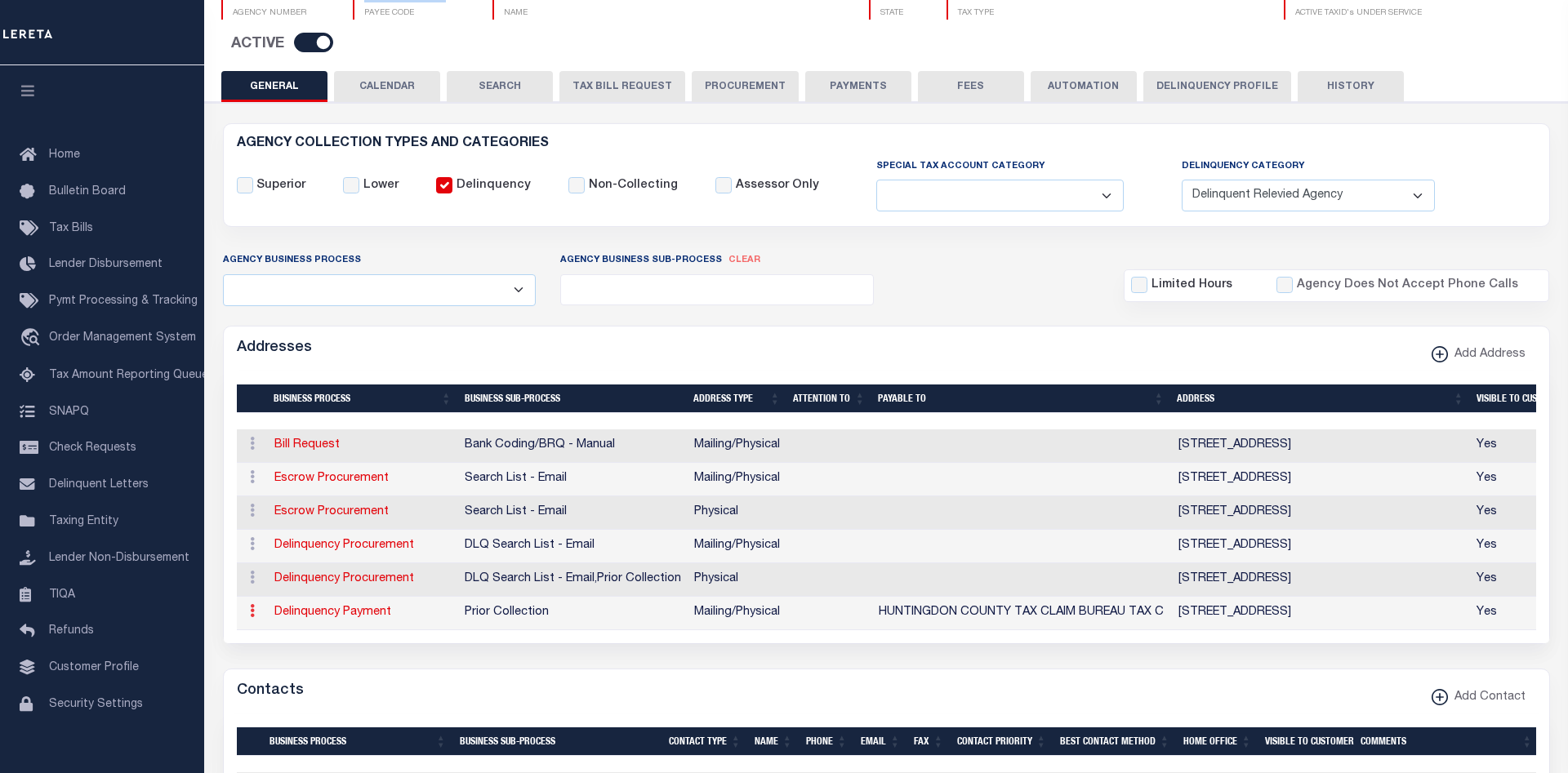
click at [251, 604] on icon at bounding box center [252, 611] width 5 height 13
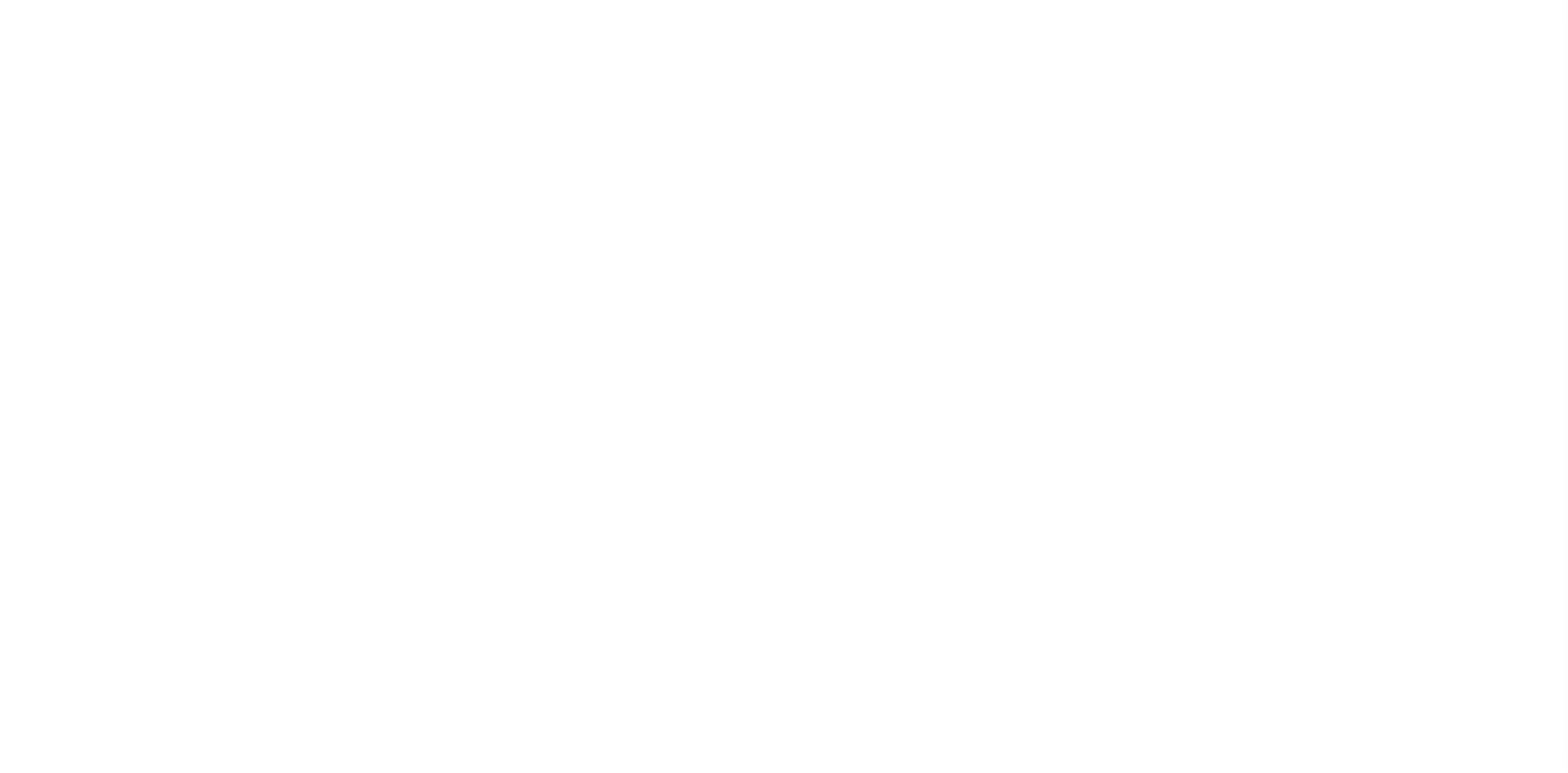
select select
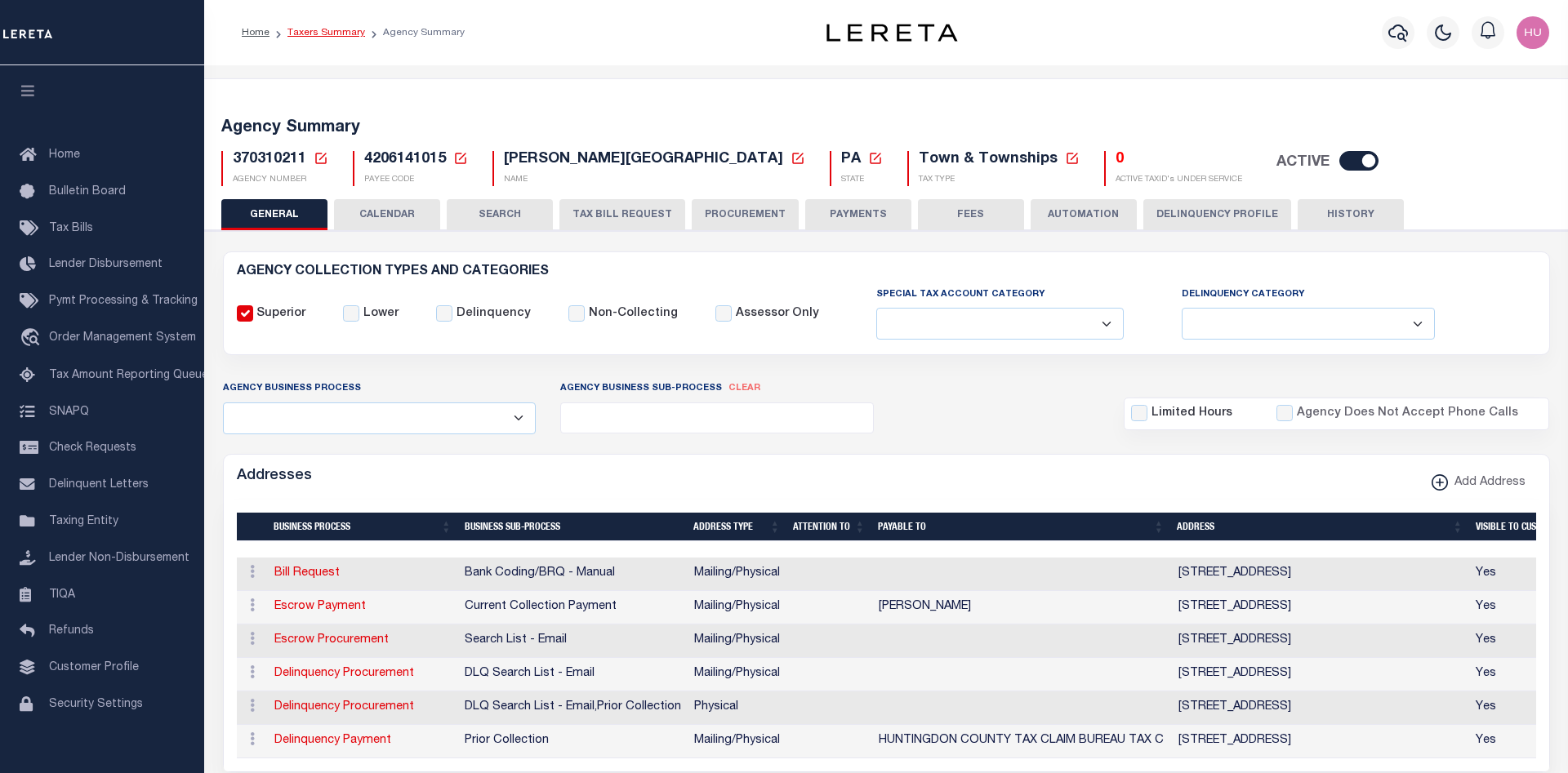
click at [320, 31] on link "Taxers Summary" at bounding box center [326, 33] width 77 height 10
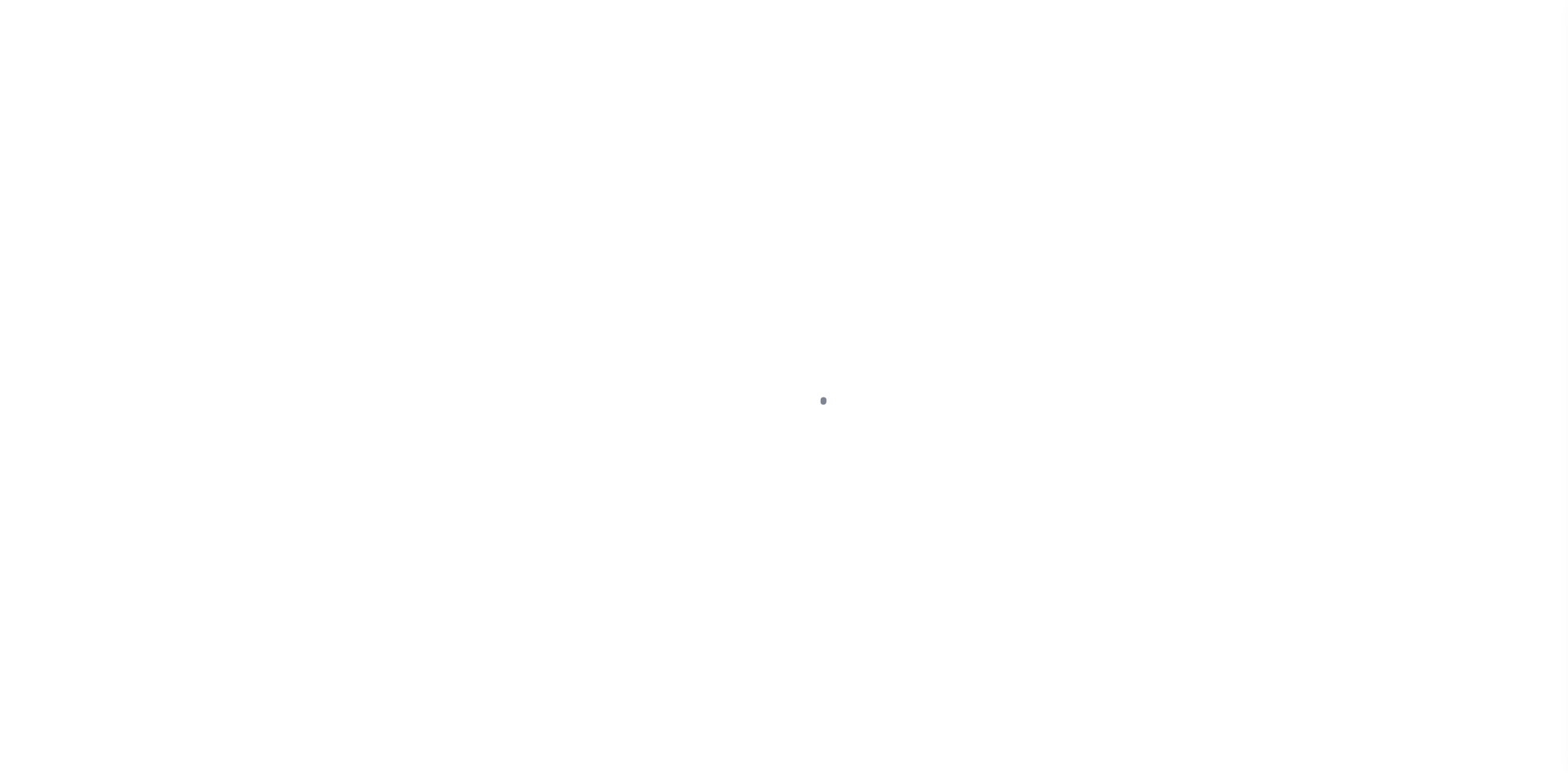
select select
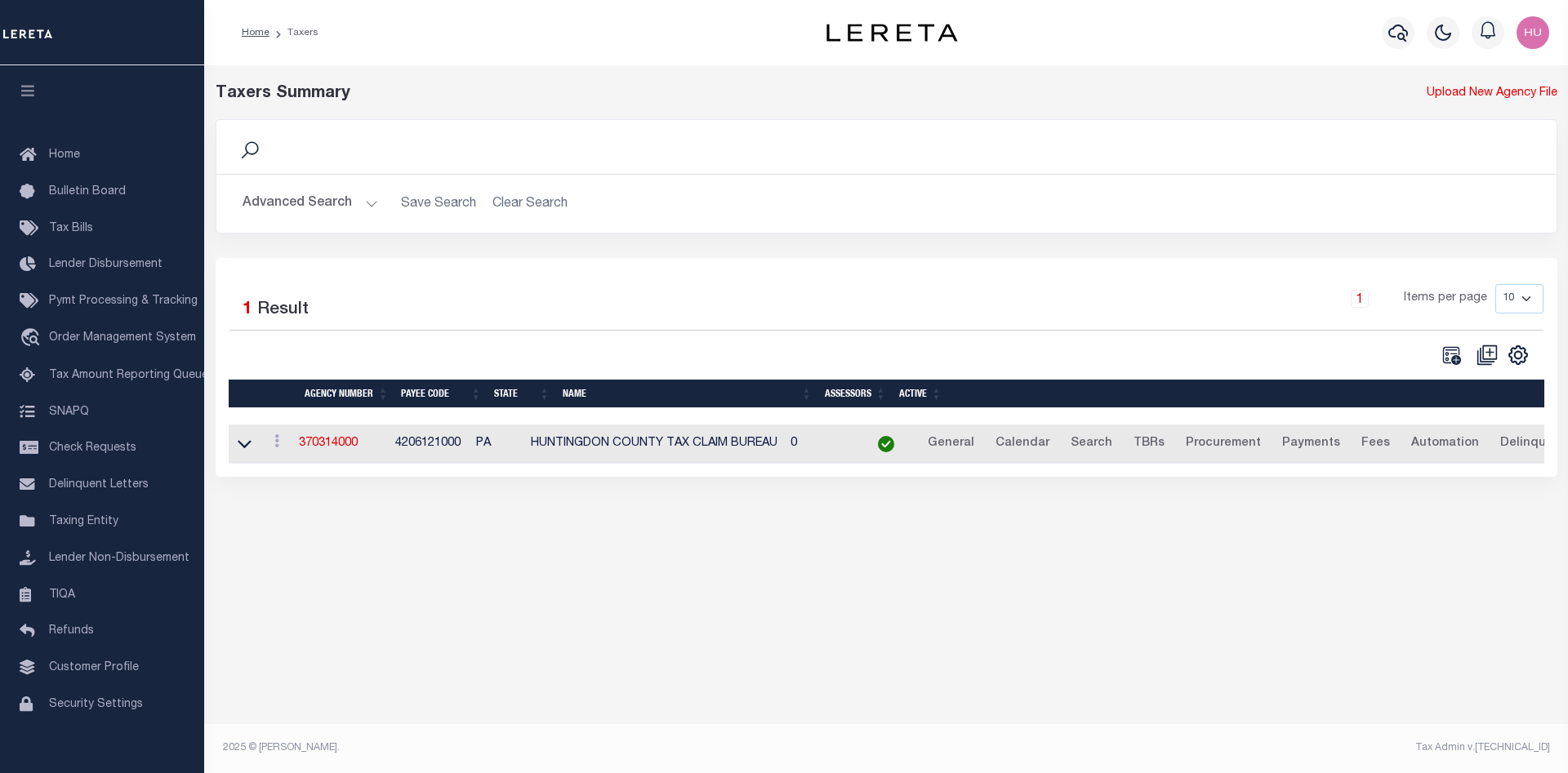
click at [312, 214] on button "Advanced Search" at bounding box center [310, 204] width 135 height 32
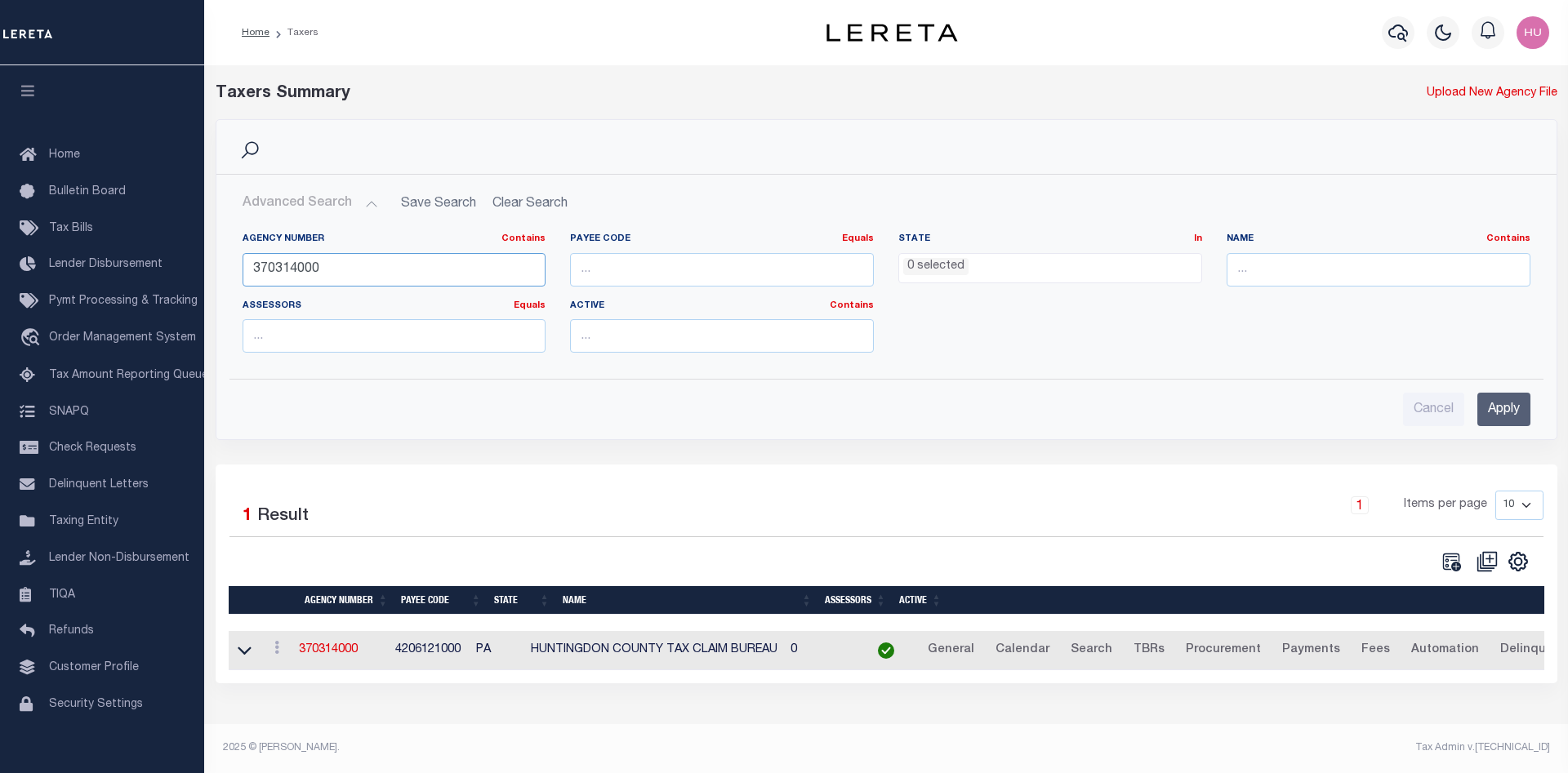
click at [285, 261] on input "370314000" at bounding box center [394, 270] width 304 height 34
click at [614, 270] on input "number" at bounding box center [722, 270] width 304 height 34
paste input "4202741002"
type input "4202741002"
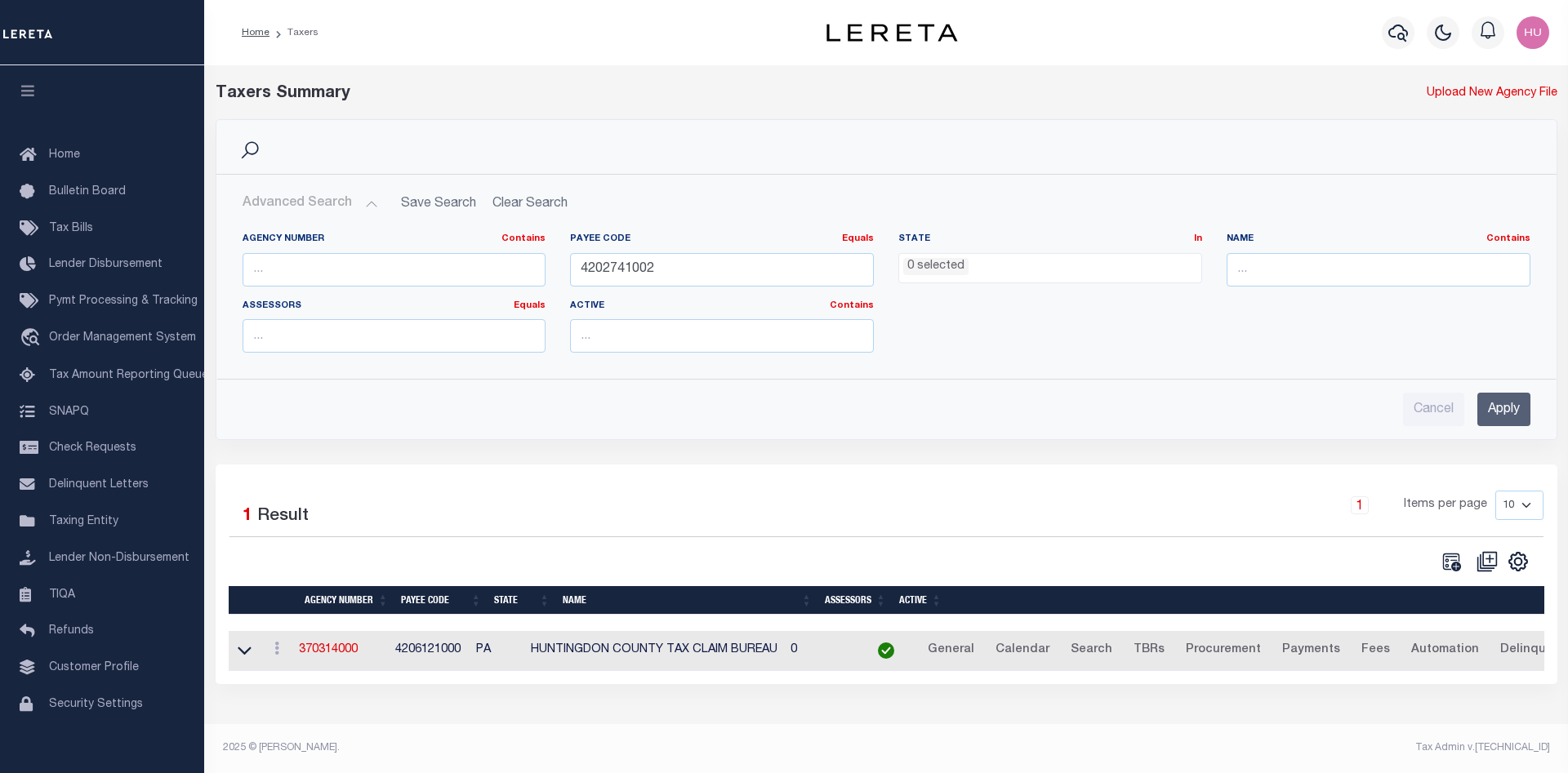
click at [1496, 403] on input "Apply" at bounding box center [1503, 410] width 53 height 34
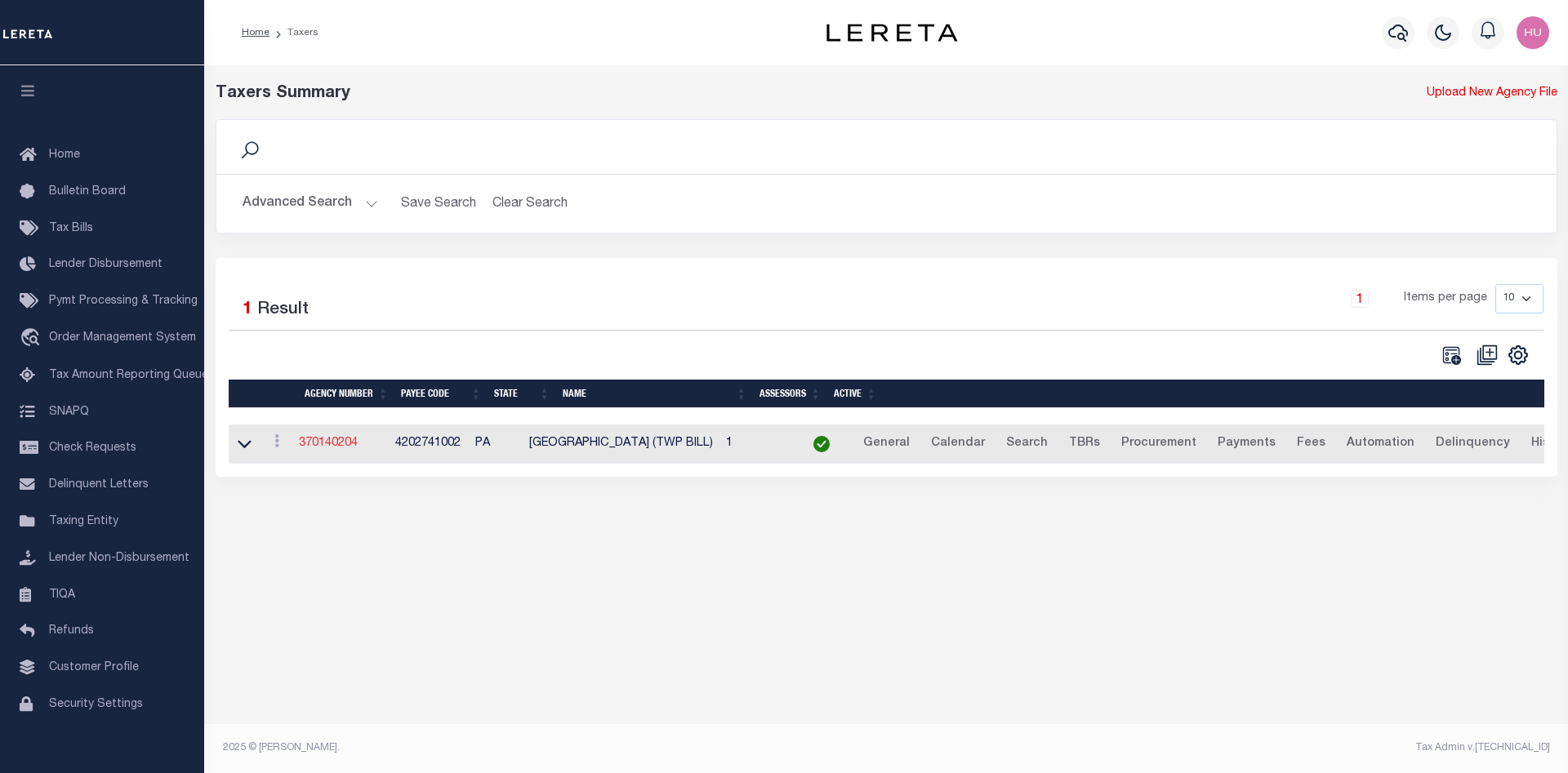
click at [318, 448] on link "370140204" at bounding box center [328, 443] width 59 height 12
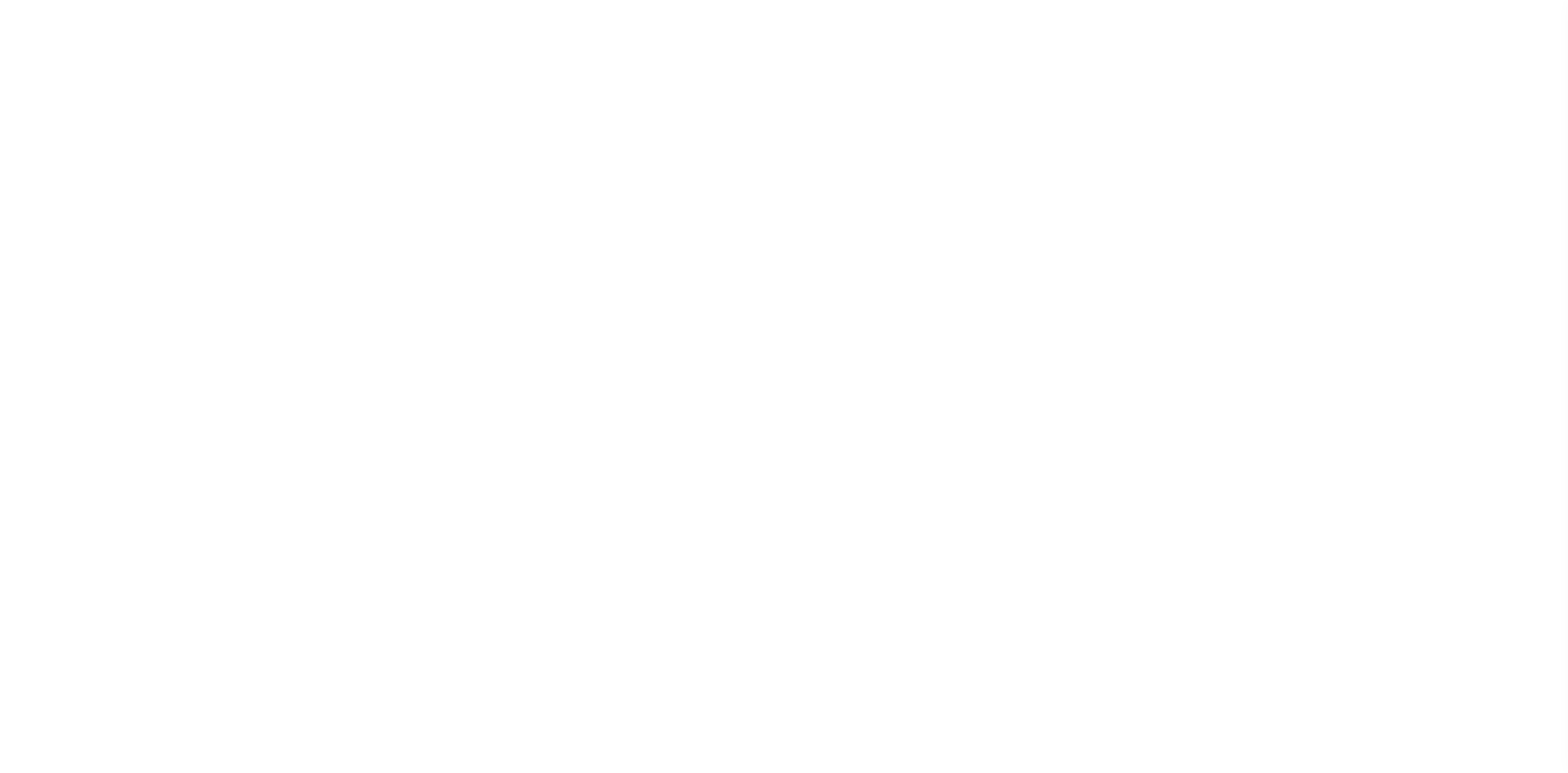
select select
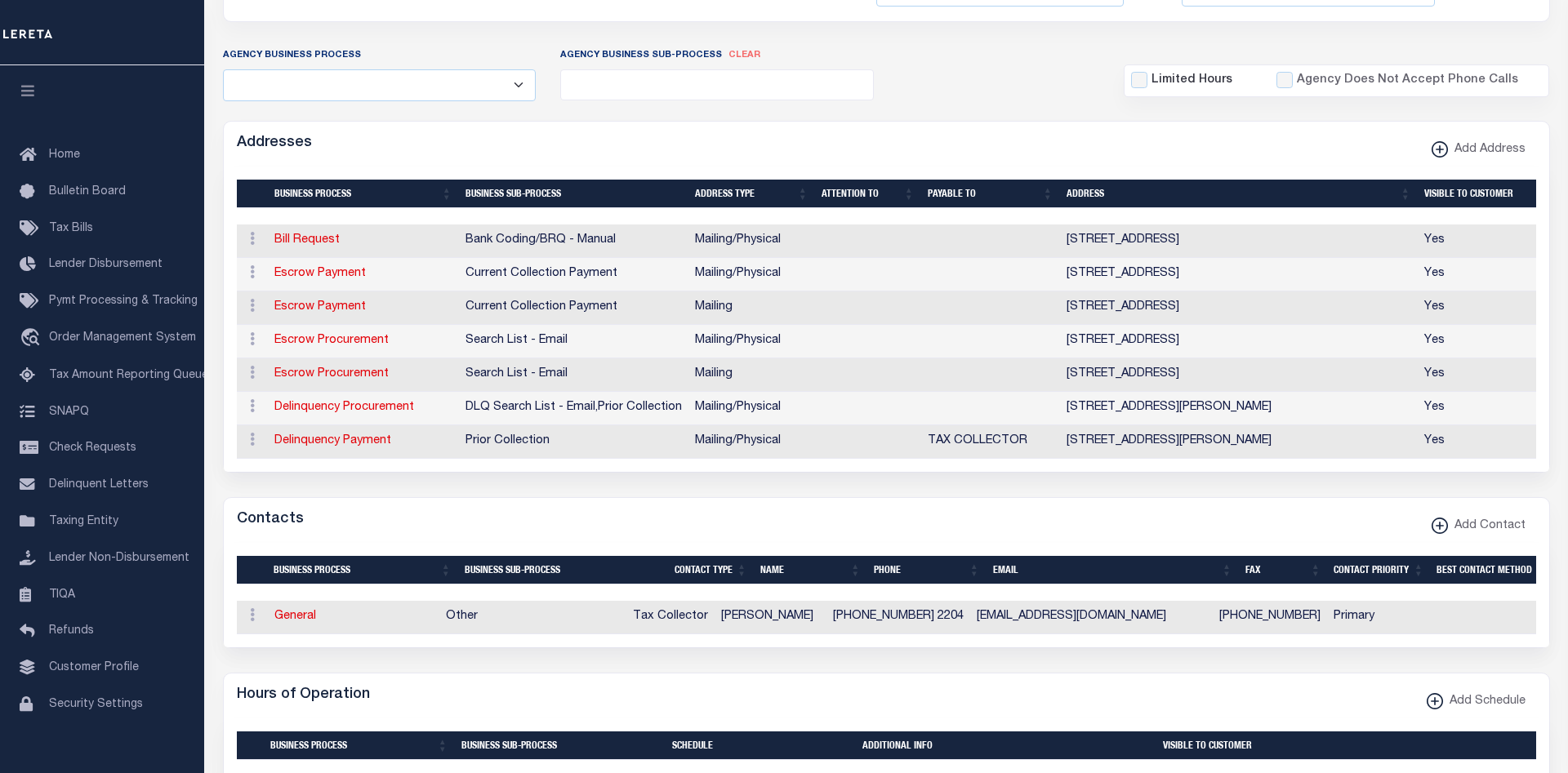
scroll to position [416, 0]
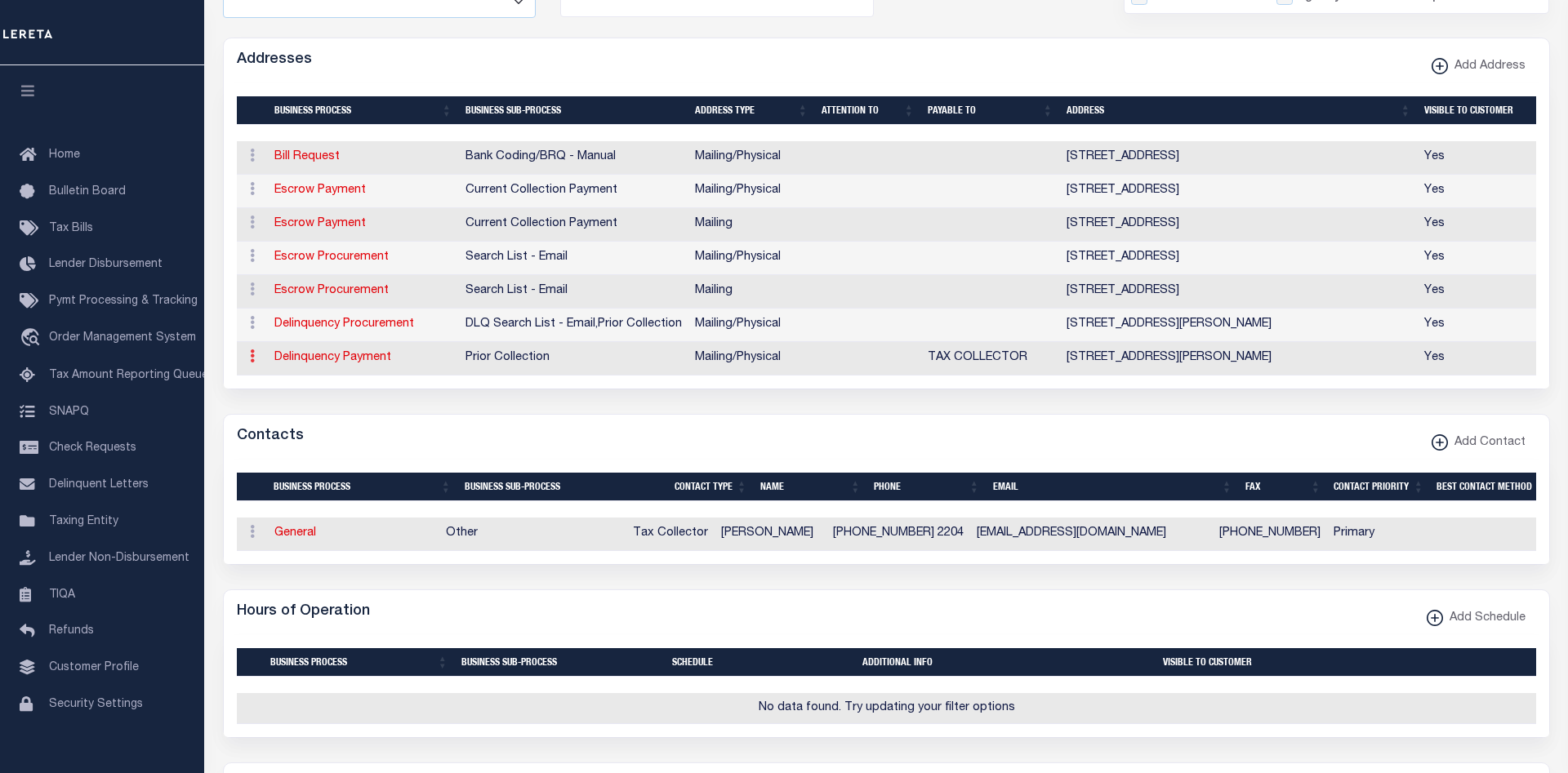
click at [252, 363] on icon at bounding box center [252, 357] width 5 height 13
click at [547, 394] on form "AGENCY COLLECTION TYPES AND CATEGORIES Superior Lower Delinquency Non-Collectin…" at bounding box center [887, 552] width 1327 height 1434
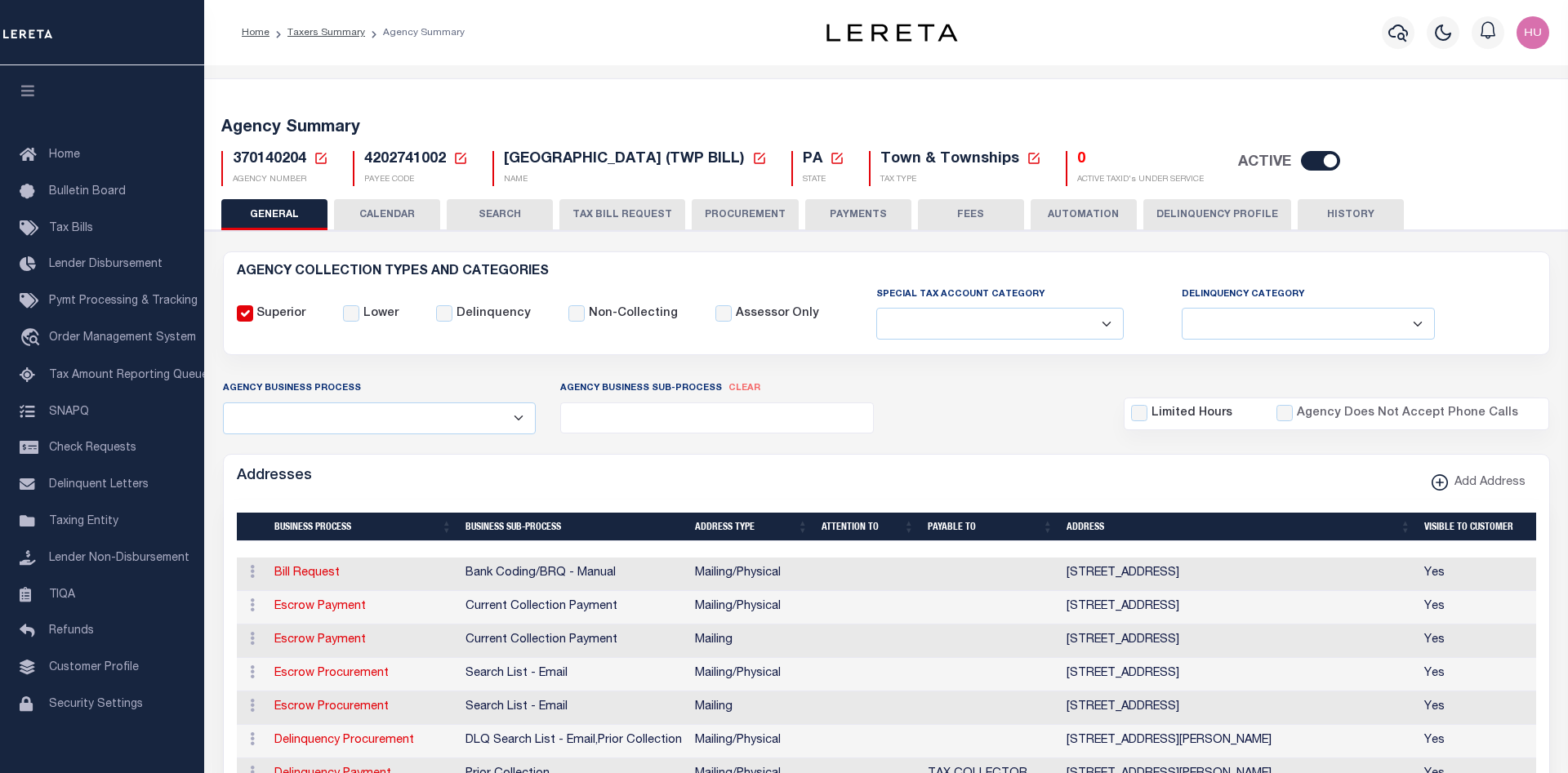
click at [1214, 212] on button "Delinquency Profile" at bounding box center [1217, 214] width 148 height 31
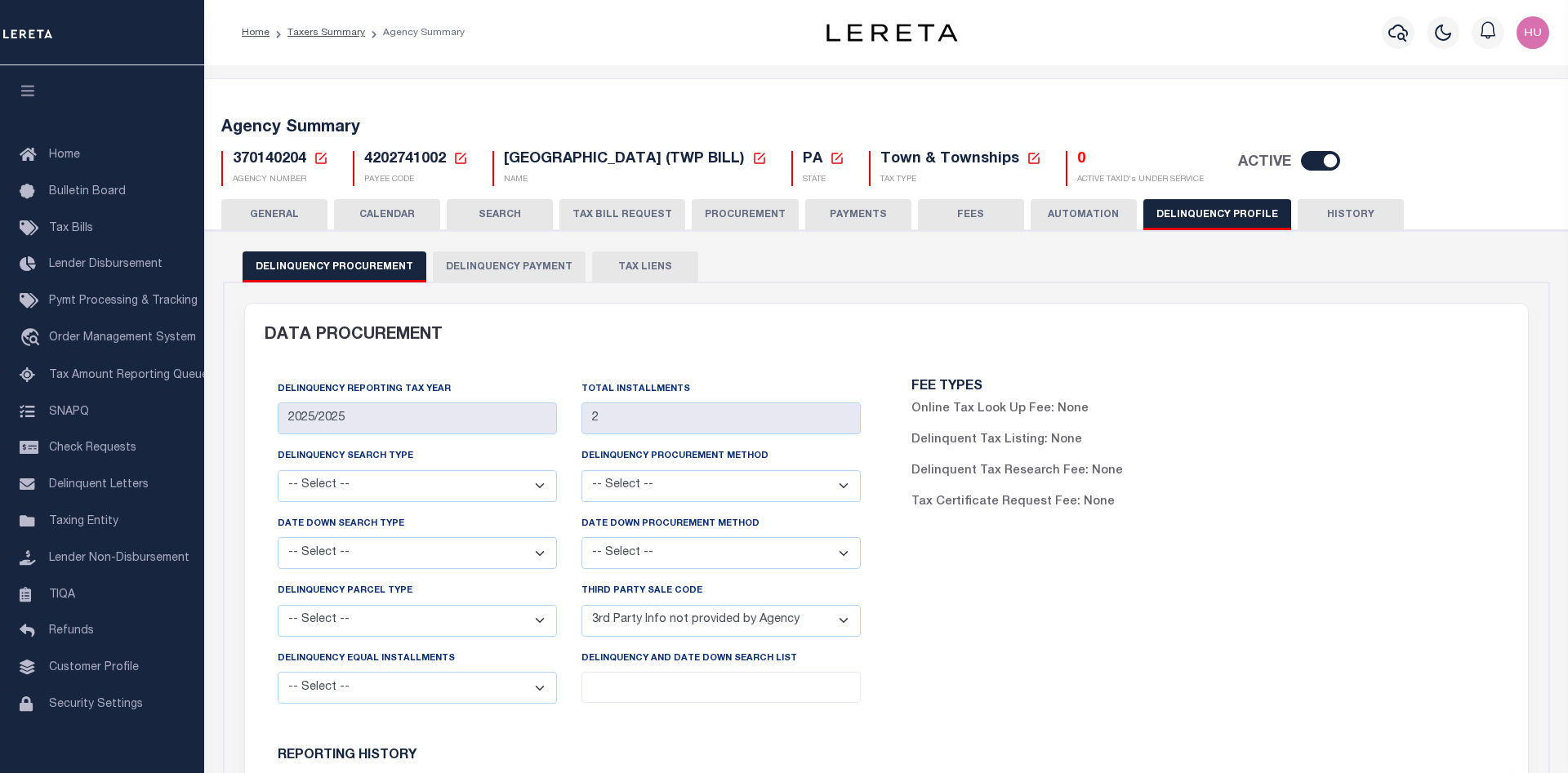
click at [500, 275] on button "Delinquency Payment" at bounding box center [510, 267] width 153 height 31
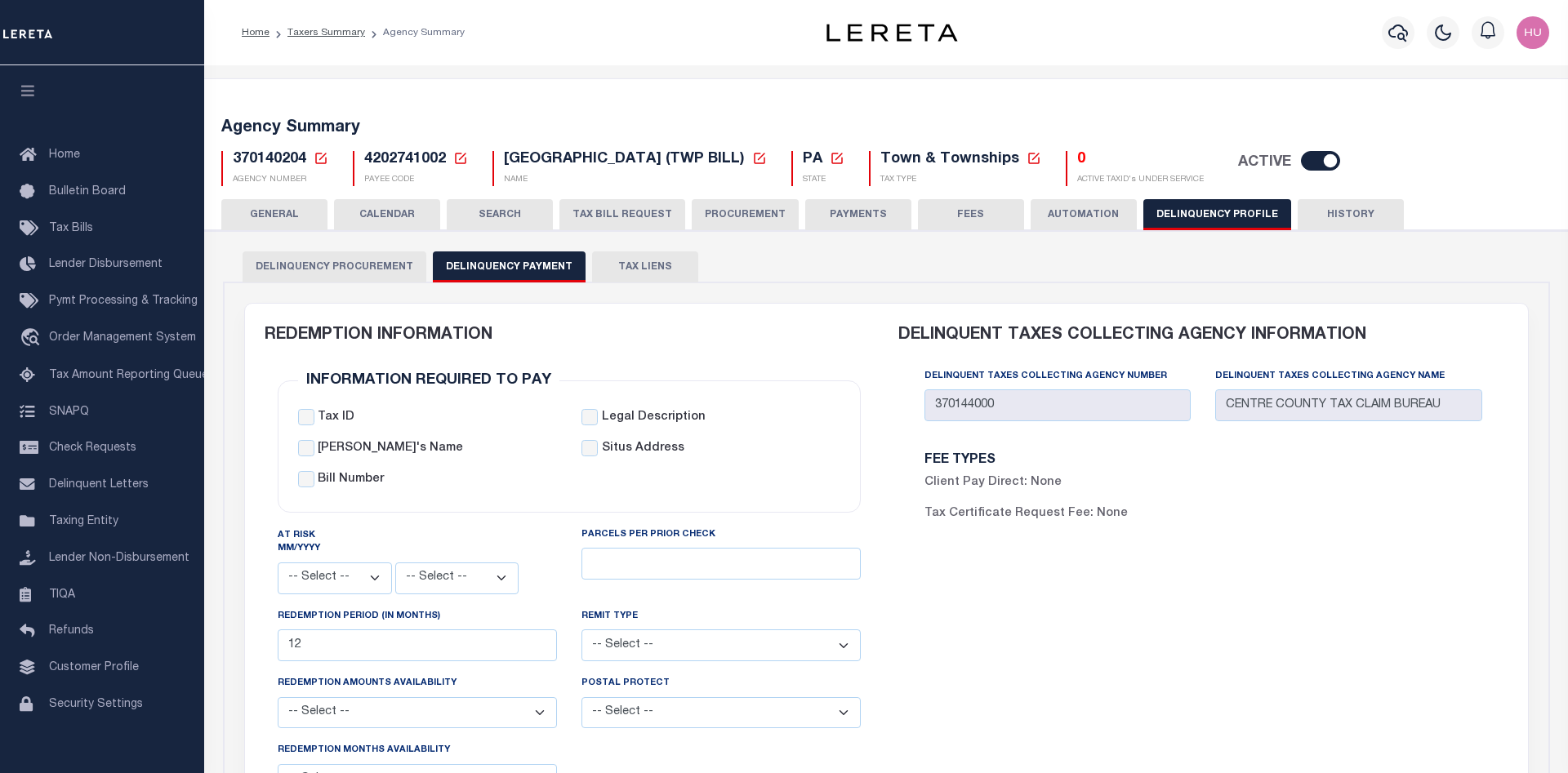
click at [277, 215] on button "GENERAL" at bounding box center [274, 214] width 106 height 31
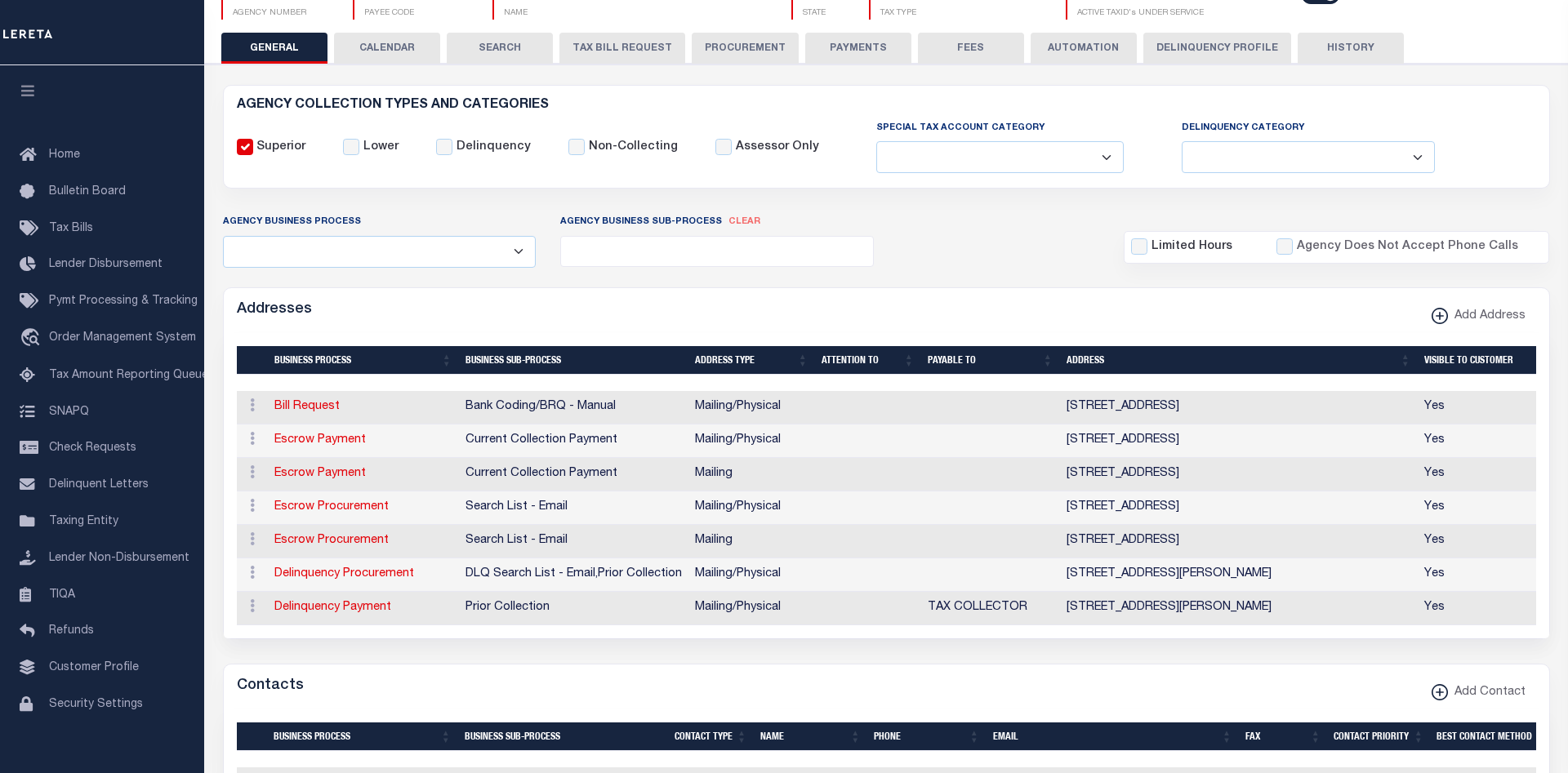
scroll to position [250, 0]
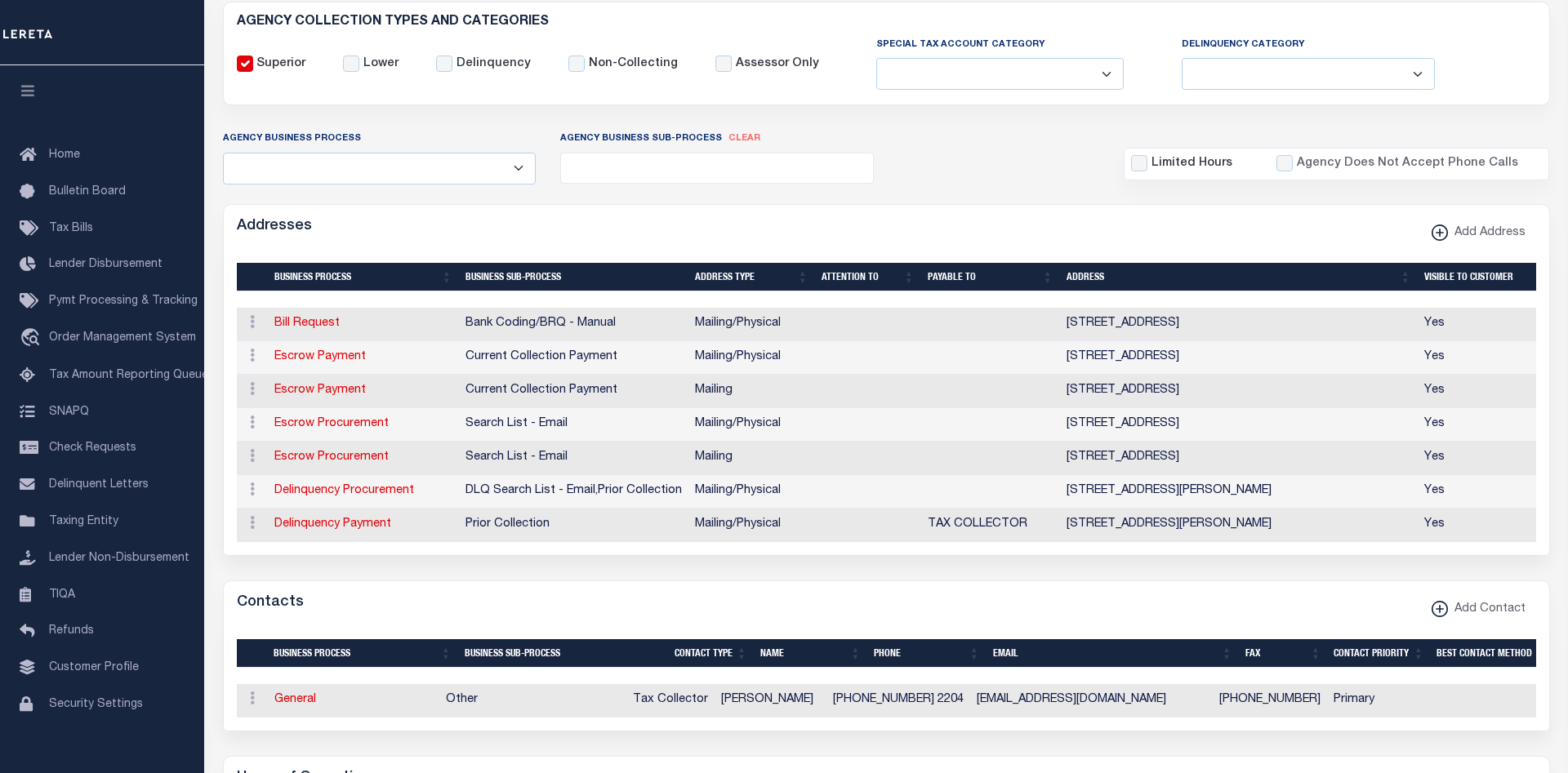
drag, startPoint x: 856, startPoint y: 220, endPoint x: 837, endPoint y: 220, distance: 19.0
drag, startPoint x: 715, startPoint y: 224, endPoint x: 692, endPoint y: 225, distance: 23.0
click at [691, 225] on div "Addresses Add Address" at bounding box center [887, 227] width 1326 height 45
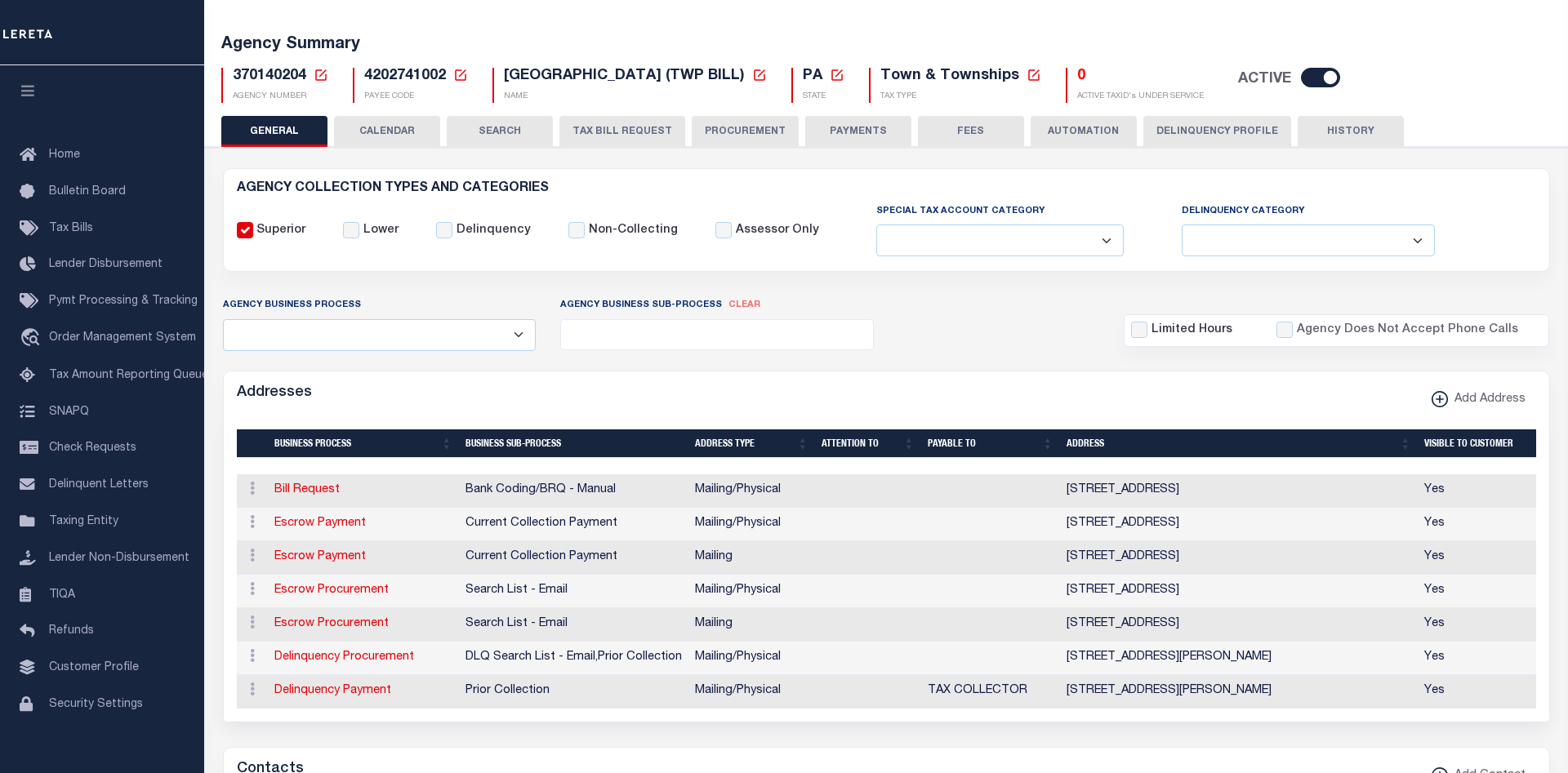
scroll to position [0, 0]
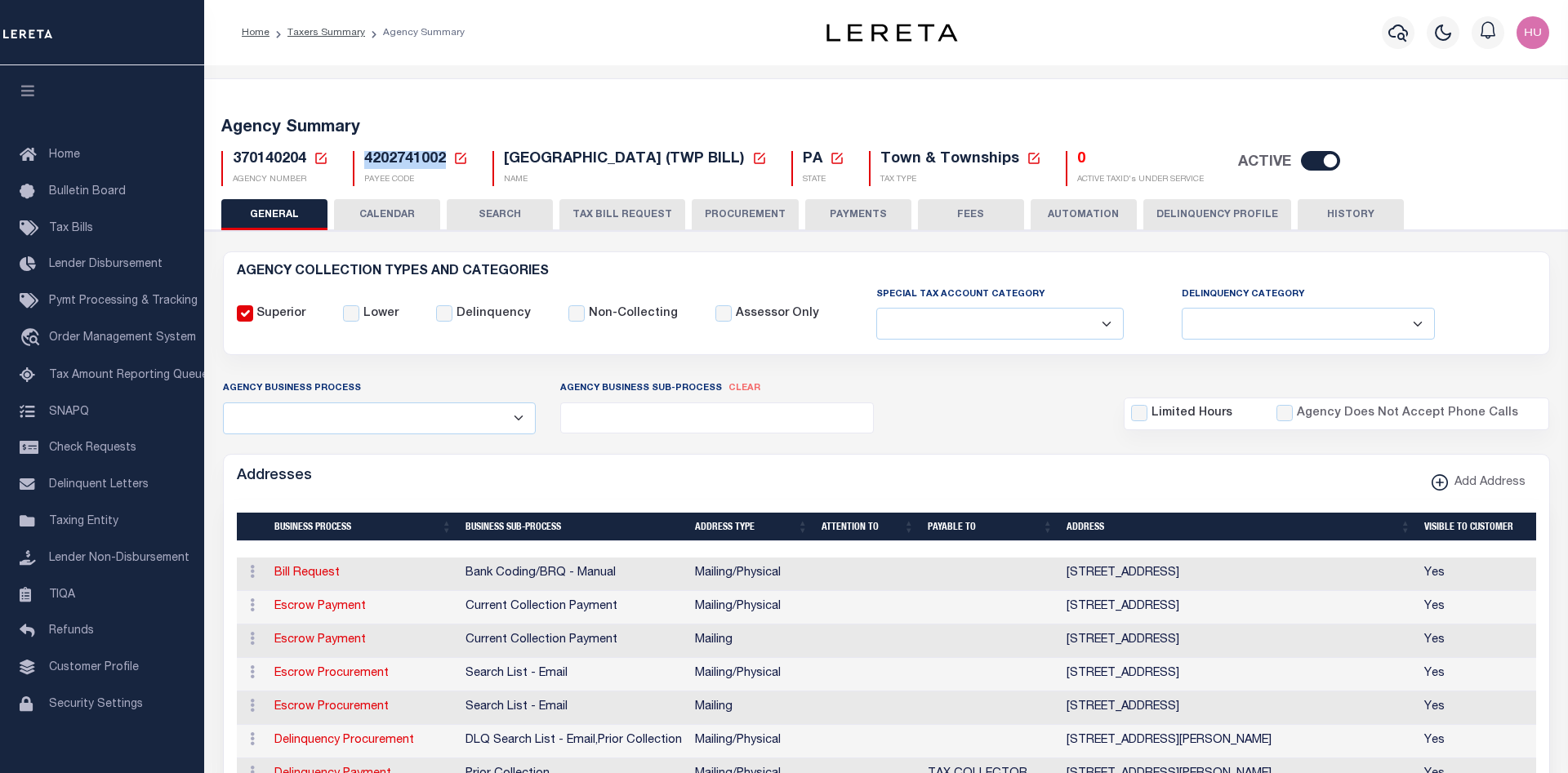
drag, startPoint x: 445, startPoint y: 159, endPoint x: 365, endPoint y: 159, distance: 80.0
click at [365, 159] on span "4202741002" at bounding box center [405, 159] width 82 height 14
copy span "4202741002"
click at [326, 35] on link "Taxers Summary" at bounding box center [326, 33] width 77 height 10
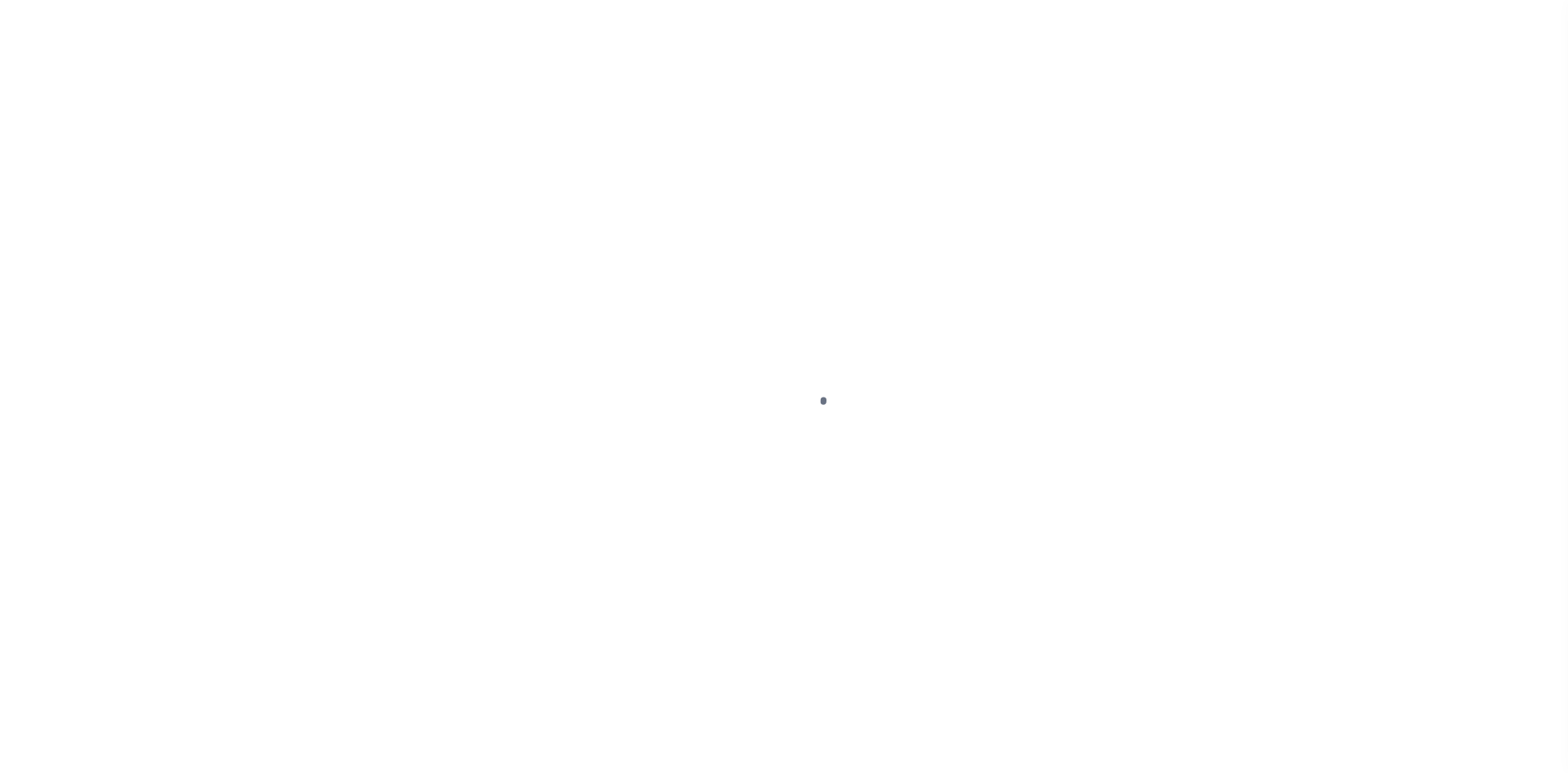
select select
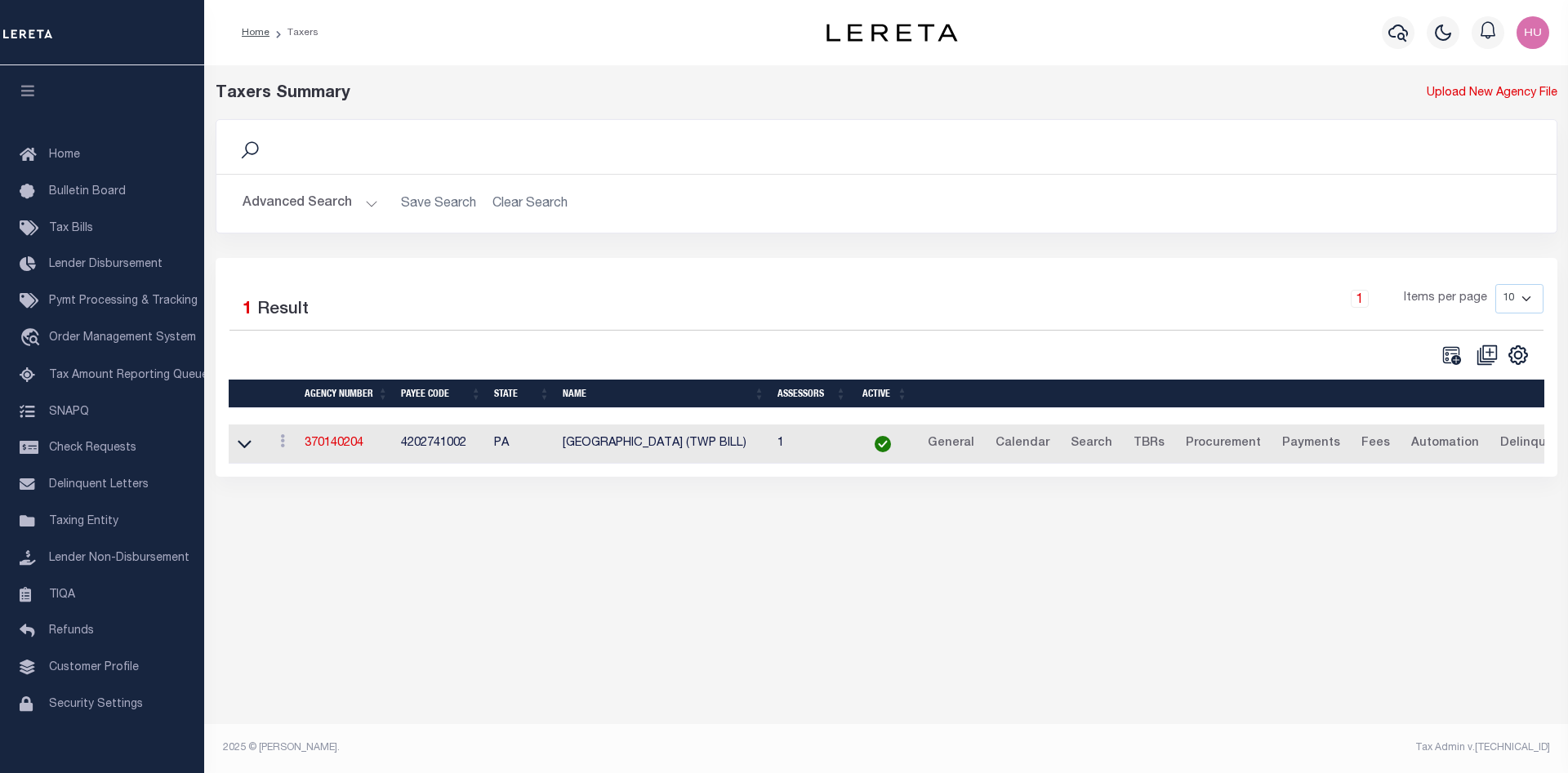
click at [351, 198] on button "Advanced Search" at bounding box center [310, 204] width 135 height 32
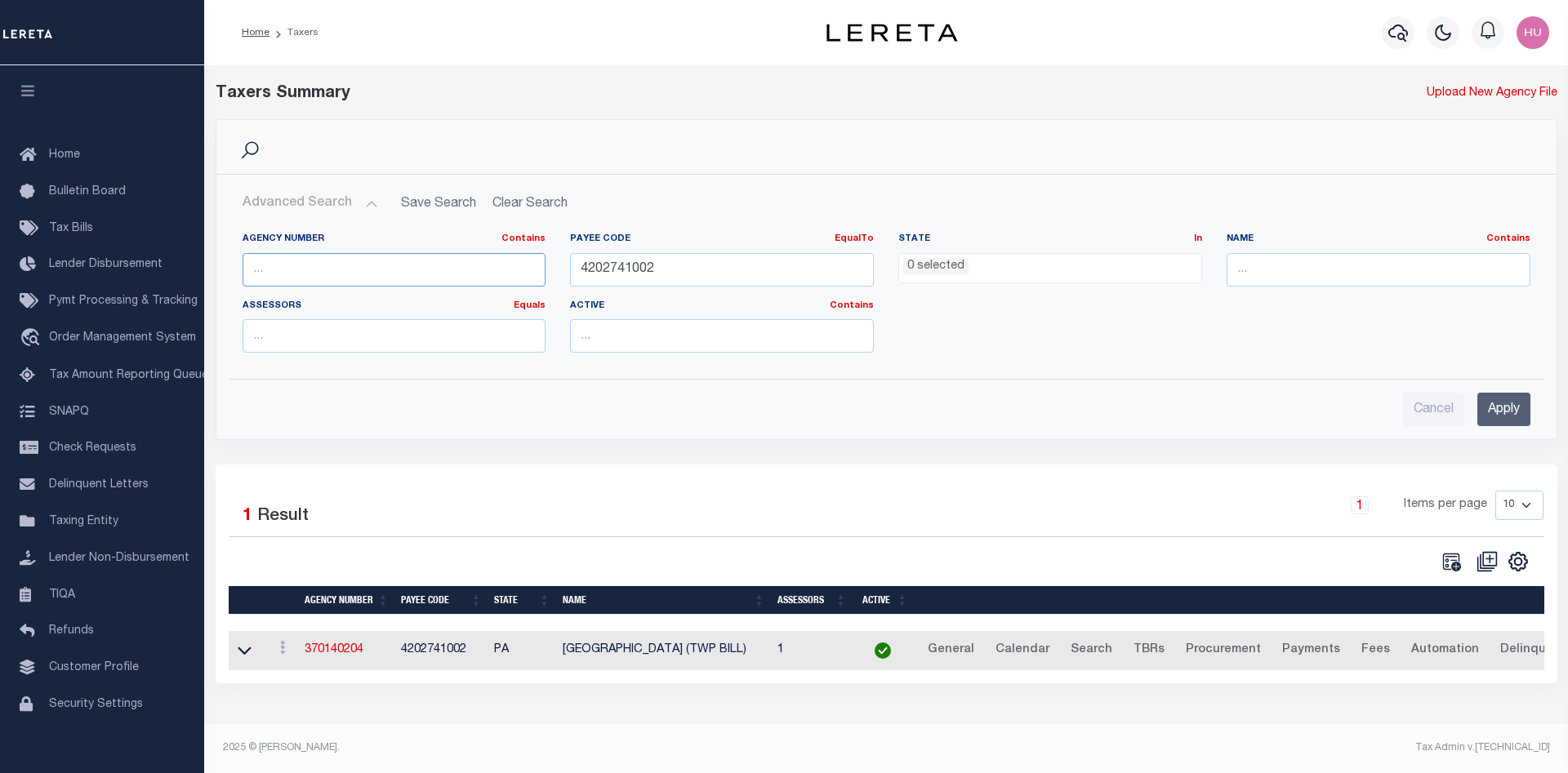
click at [274, 264] on input "text" at bounding box center [394, 270] width 304 height 34
click at [607, 268] on input "4202741002" at bounding box center [722, 270] width 304 height 34
click at [305, 263] on input "text" at bounding box center [394, 270] width 304 height 34
paste input "370144000"
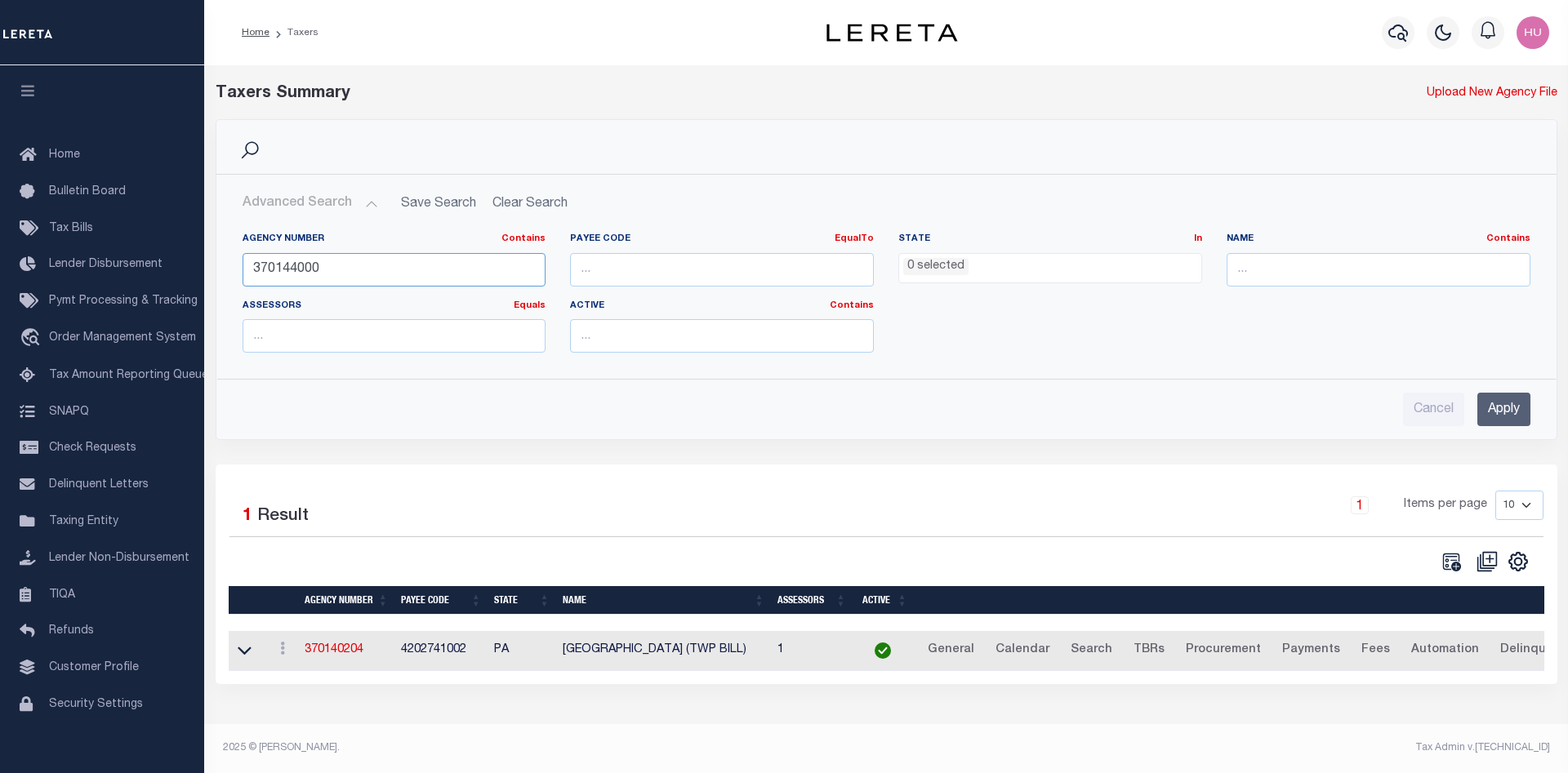
type input "370144000"
click at [1530, 412] on div "Cancel Apply" at bounding box center [887, 402] width 1314 height 46
click at [1496, 412] on input "Apply" at bounding box center [1503, 410] width 53 height 34
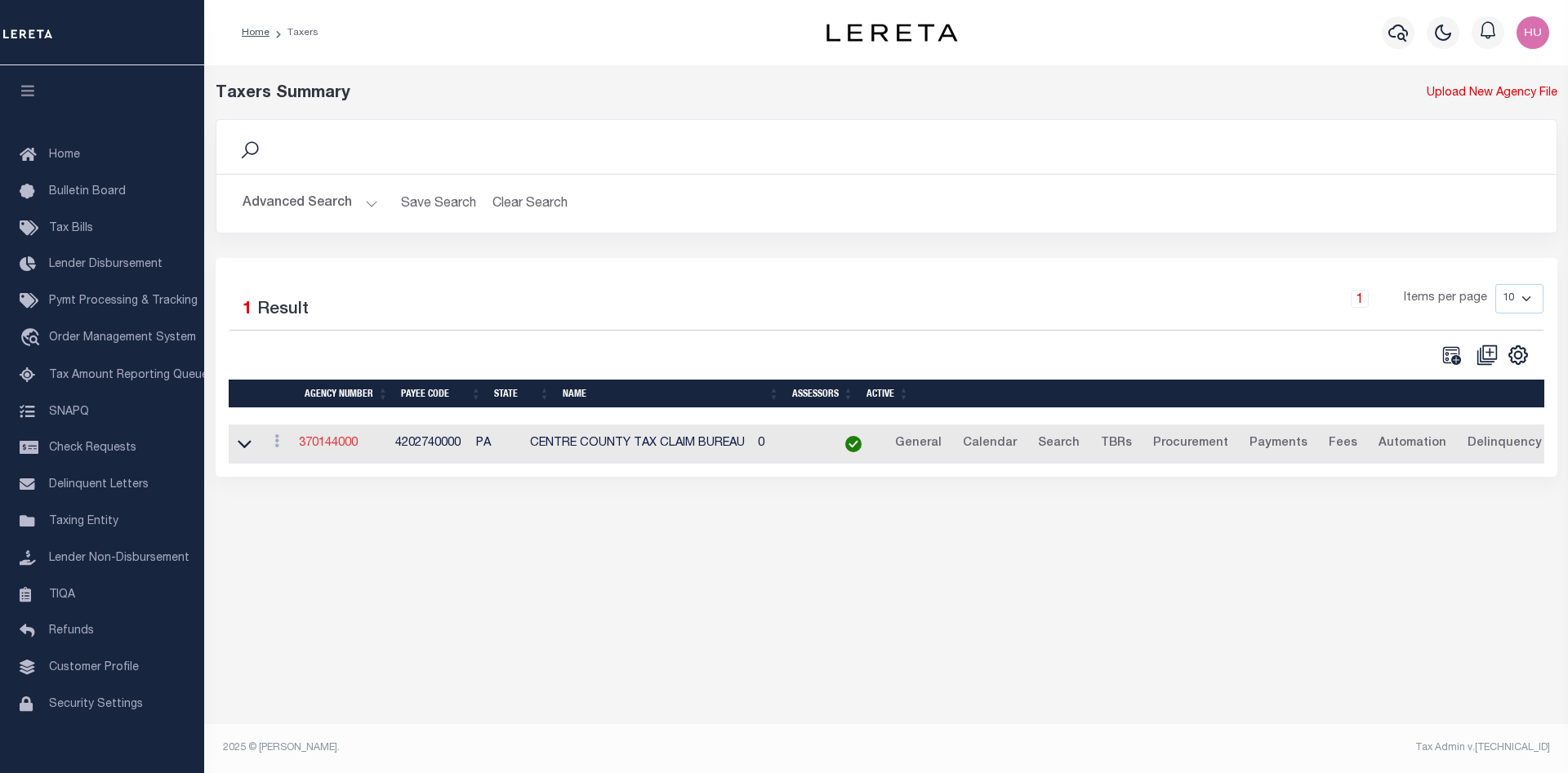
click at [331, 447] on link "370144000" at bounding box center [328, 443] width 59 height 12
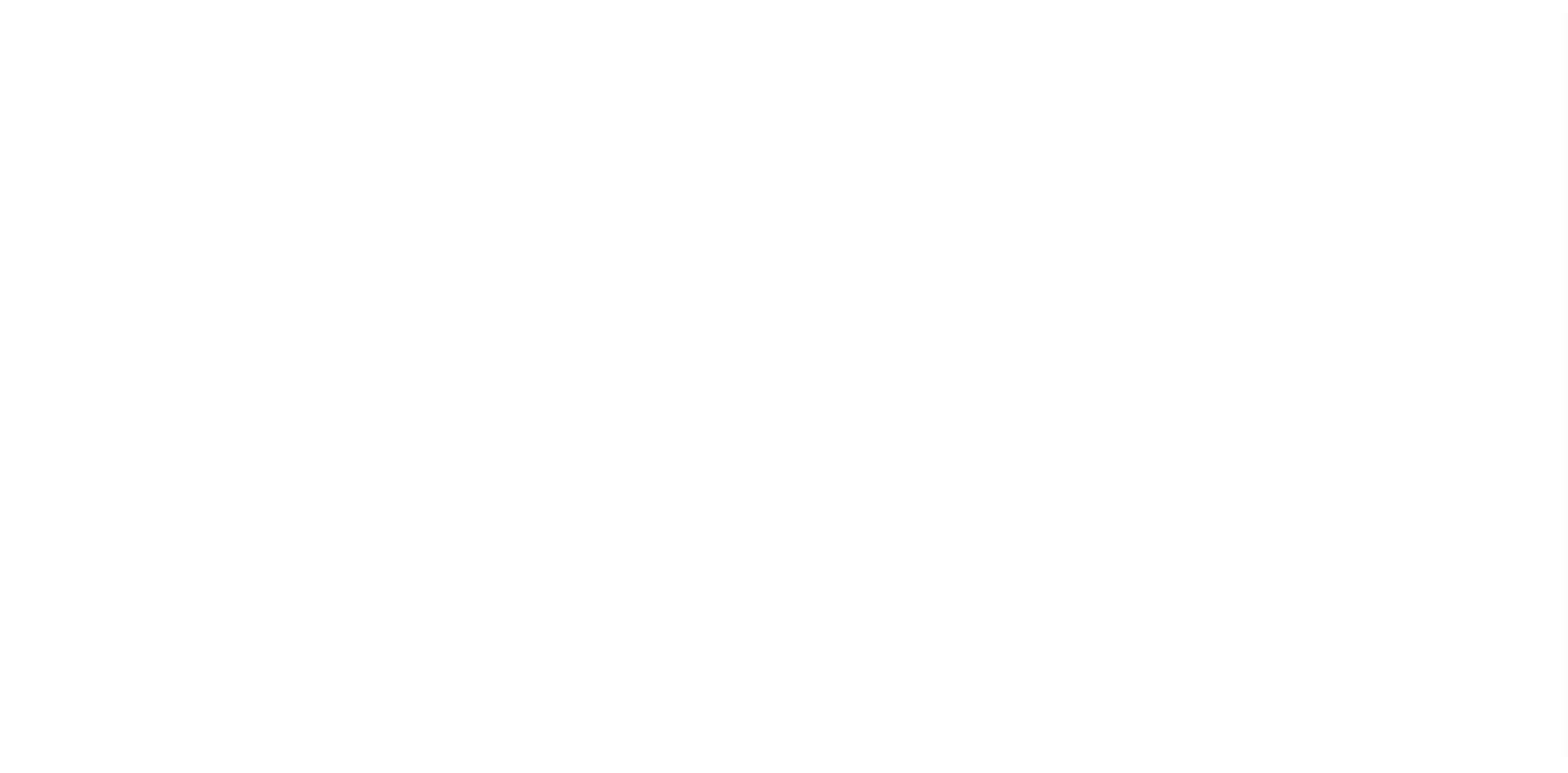
select select "1"
select select
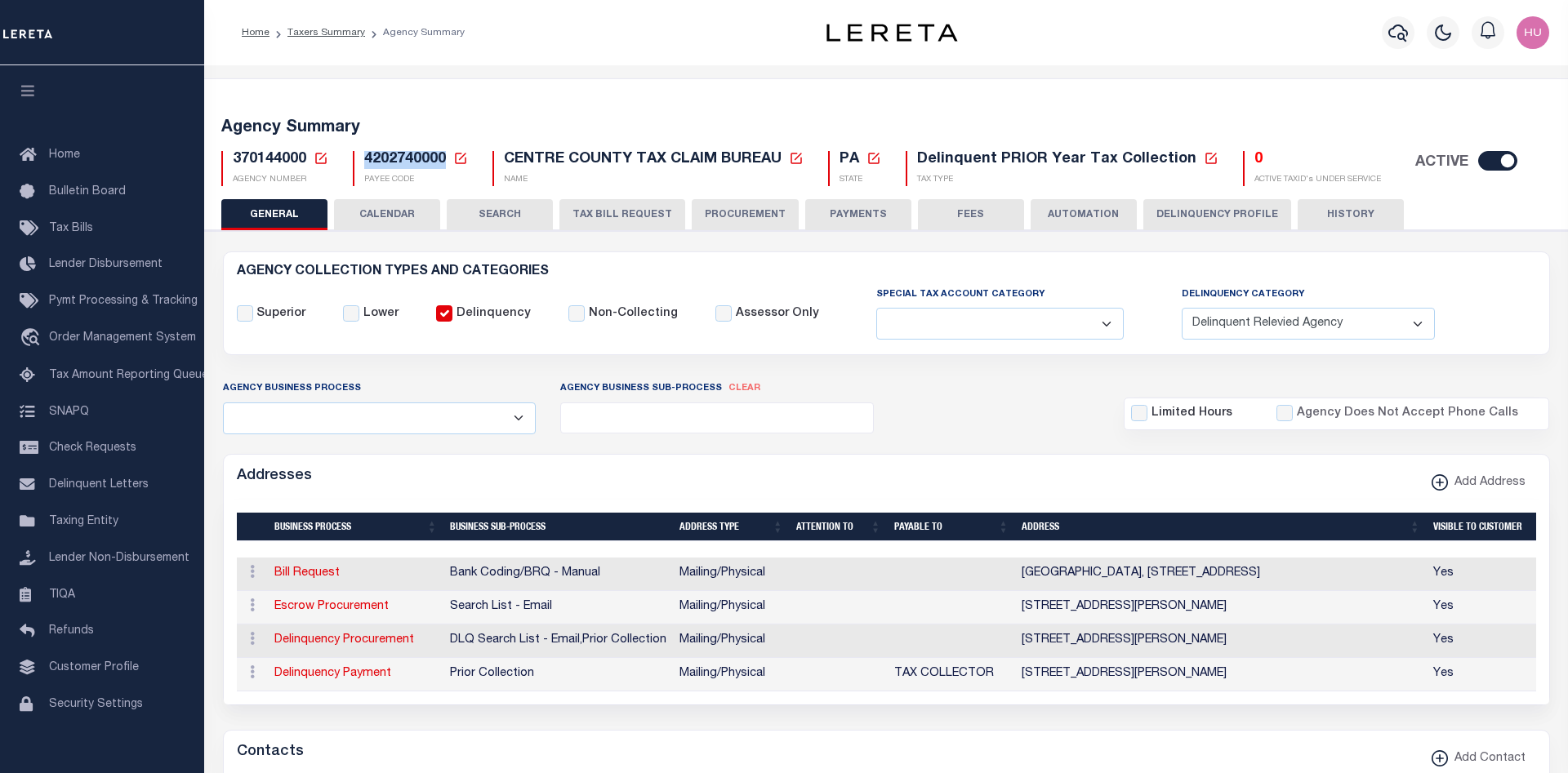
drag, startPoint x: 442, startPoint y: 159, endPoint x: 363, endPoint y: 159, distance: 79.0
click at [363, 159] on div "4202740000 Payee Code Cancel Ok PAYEE CODE" at bounding box center [410, 169] width 115 height 35
copy span "4202740000"
click at [329, 34] on link "Taxers Summary" at bounding box center [326, 33] width 77 height 10
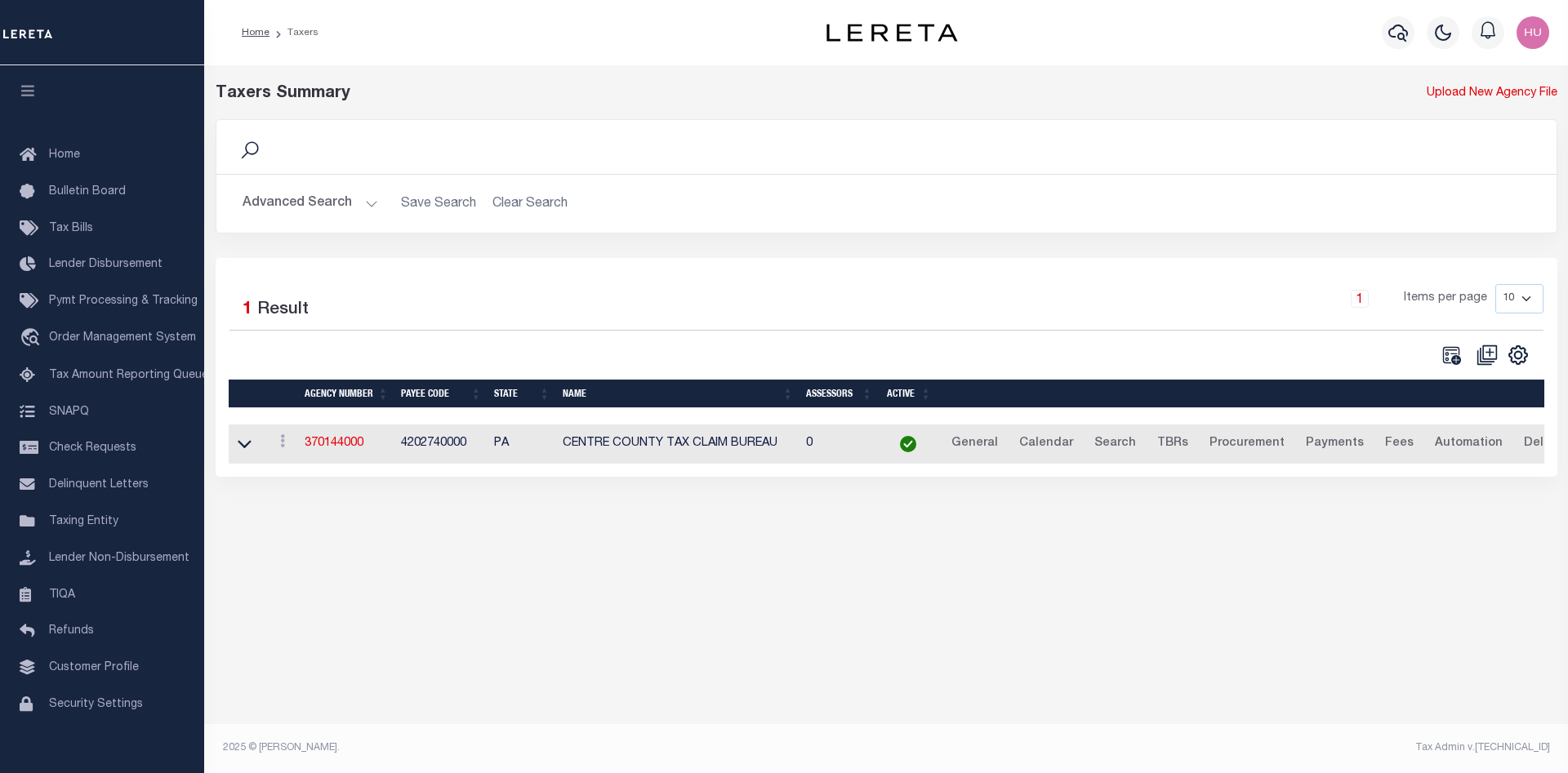
click at [318, 202] on button "Advanced Search" at bounding box center [310, 204] width 135 height 32
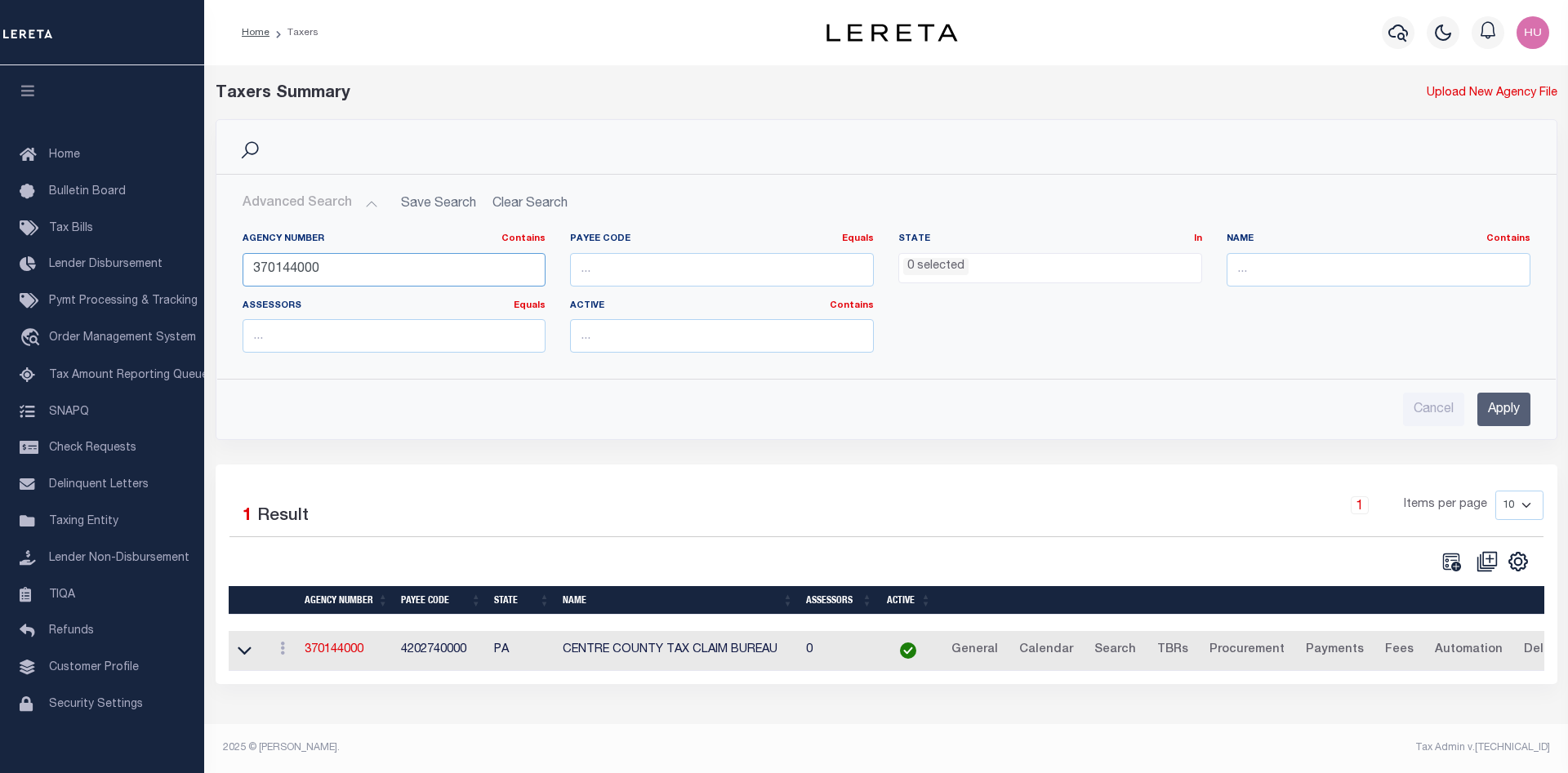
drag, startPoint x: 331, startPoint y: 274, endPoint x: 249, endPoint y: 269, distance: 82.2
click at [249, 269] on input "370144000" at bounding box center [394, 270] width 304 height 34
type input "3"
click at [619, 277] on input "number" at bounding box center [722, 270] width 304 height 34
paste input "107307000"
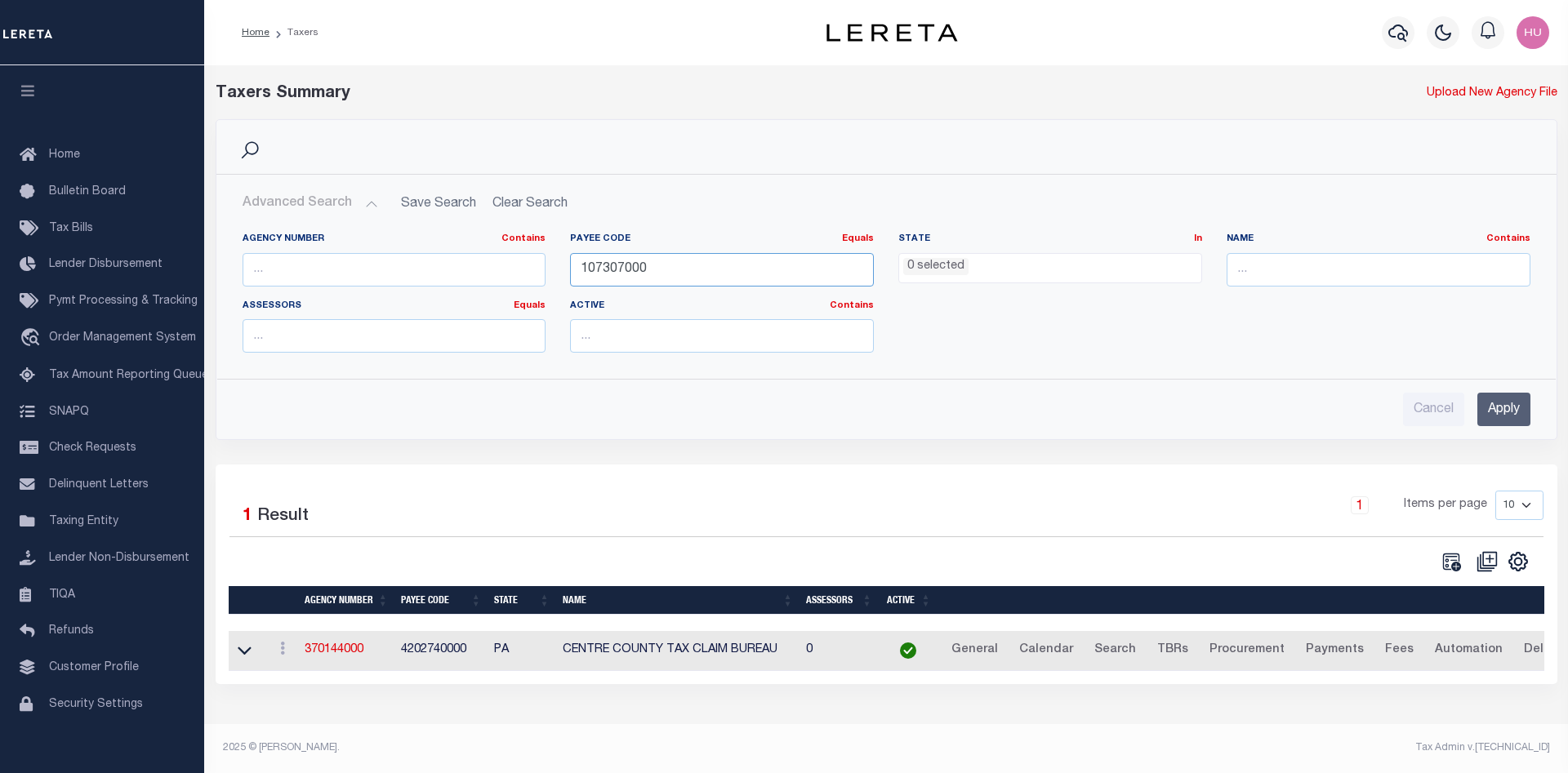
type input "107307000"
click at [1496, 416] on input "Apply" at bounding box center [1503, 410] width 53 height 34
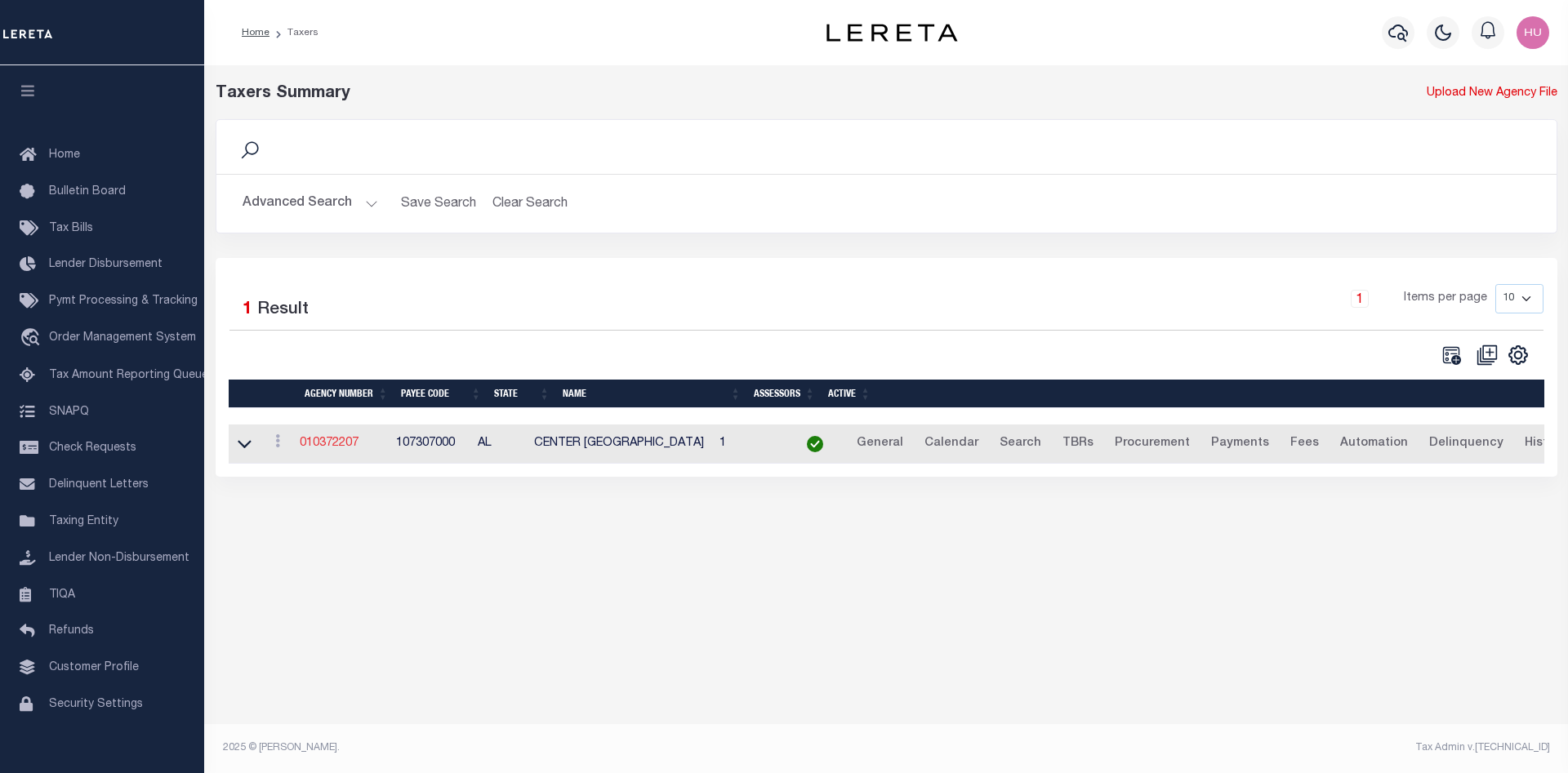
click at [342, 444] on link "010372207" at bounding box center [329, 443] width 59 height 12
click at [320, 193] on button "Advanced Search" at bounding box center [310, 204] width 135 height 32
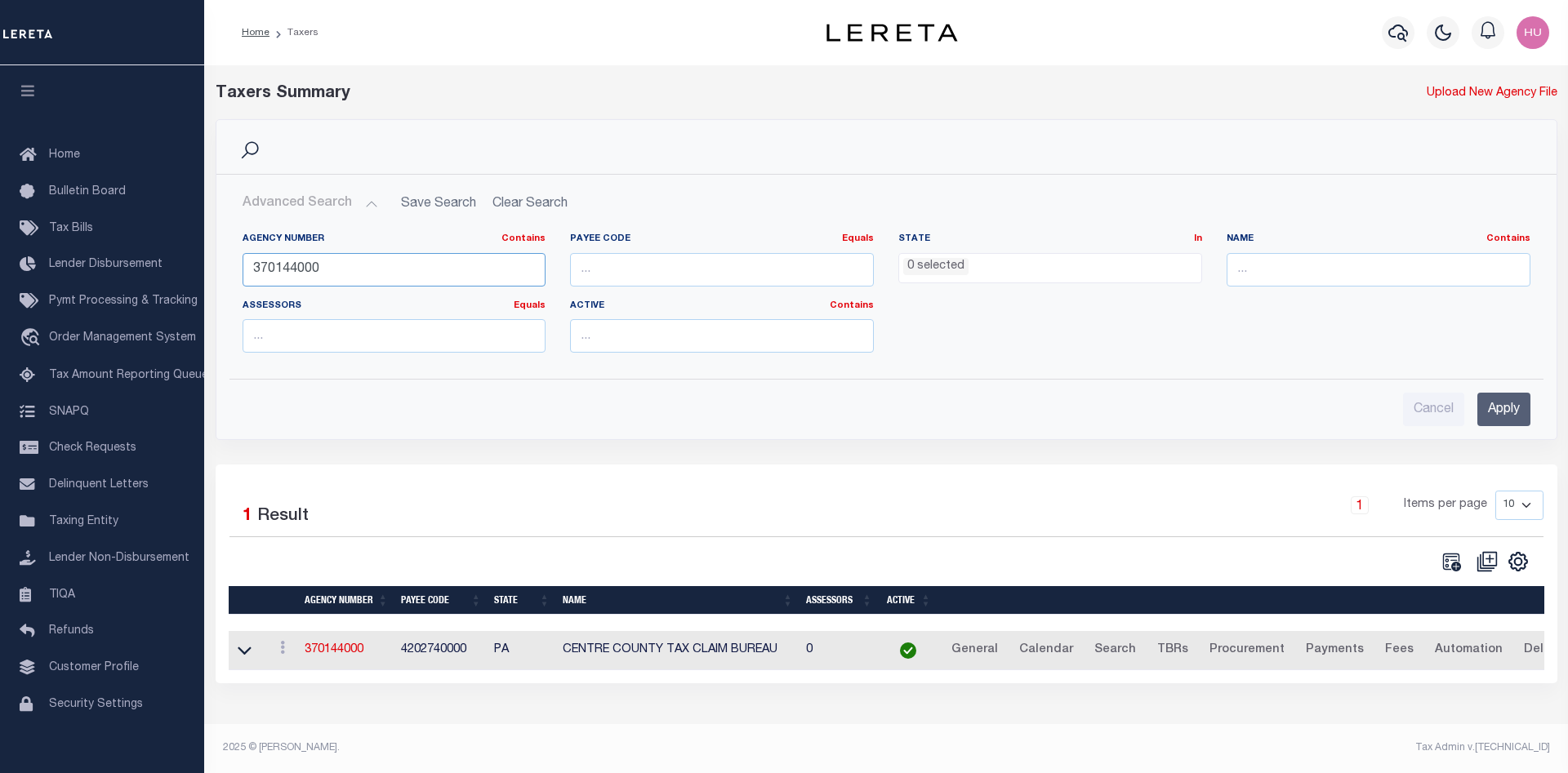
click at [283, 267] on input "370144000" at bounding box center [394, 270] width 304 height 34
paste input "2600100"
drag, startPoint x: 334, startPoint y: 266, endPoint x: 240, endPoint y: 272, distance: 94.2
click at [242, 272] on input "2600100000" at bounding box center [394, 270] width 304 height 34
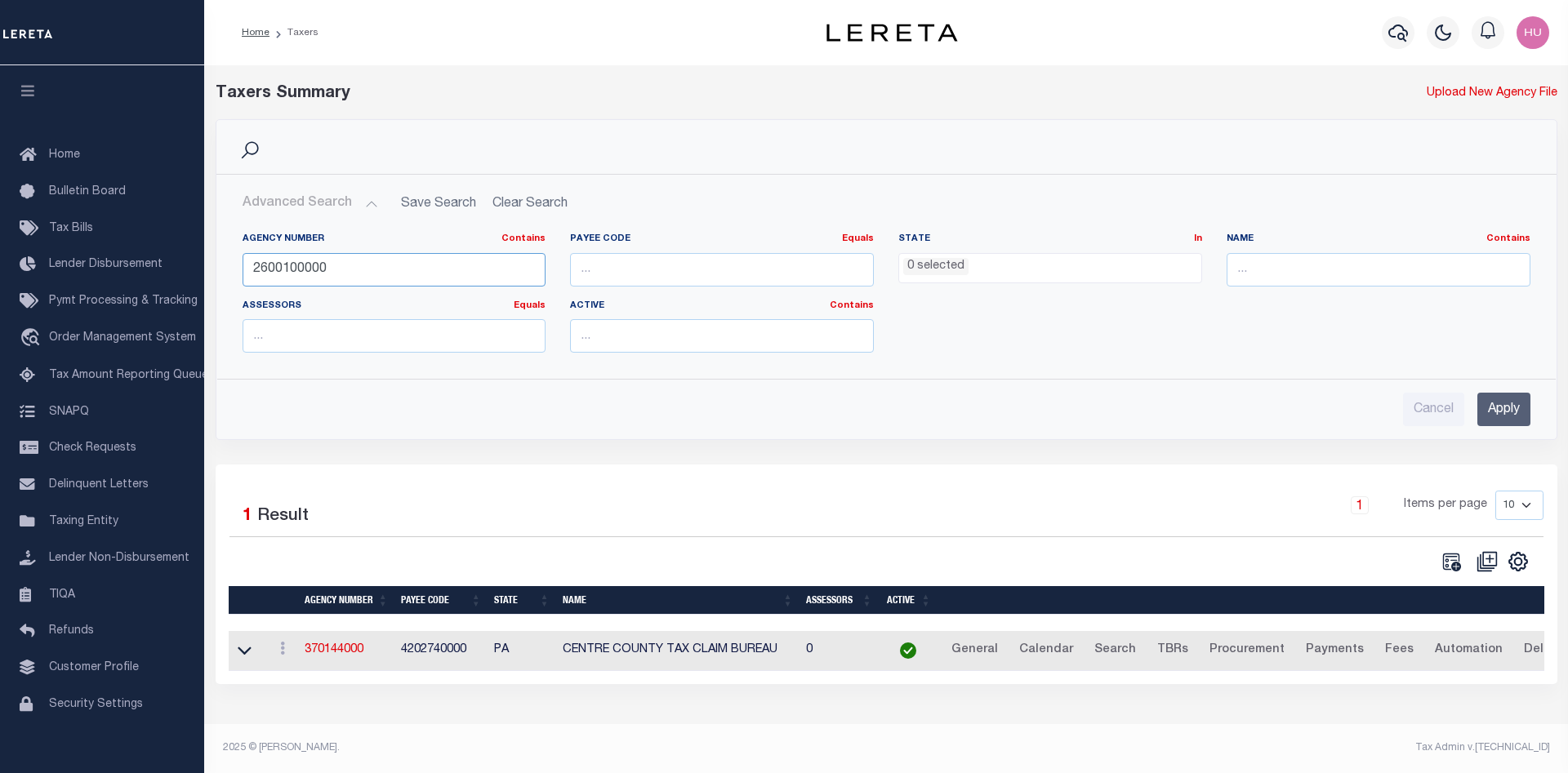
paste input "10014"
type input "210014000"
click at [1488, 405] on input "Apply" at bounding box center [1503, 410] width 53 height 34
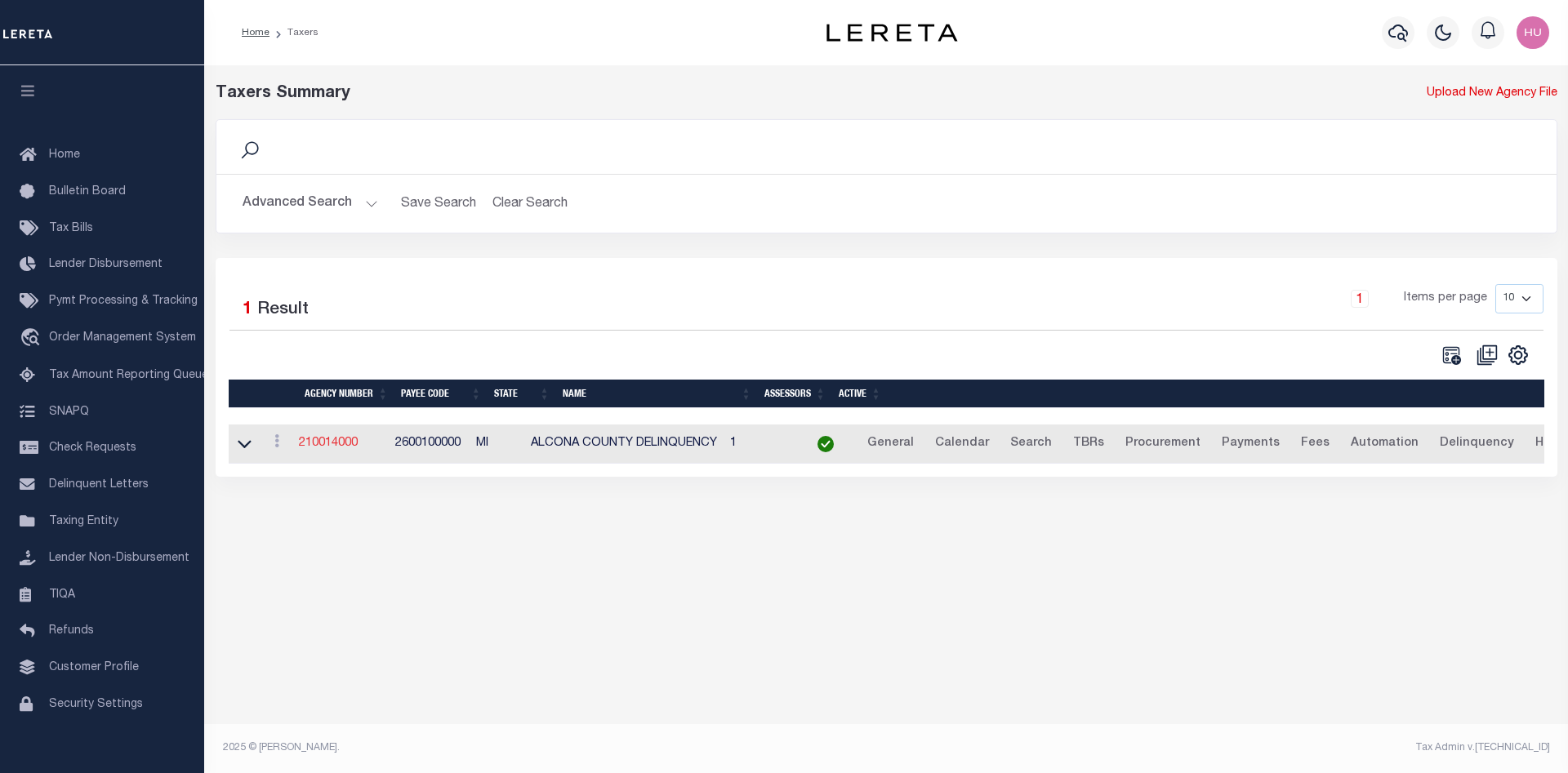
click at [336, 445] on link "210014000" at bounding box center [328, 443] width 59 height 12
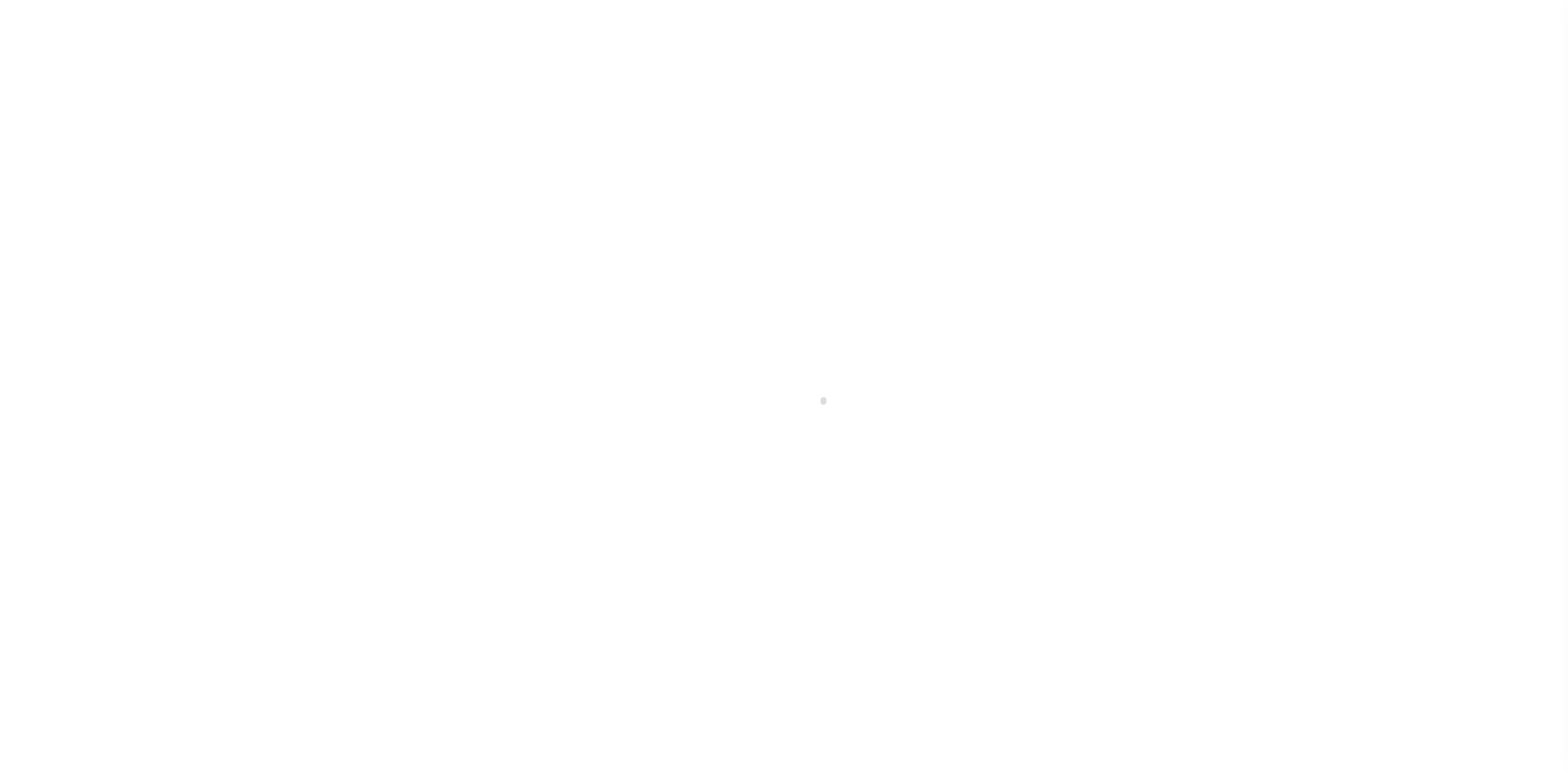
select select "1"
select select
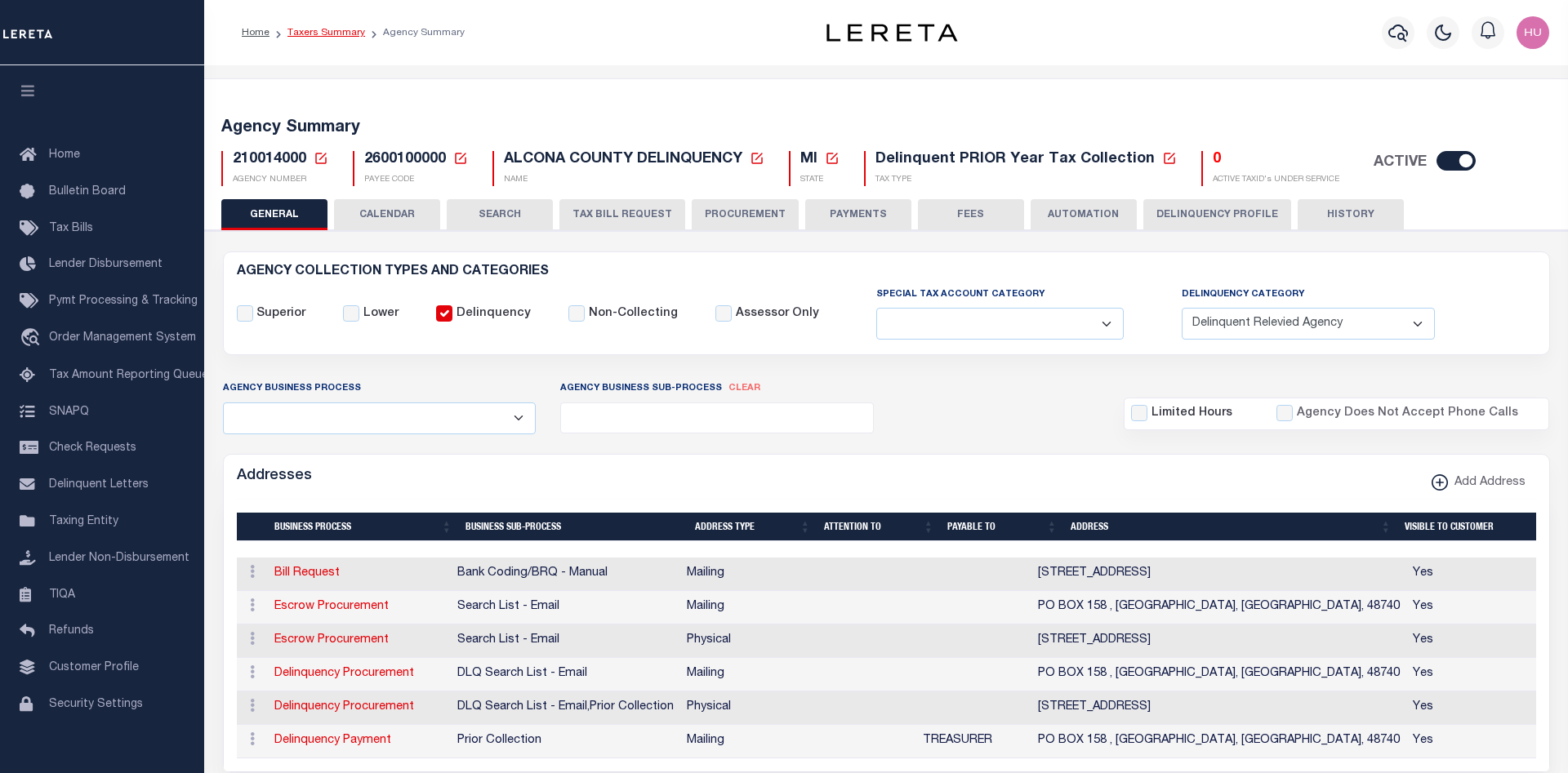
click at [313, 32] on link "Taxers Summary" at bounding box center [326, 33] width 77 height 10
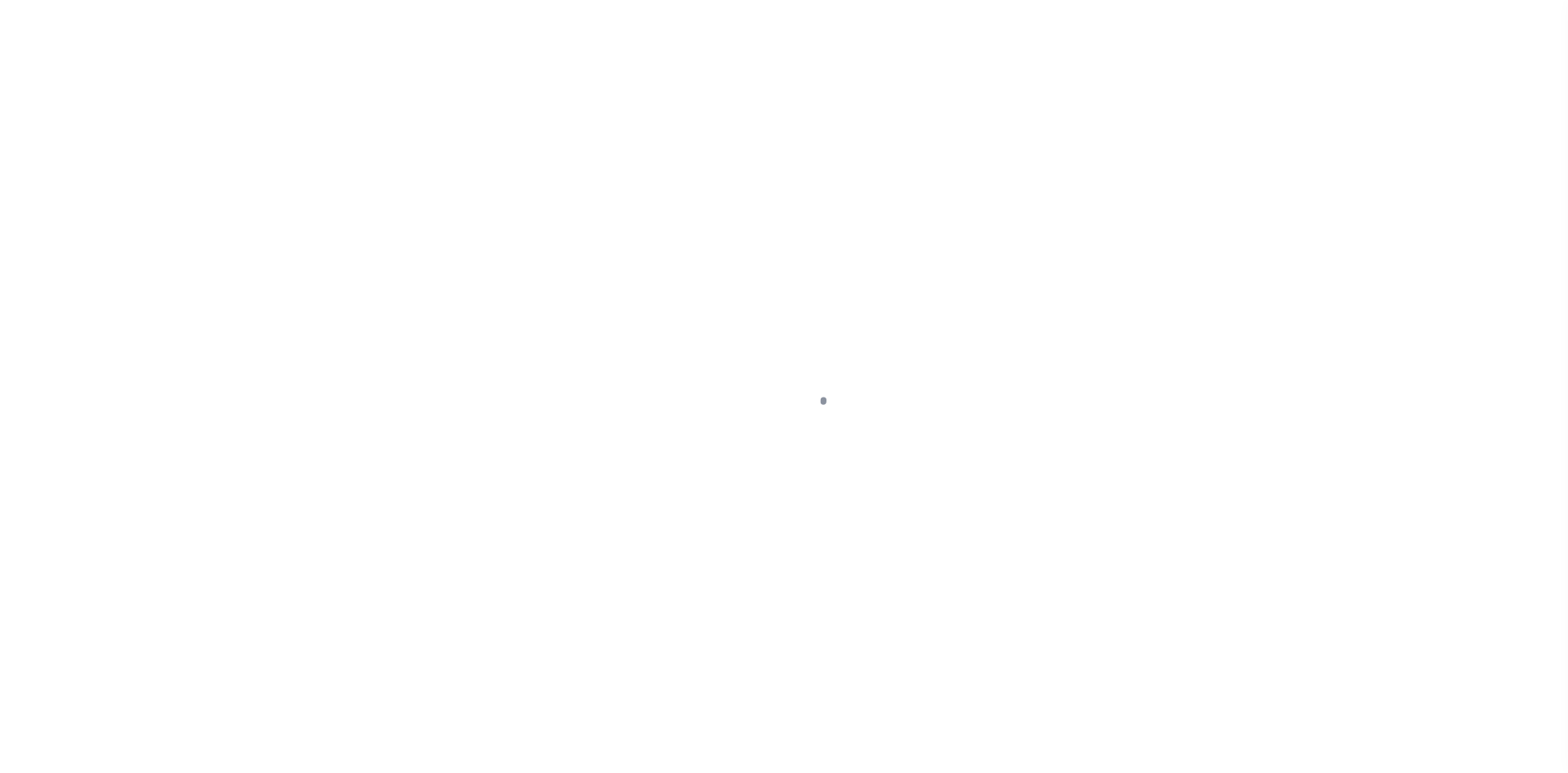
select select
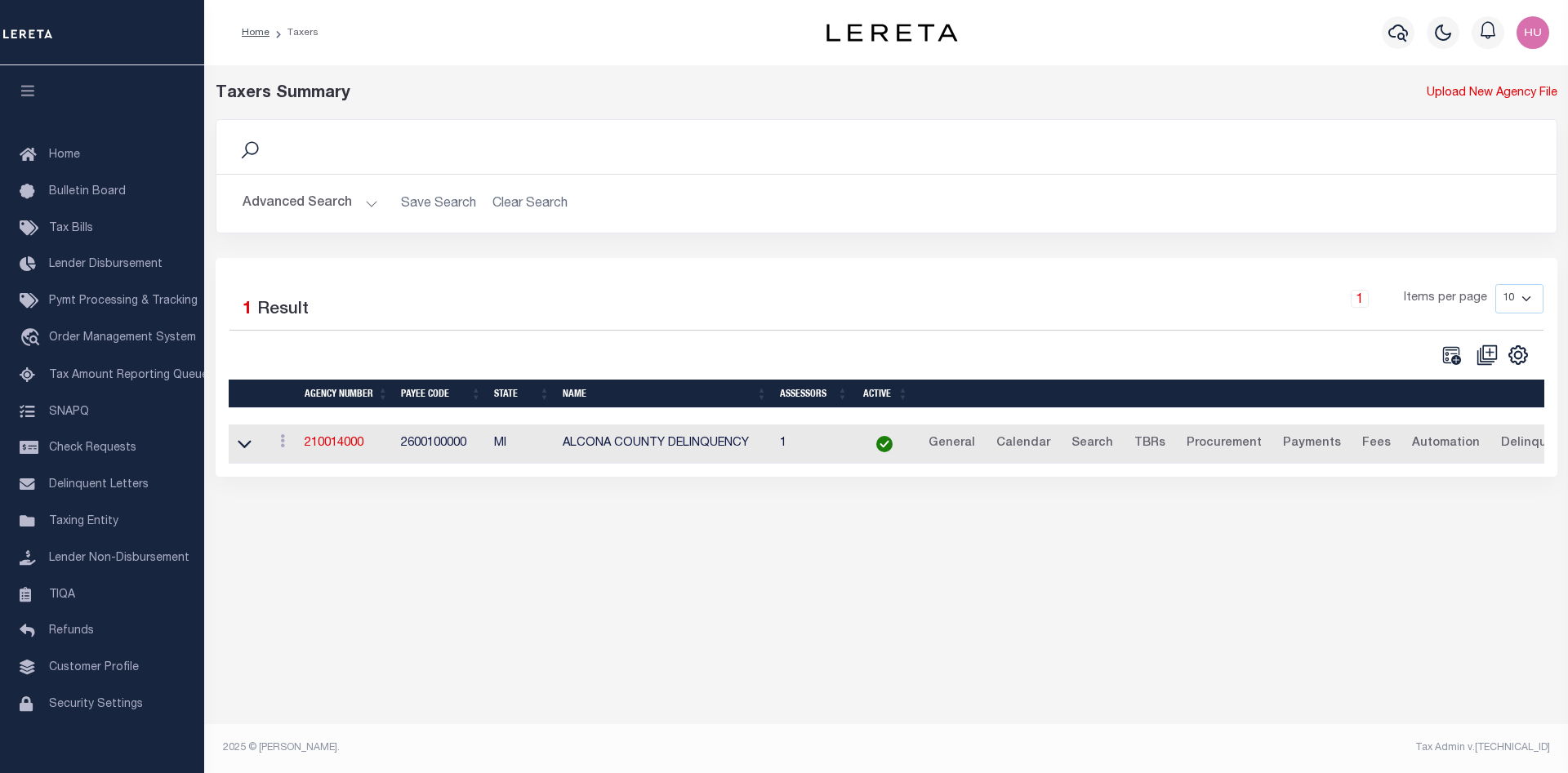
click at [328, 203] on button "Advanced Search" at bounding box center [310, 204] width 135 height 32
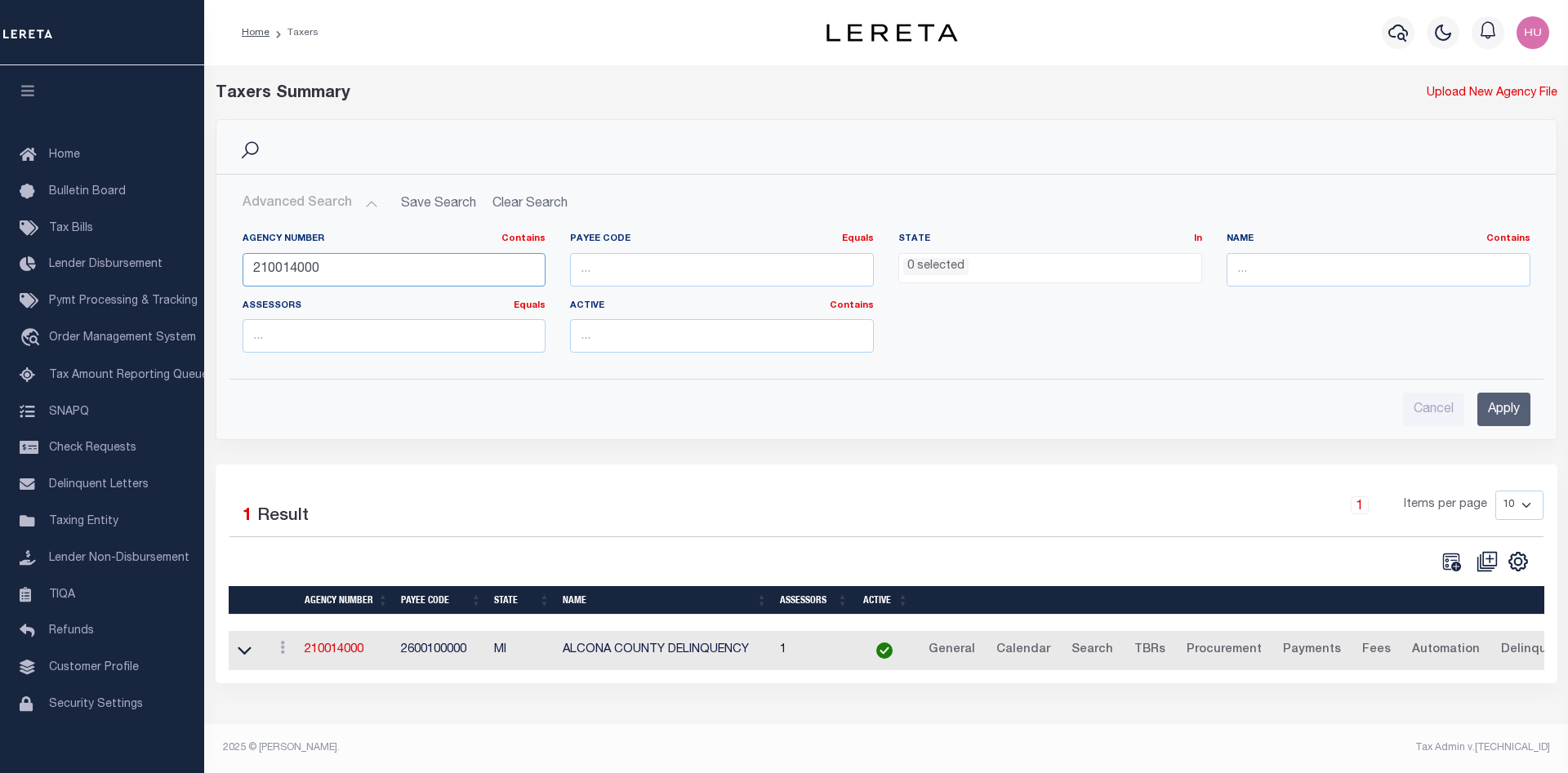
click at [333, 267] on input "210014000" at bounding box center [394, 270] width 304 height 34
paste input "10370"
type input "10370000"
click at [1506, 410] on input "Apply" at bounding box center [1503, 410] width 53 height 34
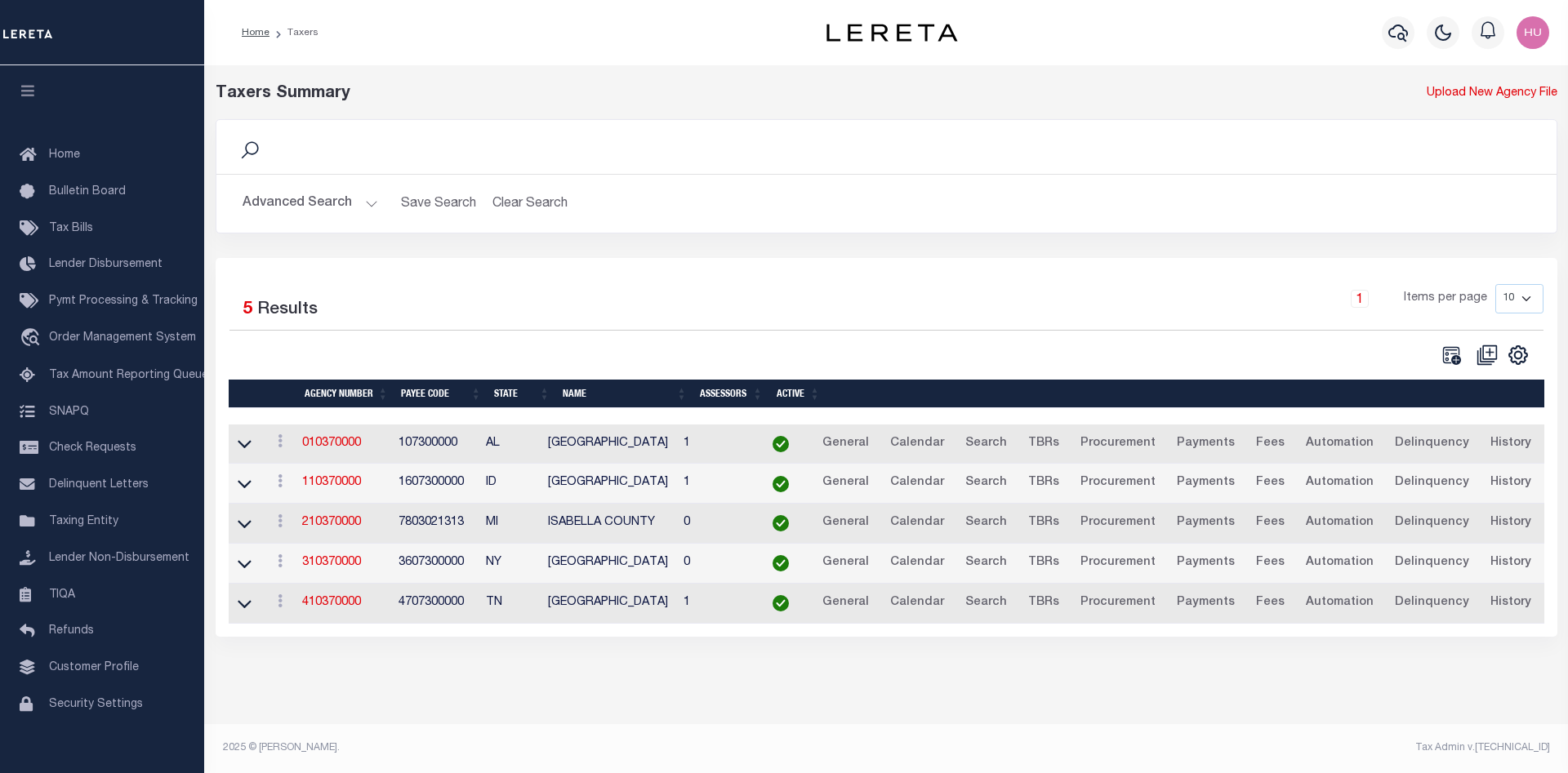
click at [302, 197] on button "Advanced Search" at bounding box center [310, 204] width 135 height 32
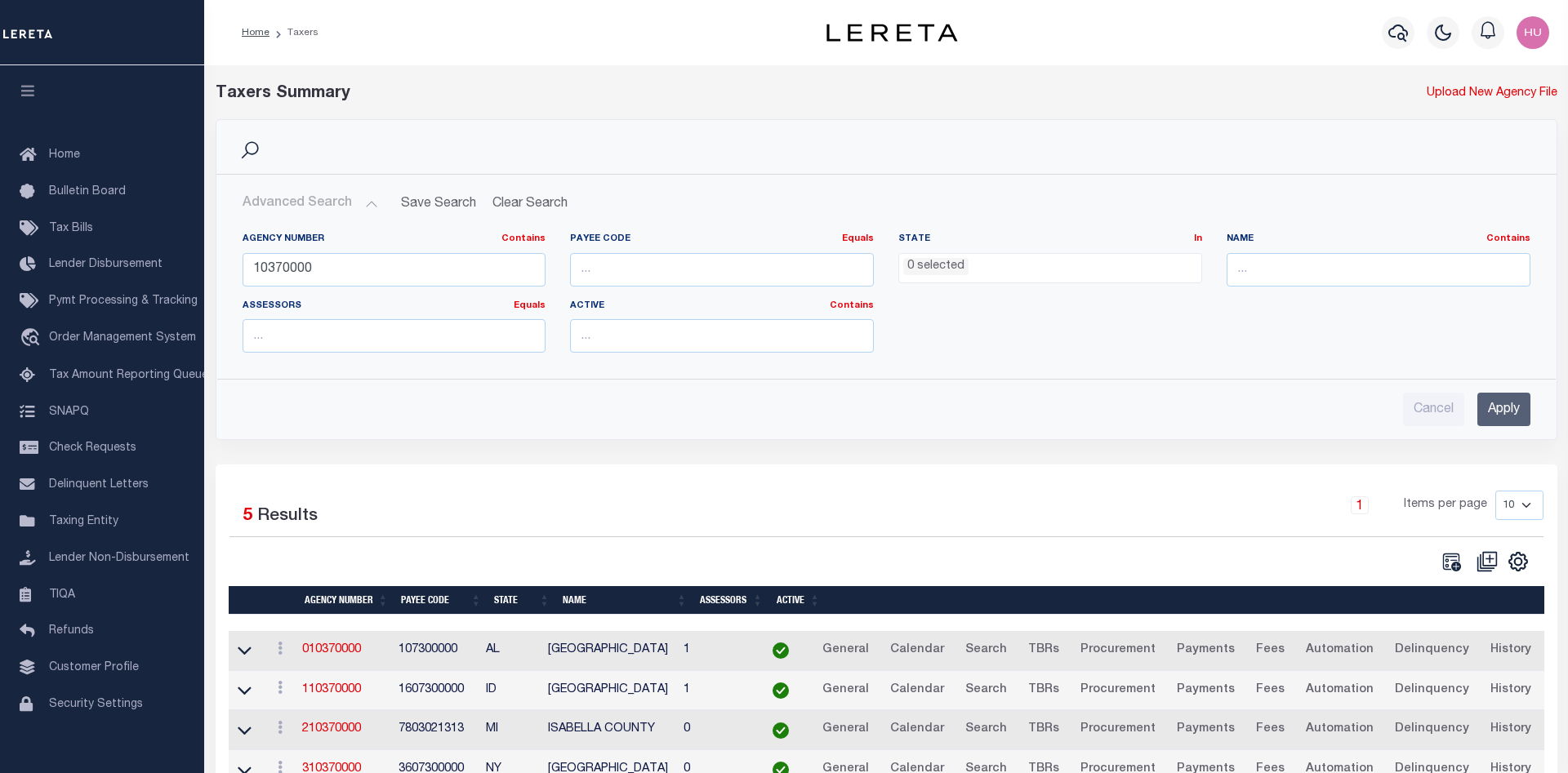
scroll to position [122, 0]
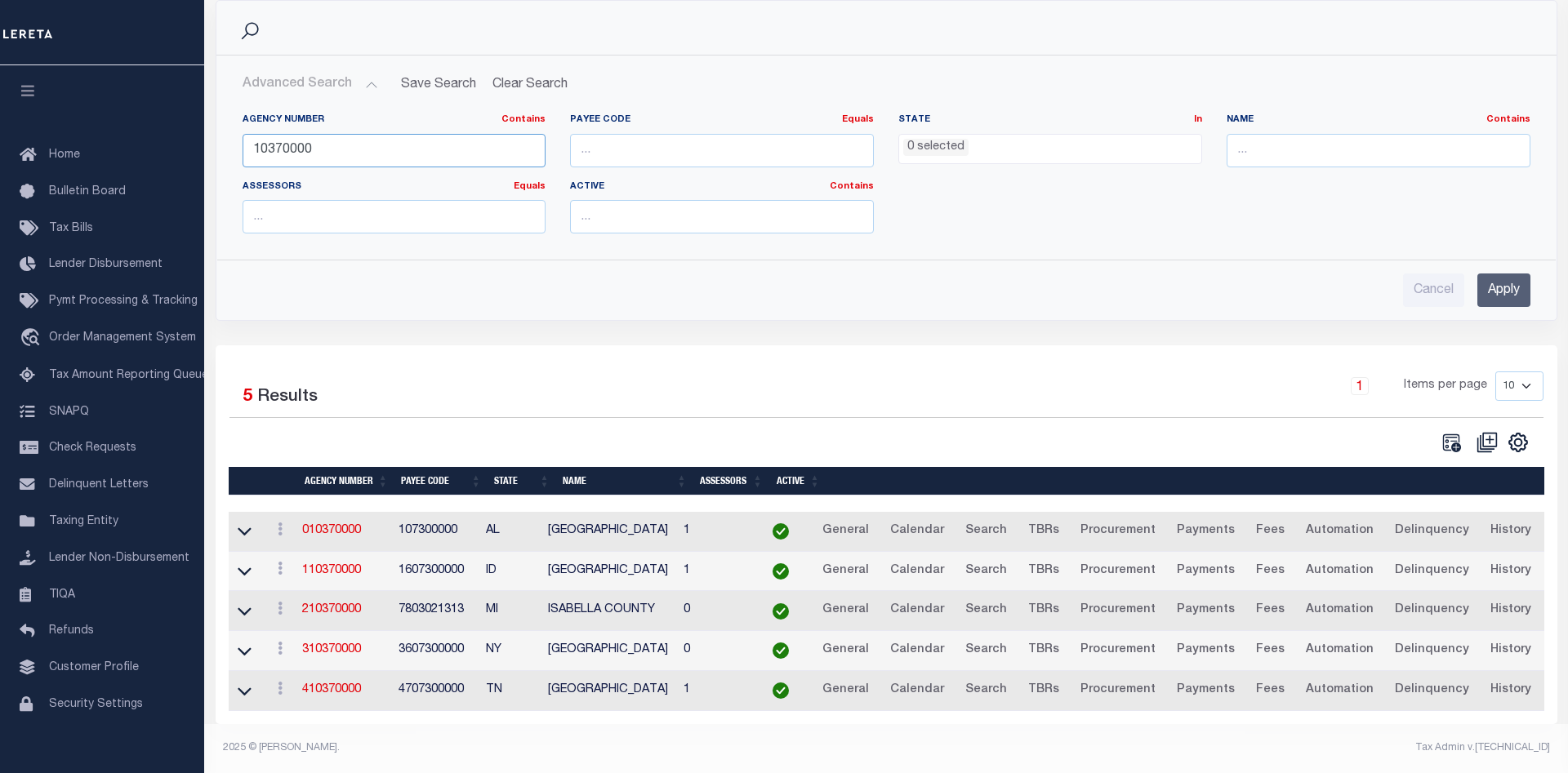
drag, startPoint x: 335, startPoint y: 146, endPoint x: 222, endPoint y: 144, distance: 113.0
click at [242, 144] on input "10370000" at bounding box center [394, 151] width 304 height 34
click at [666, 158] on input "number" at bounding box center [722, 151] width 304 height 34
paste input "107300000"
type input "107300000"
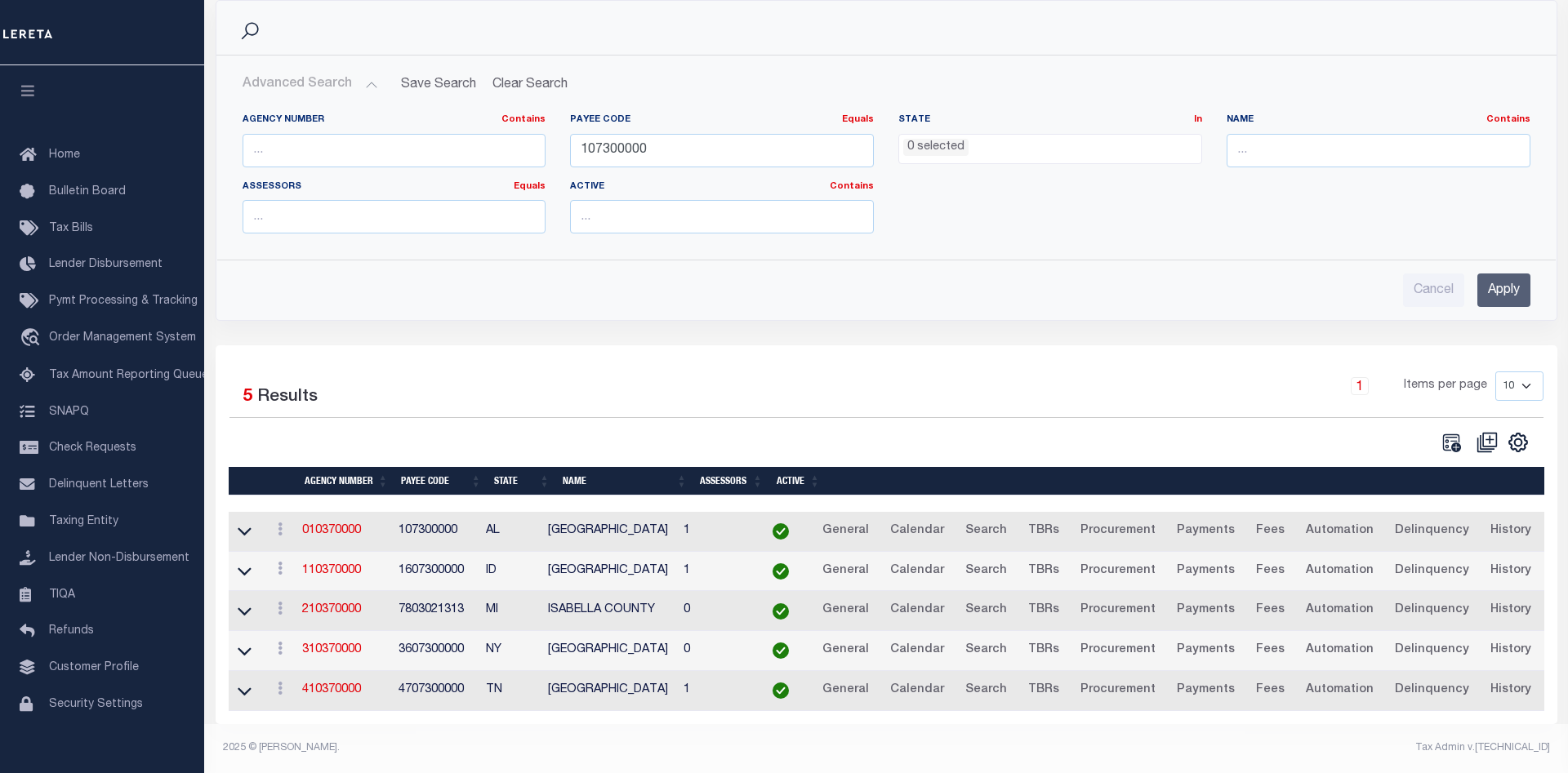
click at [1523, 283] on input "Apply" at bounding box center [1503, 290] width 53 height 34
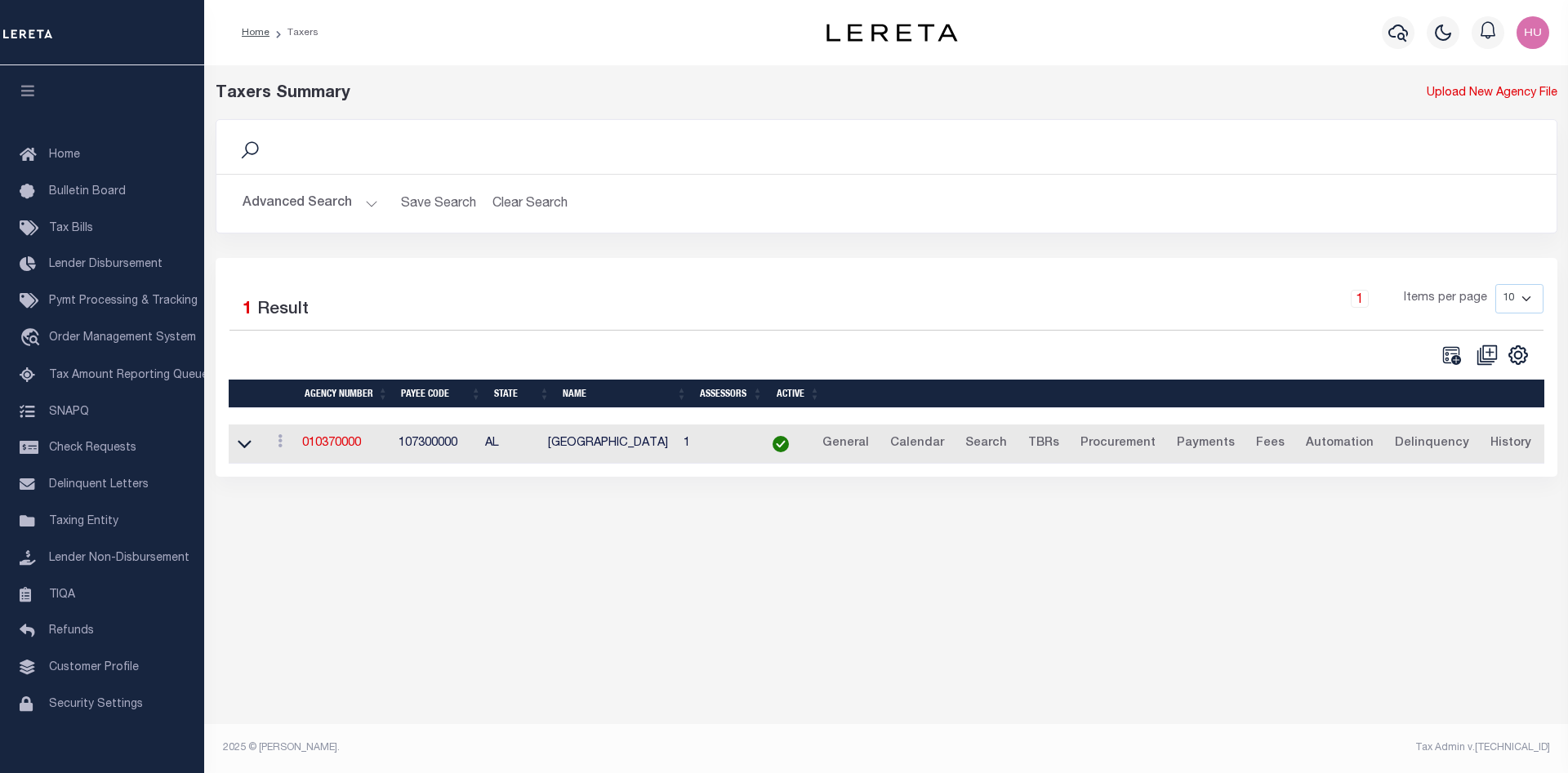
scroll to position [0, 0]
click at [342, 441] on link "010370000" at bounding box center [331, 443] width 59 height 12
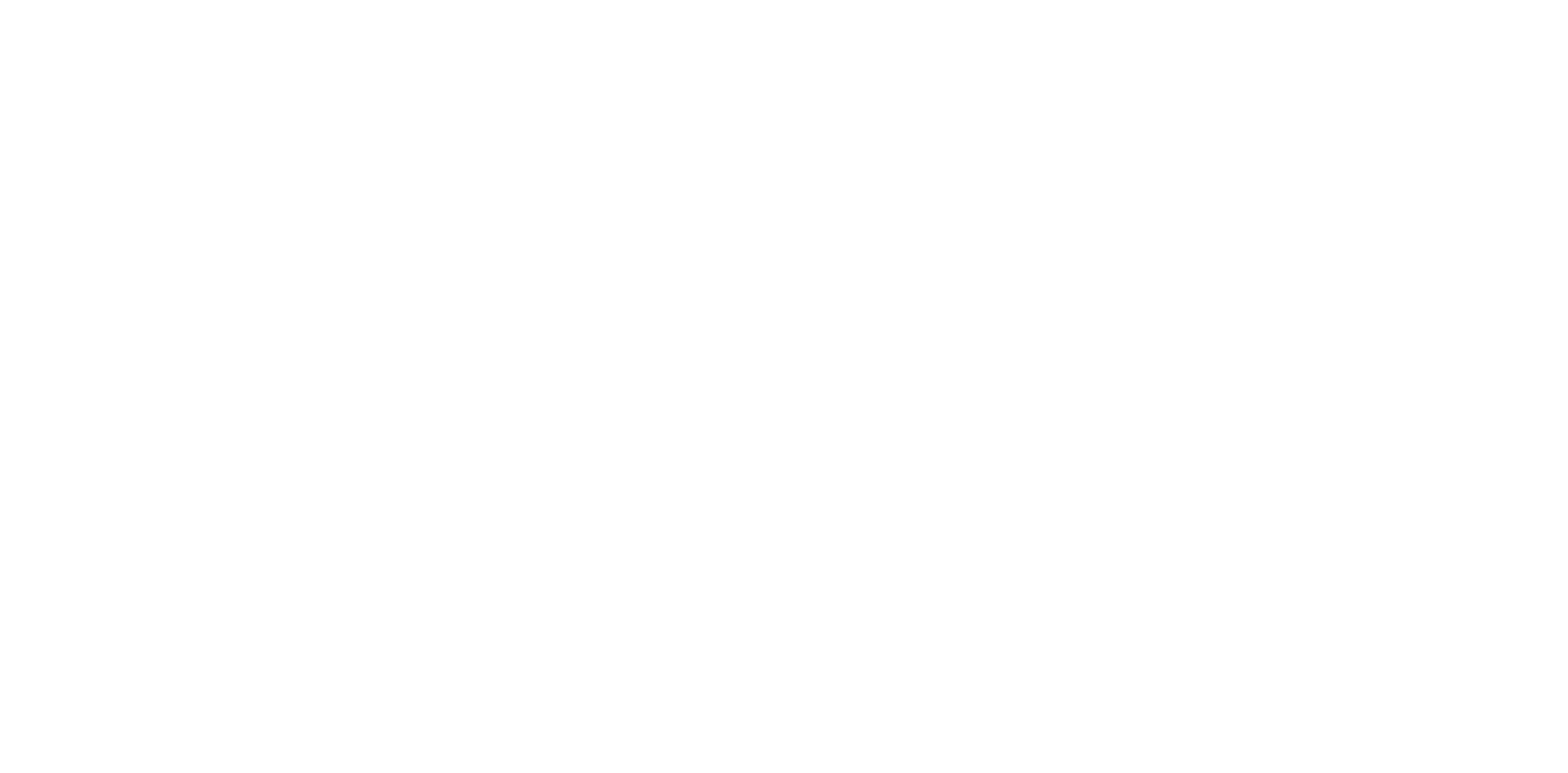
select select
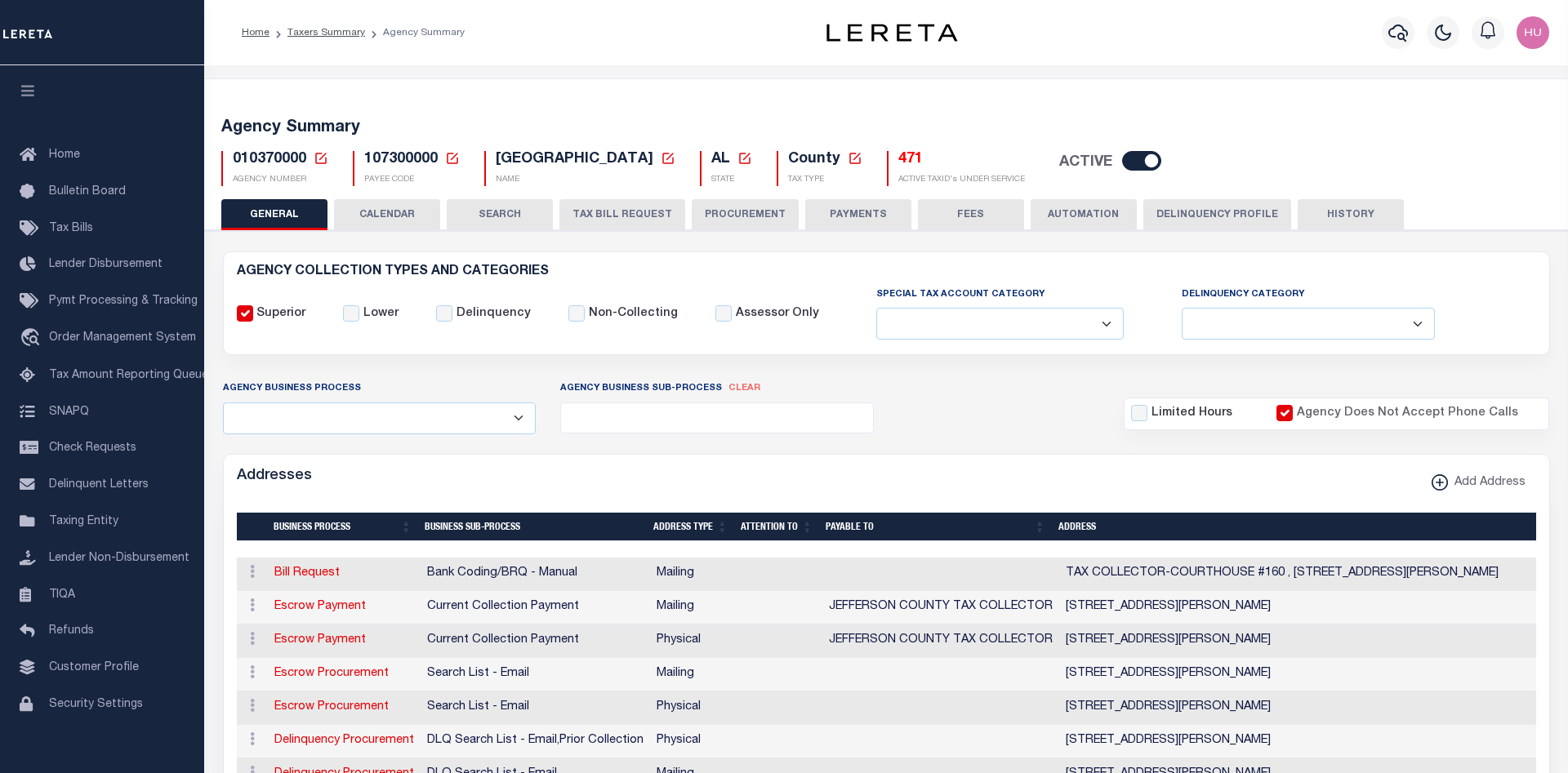
click at [1182, 220] on button "Delinquency Profile" at bounding box center [1217, 214] width 148 height 31
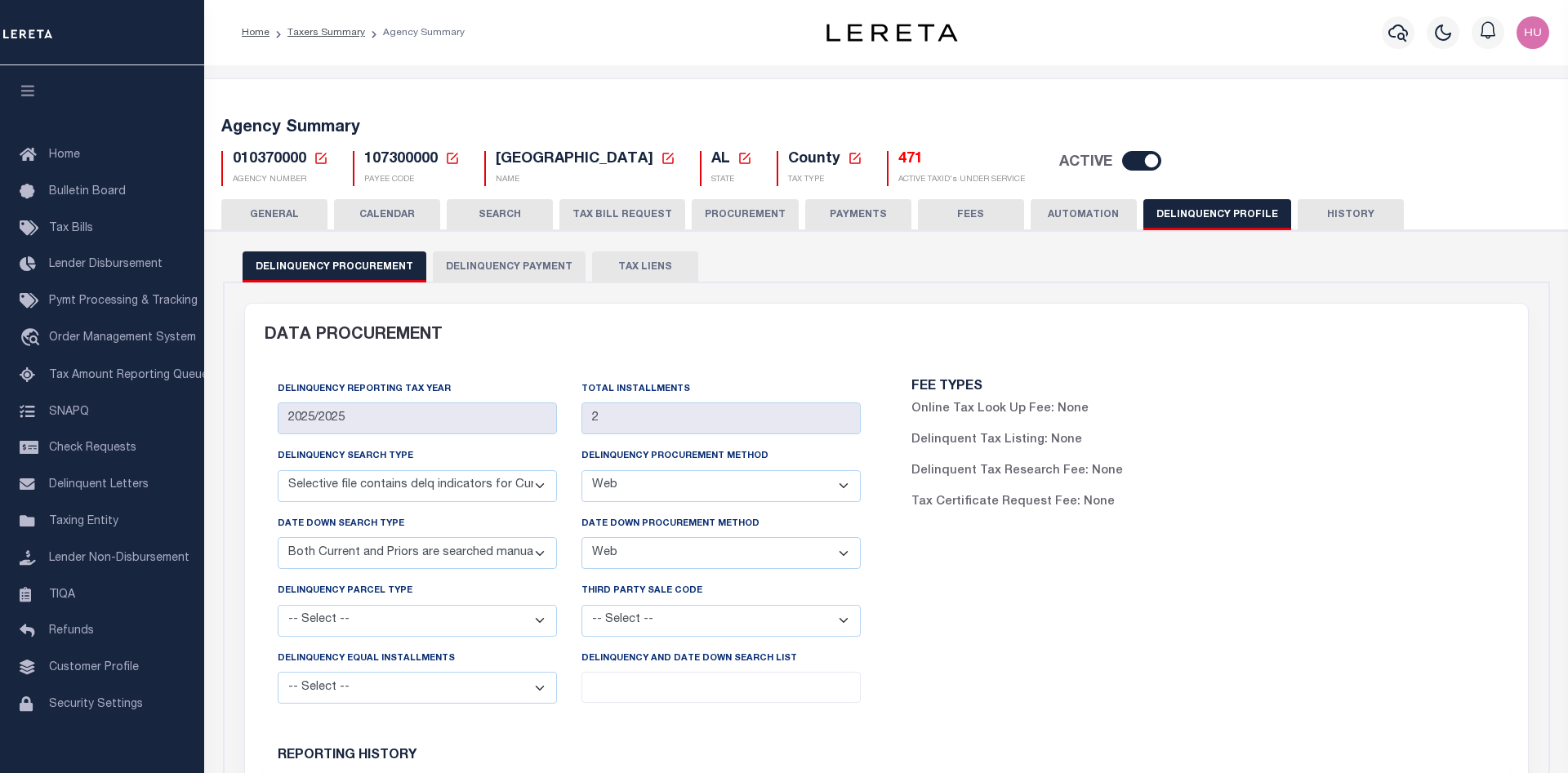
click at [519, 264] on button "Delinquency Payment" at bounding box center [510, 267] width 153 height 31
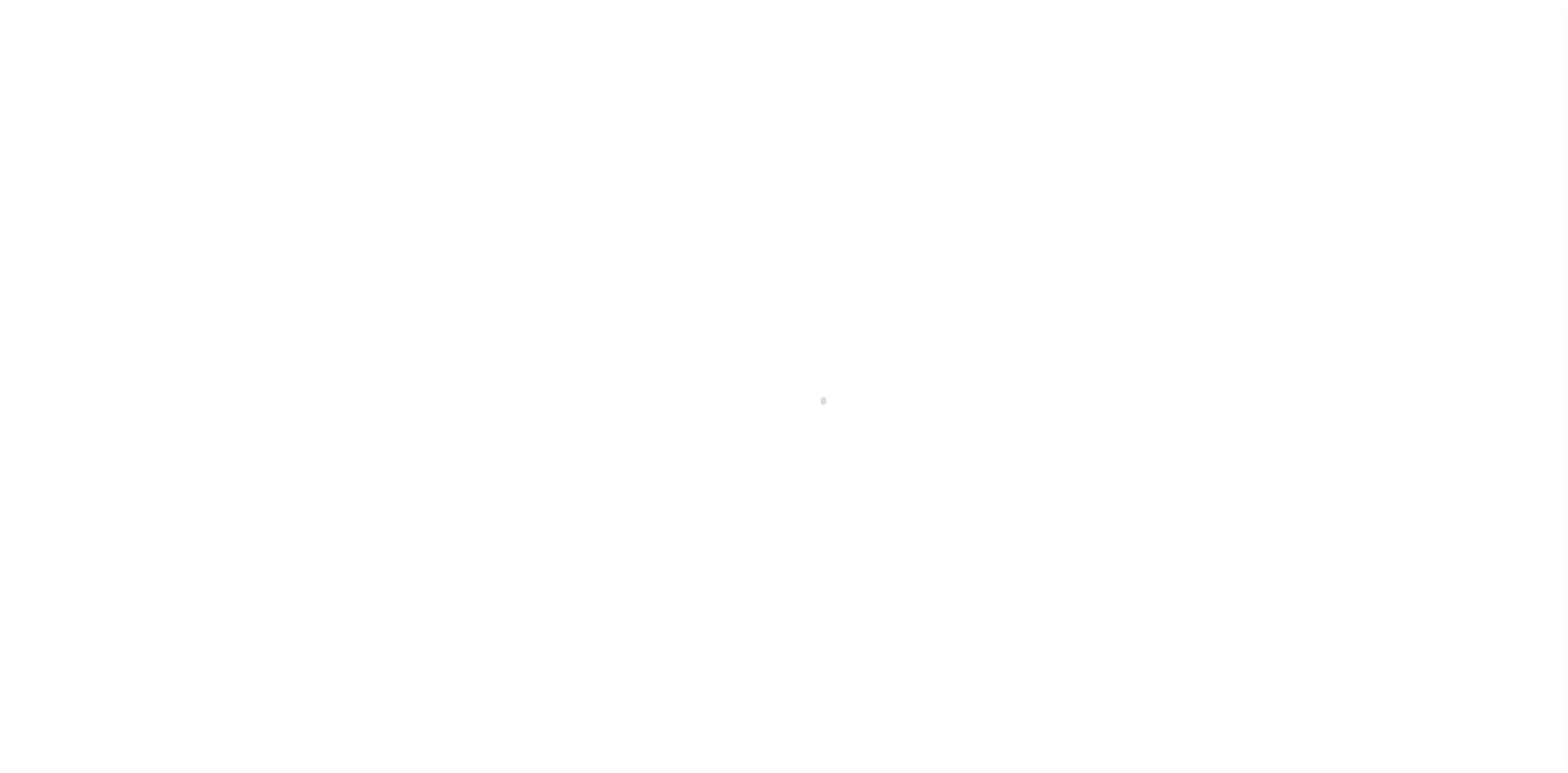
select select
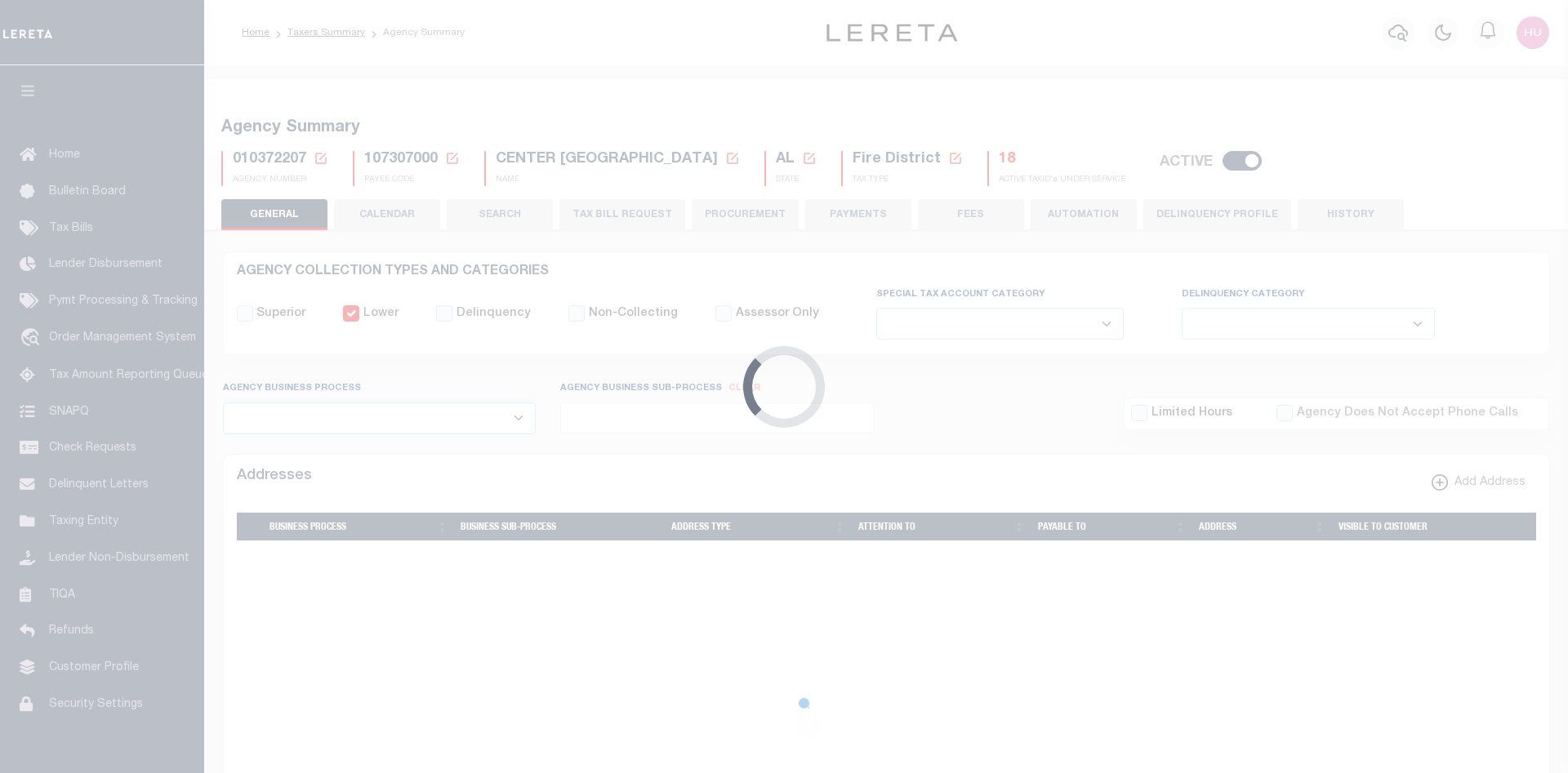
checkbox input "false"
select select "1"
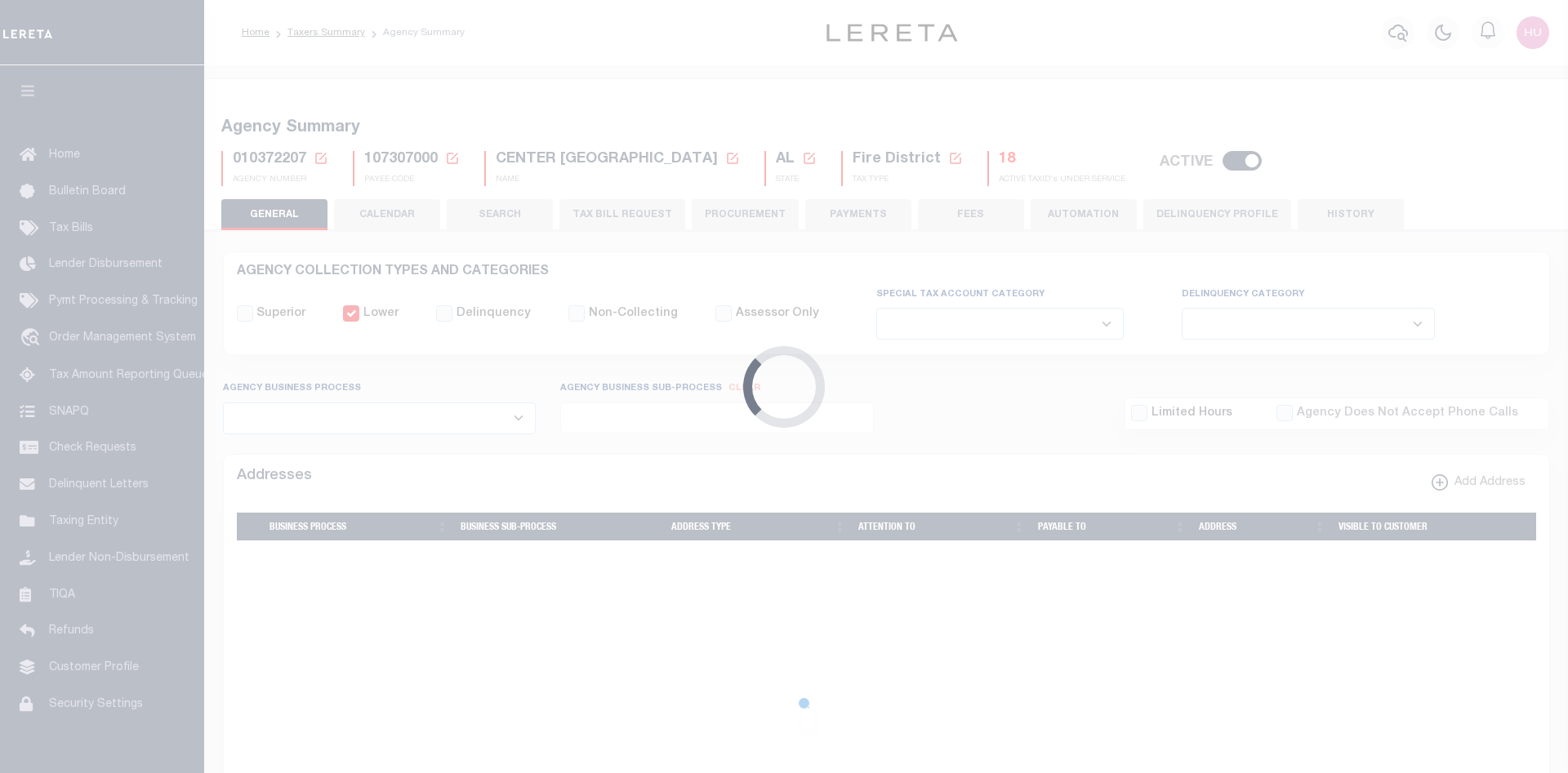
checkbox input "false"
type input "107307000"
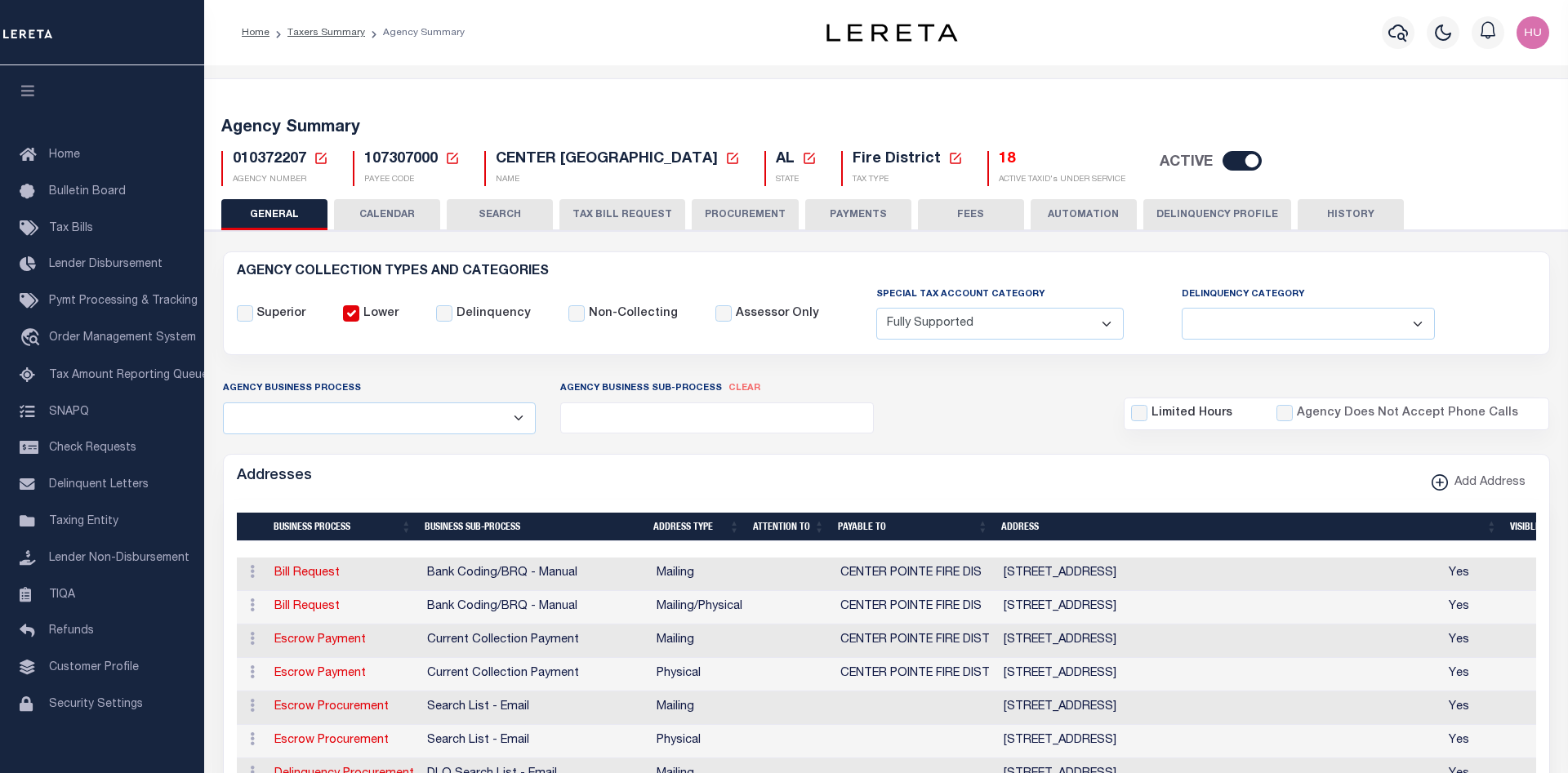
click at [1236, 218] on button "Delinquency Profile" at bounding box center [1217, 214] width 148 height 31
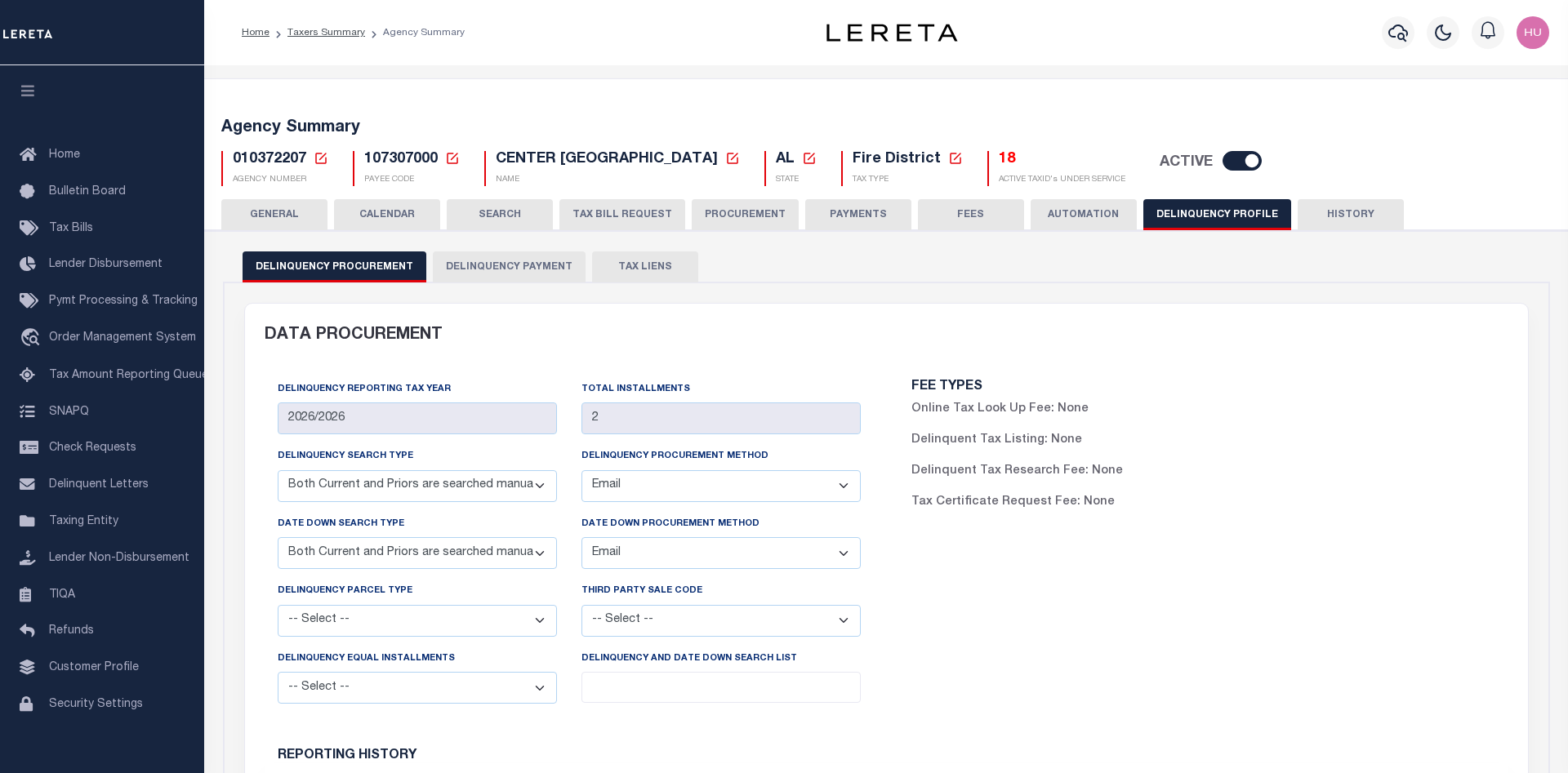
click at [485, 270] on button "Delinquency Payment" at bounding box center [510, 267] width 153 height 31
